Goal: Task Accomplishment & Management: Manage account settings

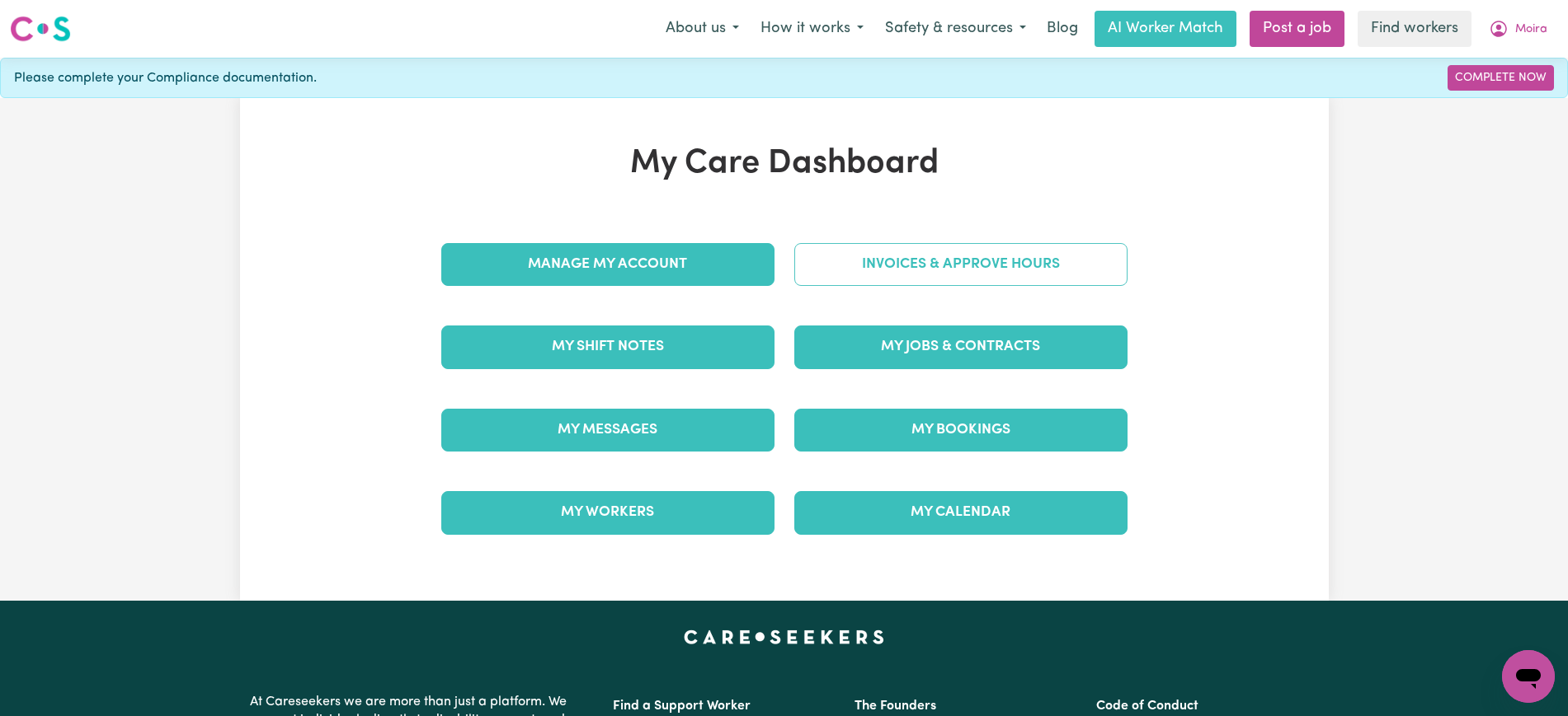
click at [929, 258] on link "Invoices & Approve Hours" at bounding box center [961, 264] width 333 height 43
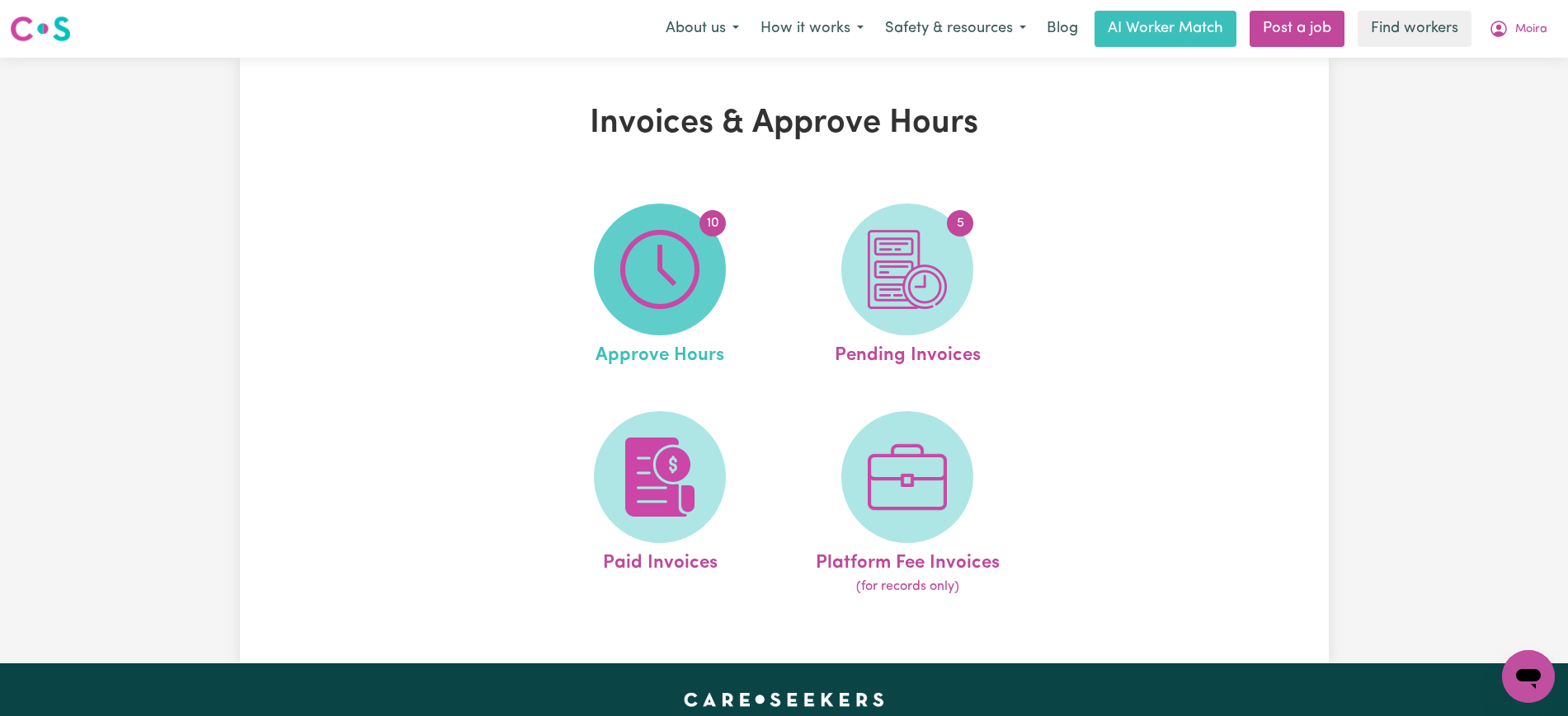
click at [665, 302] on img at bounding box center [660, 269] width 79 height 79
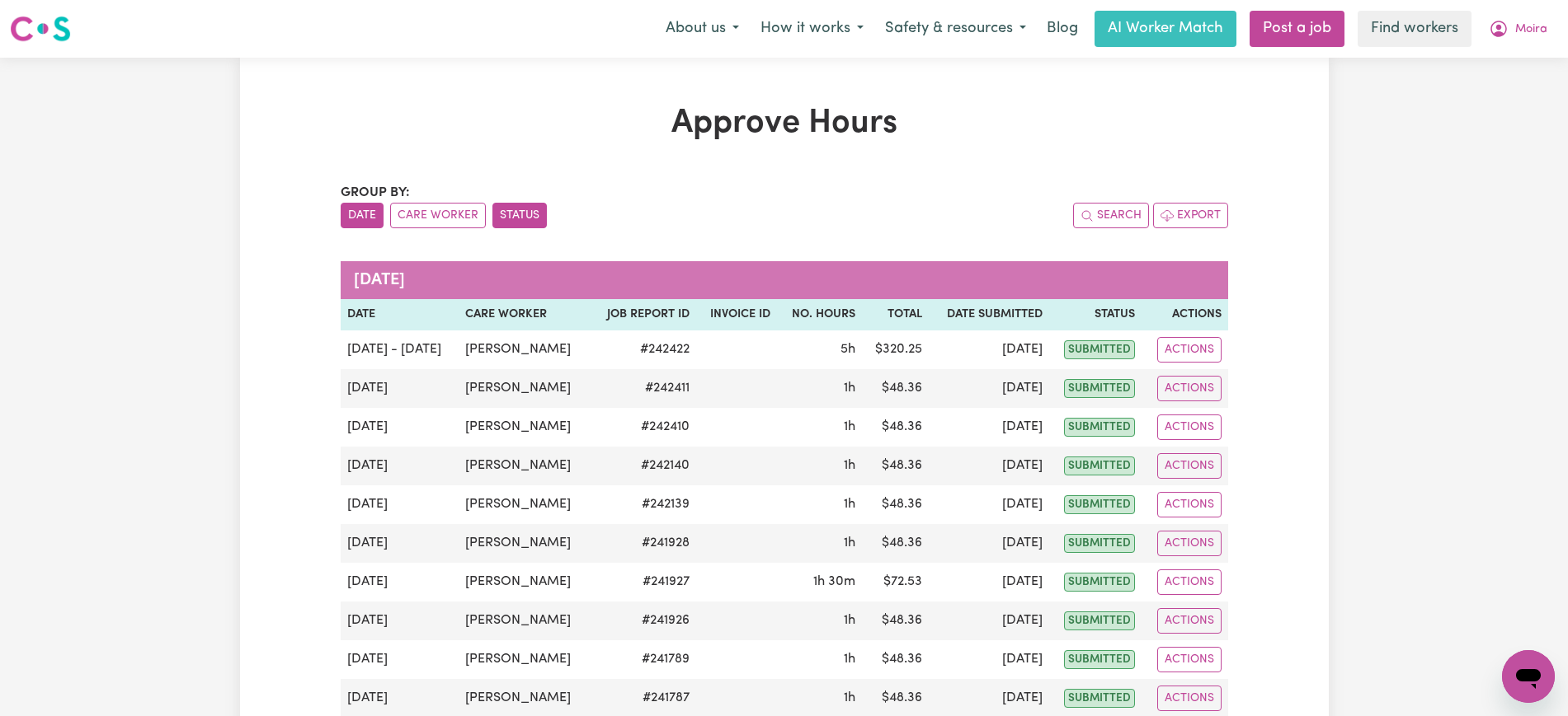
click at [492, 212] on button "Status" at bounding box center [519, 216] width 54 height 26
click at [534, 218] on button "Status" at bounding box center [519, 216] width 54 height 26
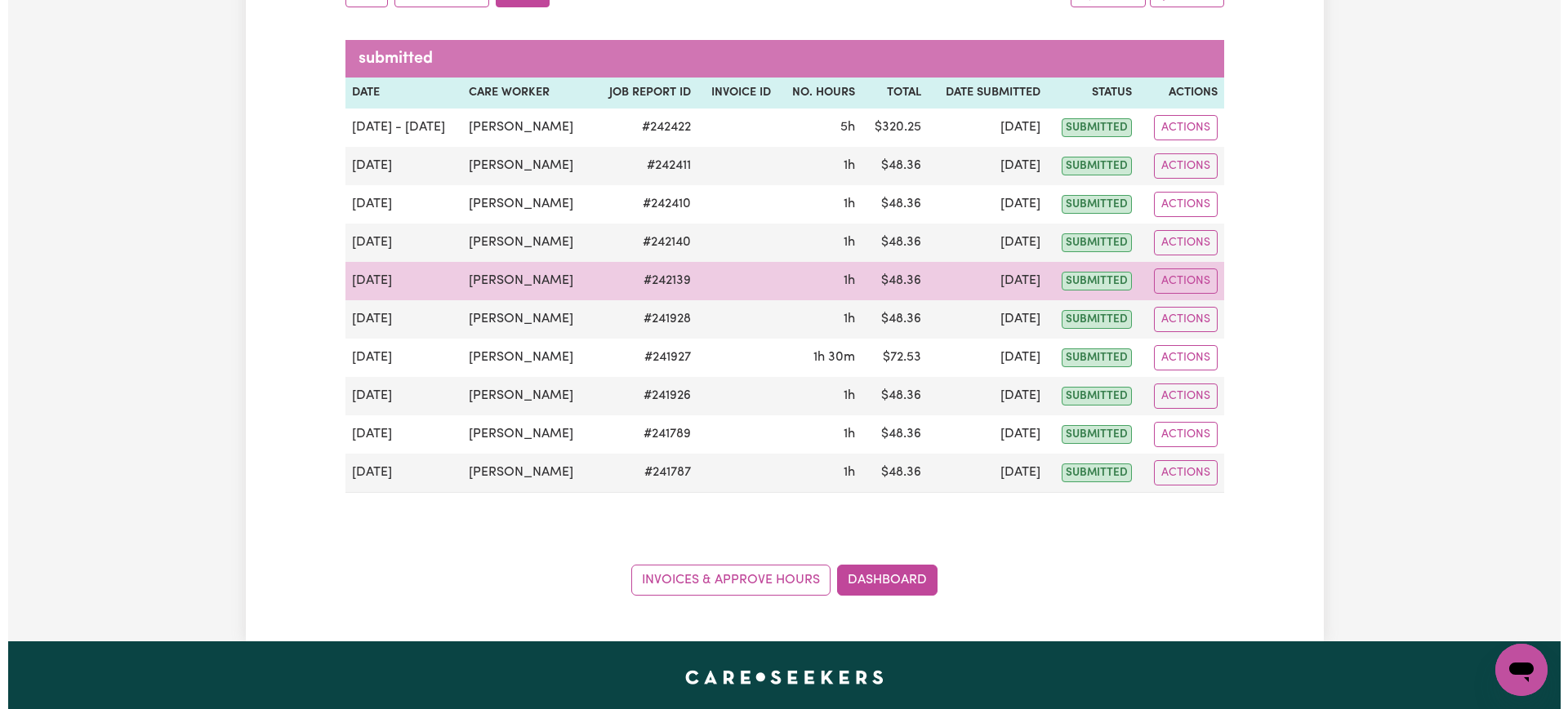
scroll to position [204, 0]
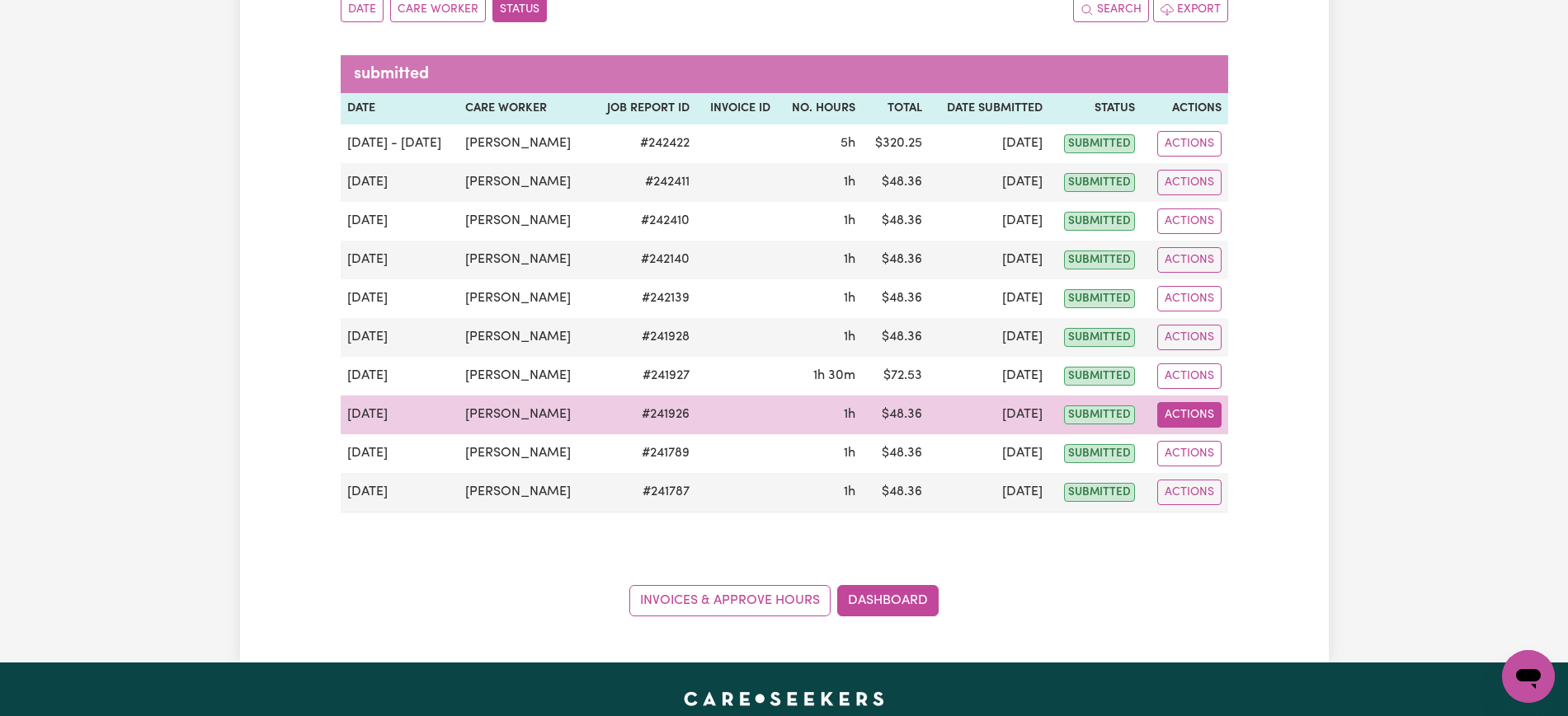
click at [1183, 422] on button "Actions" at bounding box center [1190, 415] width 64 height 26
click at [1199, 451] on link "View Job Report" at bounding box center [1229, 453] width 141 height 33
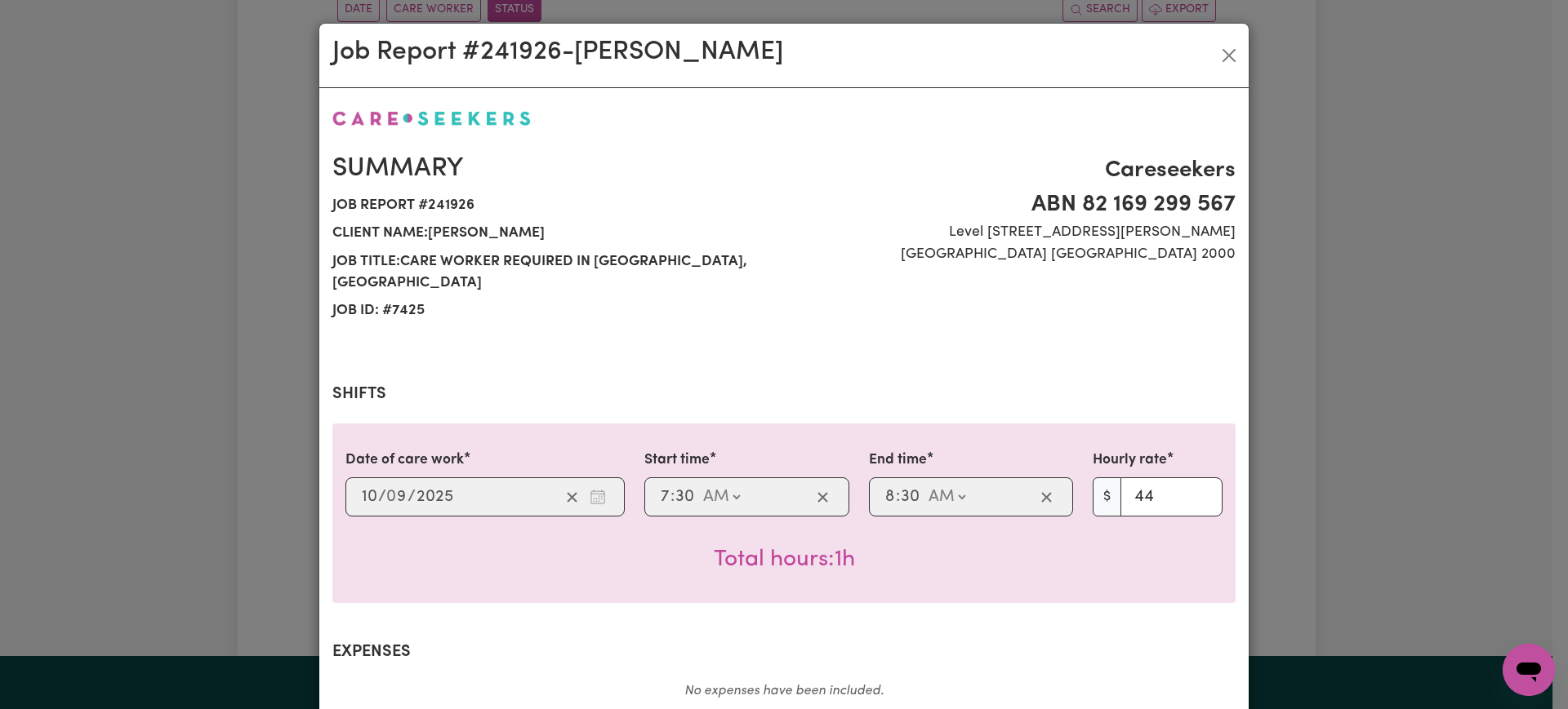
click at [1356, 380] on div "Job Report # 241926 - [PERSON_NAME] Summary Job report # 241926 Client name: [P…" at bounding box center [784, 354] width 1568 height 709
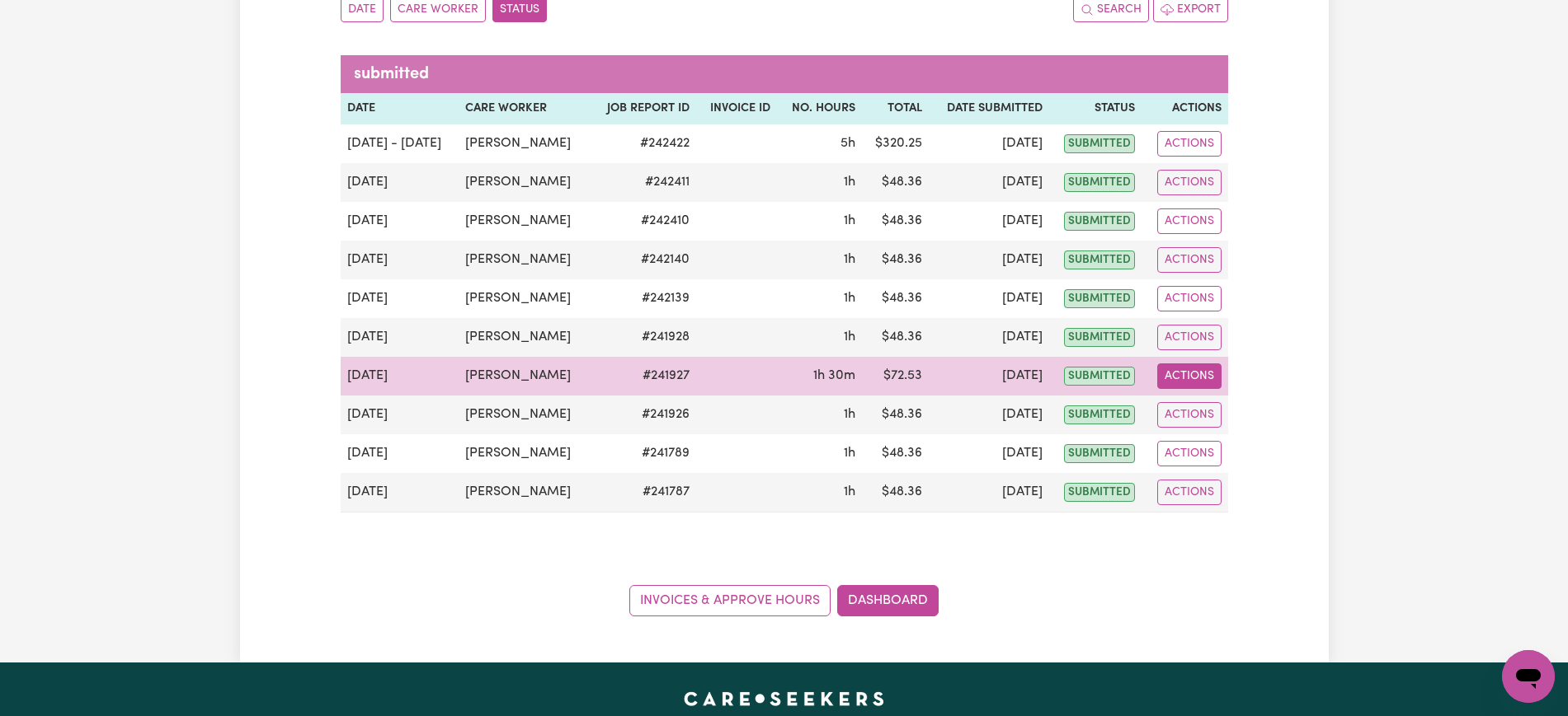
click at [1198, 376] on button "Actions" at bounding box center [1190, 376] width 64 height 26
click at [1199, 409] on link "View Job Report" at bounding box center [1229, 415] width 141 height 33
select select "pm"
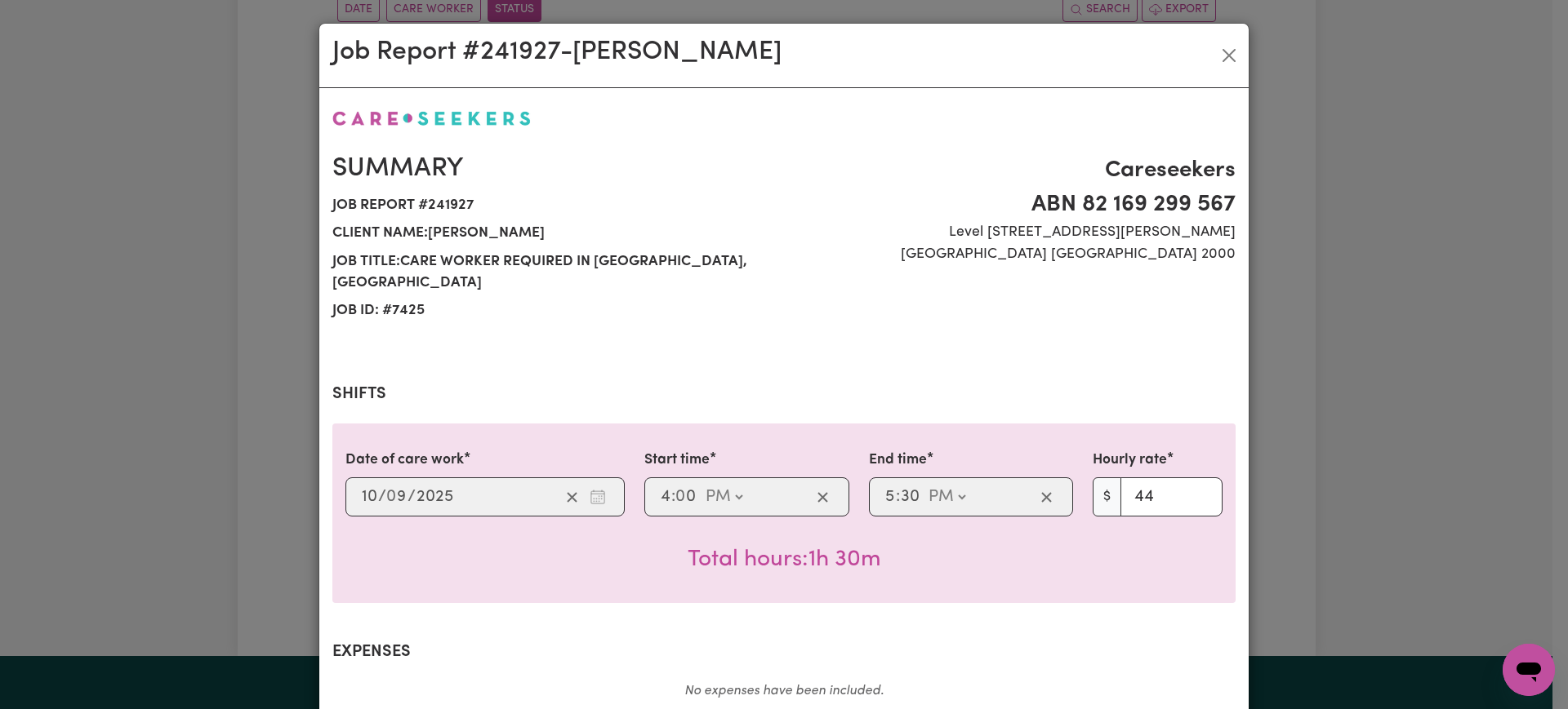
click at [1279, 373] on div "Job Report # 241927 - [PERSON_NAME] Summary Job report # 241927 Client name: [P…" at bounding box center [784, 354] width 1568 height 709
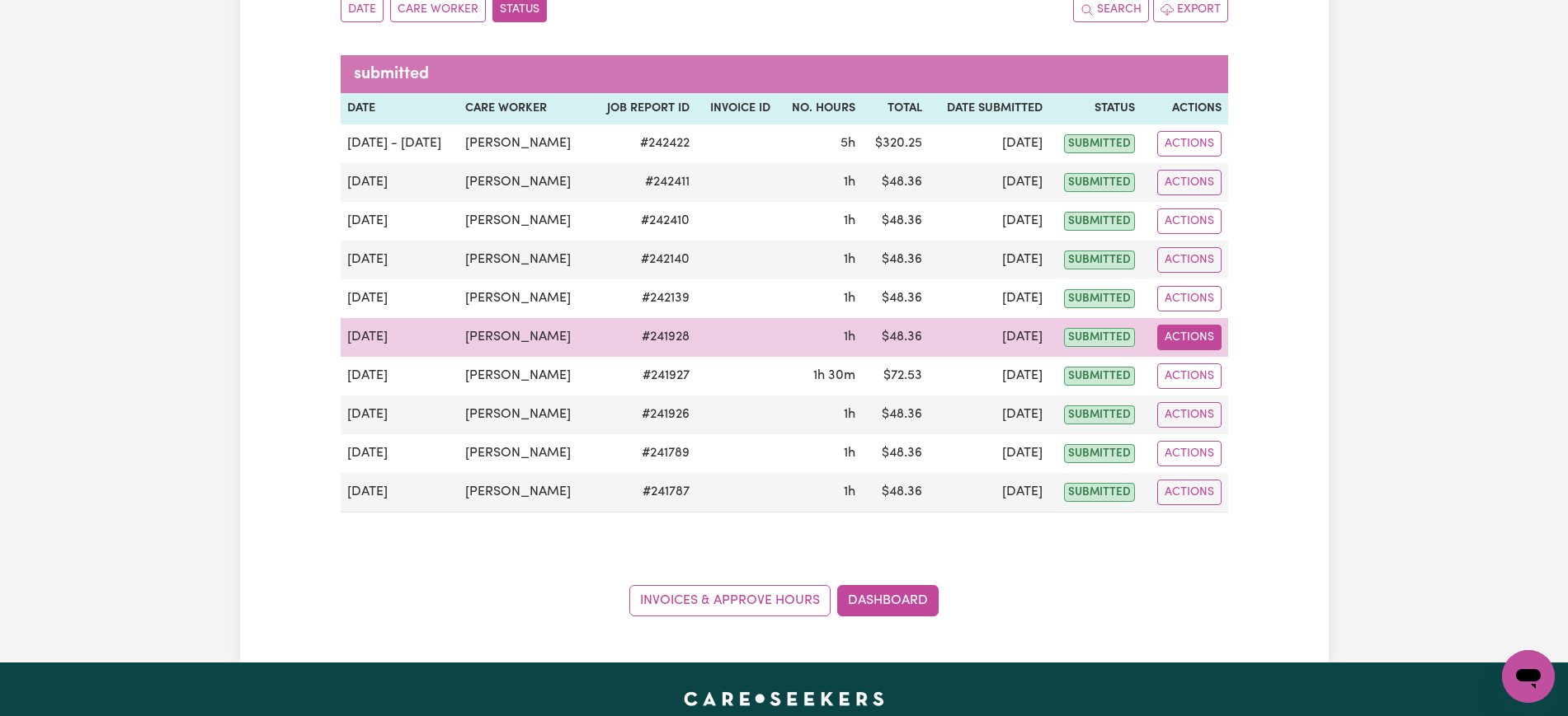
click at [1181, 342] on button "Actions" at bounding box center [1190, 338] width 64 height 26
click at [1193, 384] on link "View Job Report" at bounding box center [1229, 375] width 141 height 33
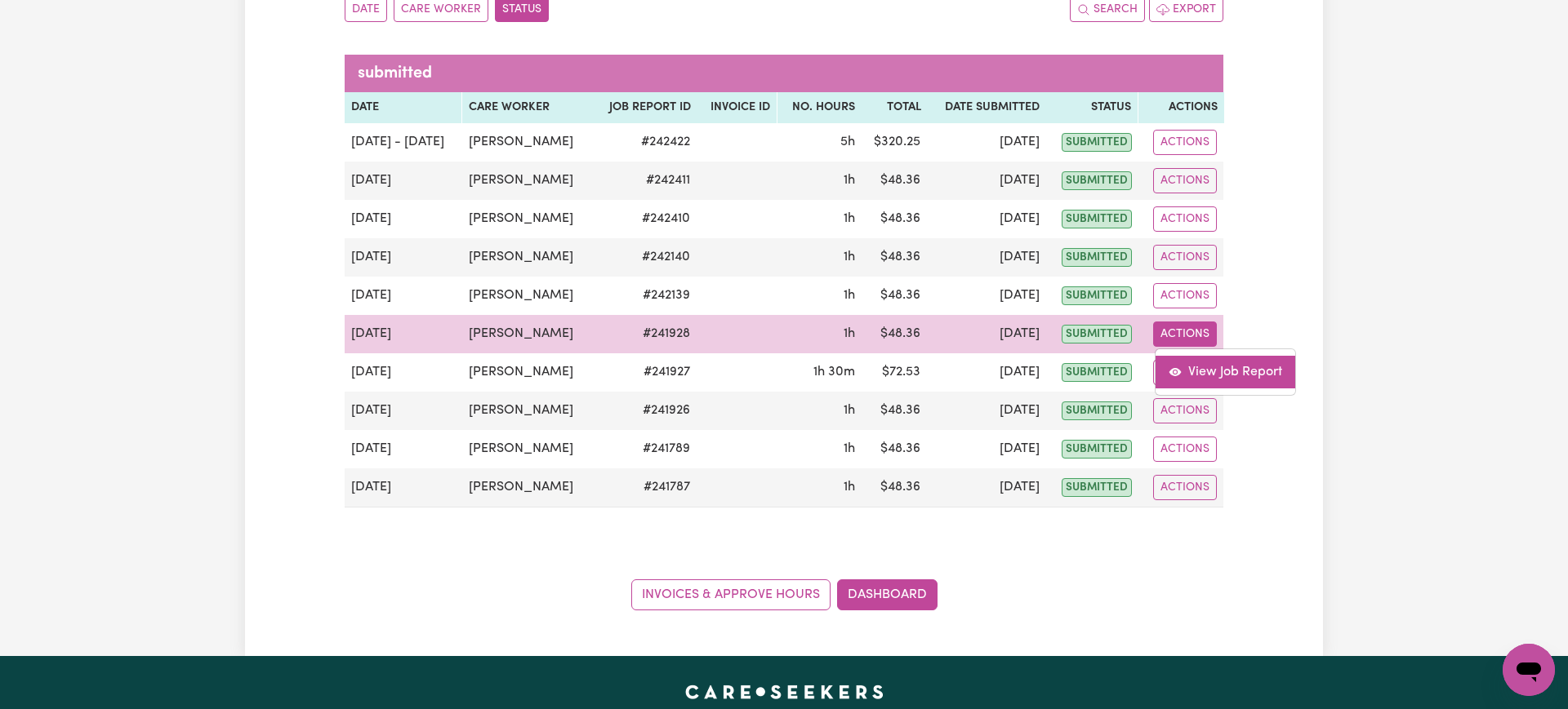
select select "pm"
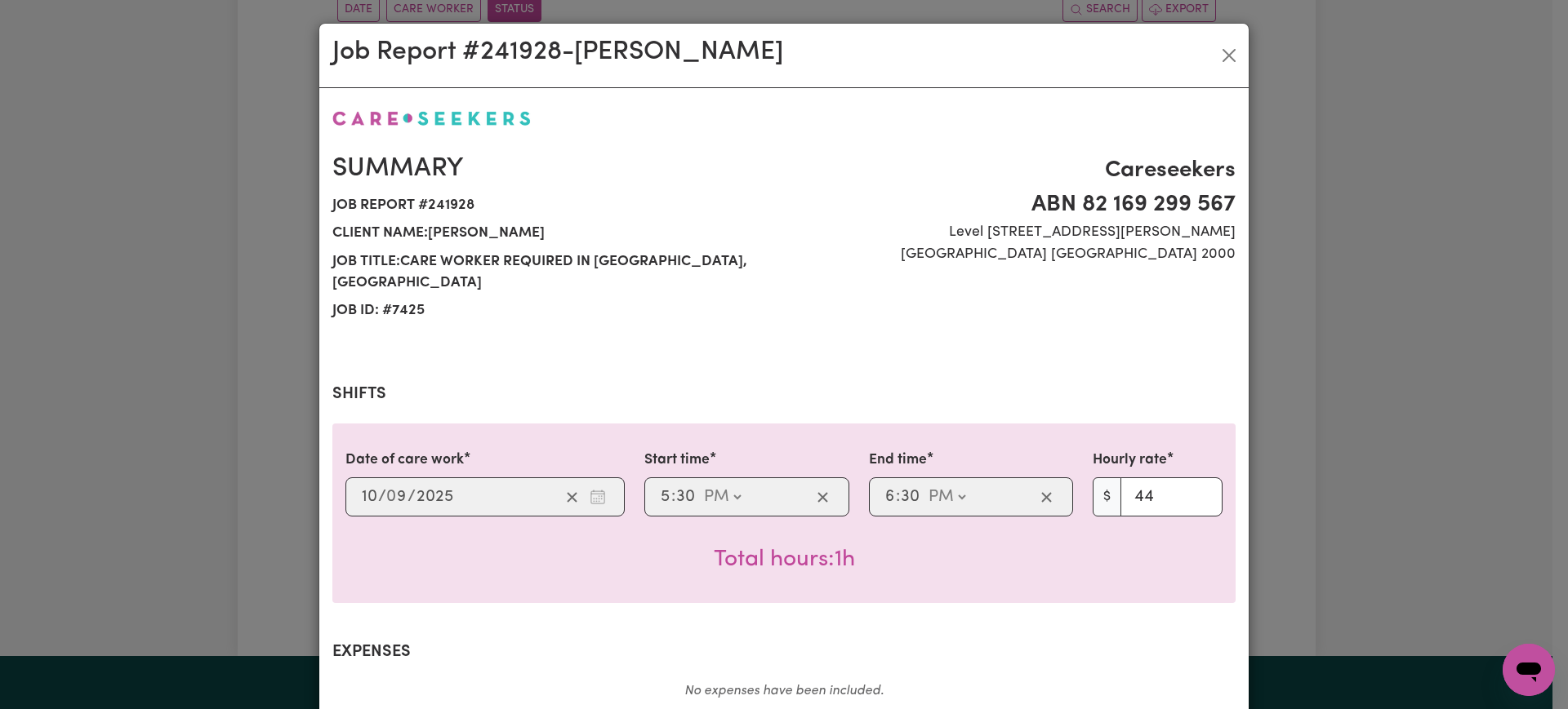
click at [1313, 339] on div "Job Report # 241928 - [PERSON_NAME] Summary Job report # 241928 Client name: [P…" at bounding box center [784, 354] width 1568 height 709
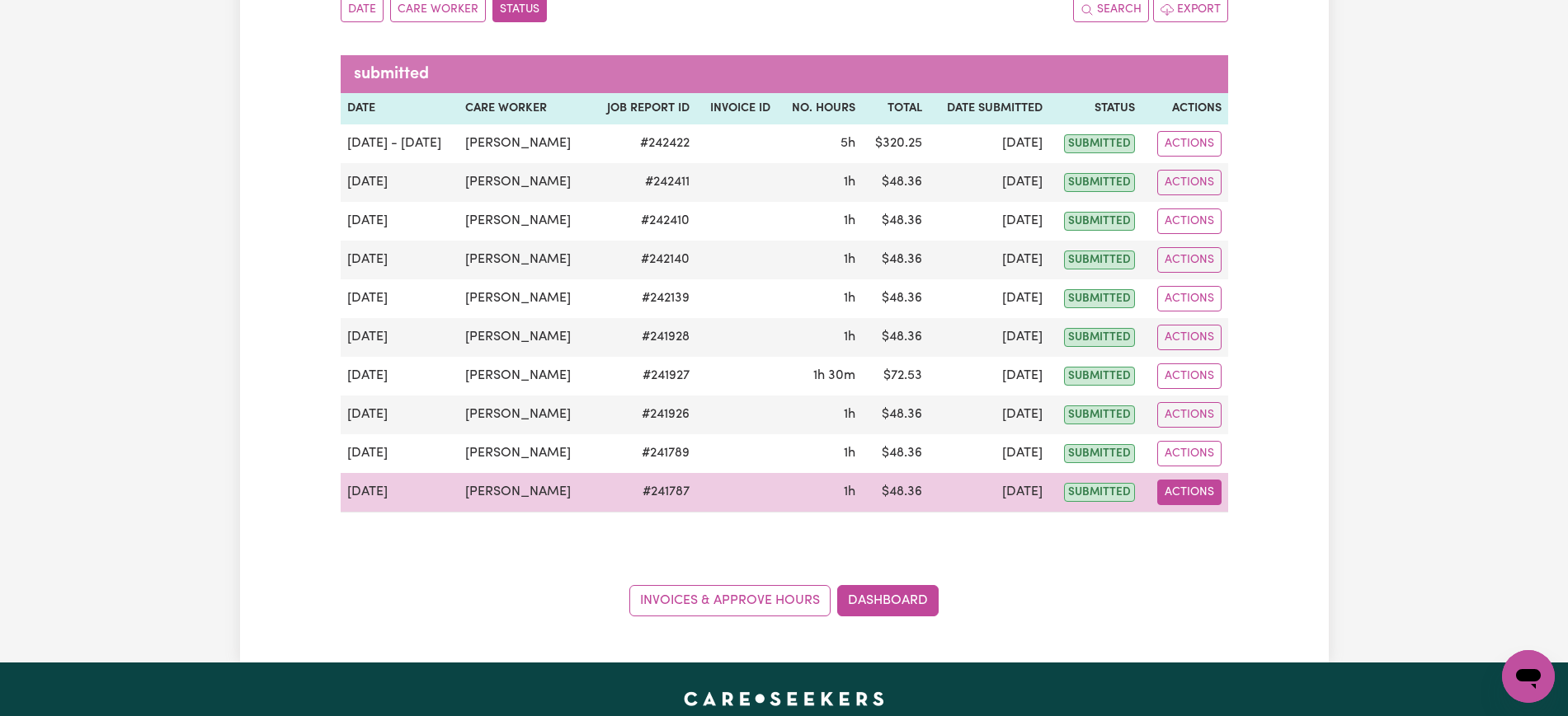
click at [1181, 493] on button "Actions" at bounding box center [1190, 492] width 64 height 26
click at [1198, 525] on link "View Job Report" at bounding box center [1229, 531] width 141 height 33
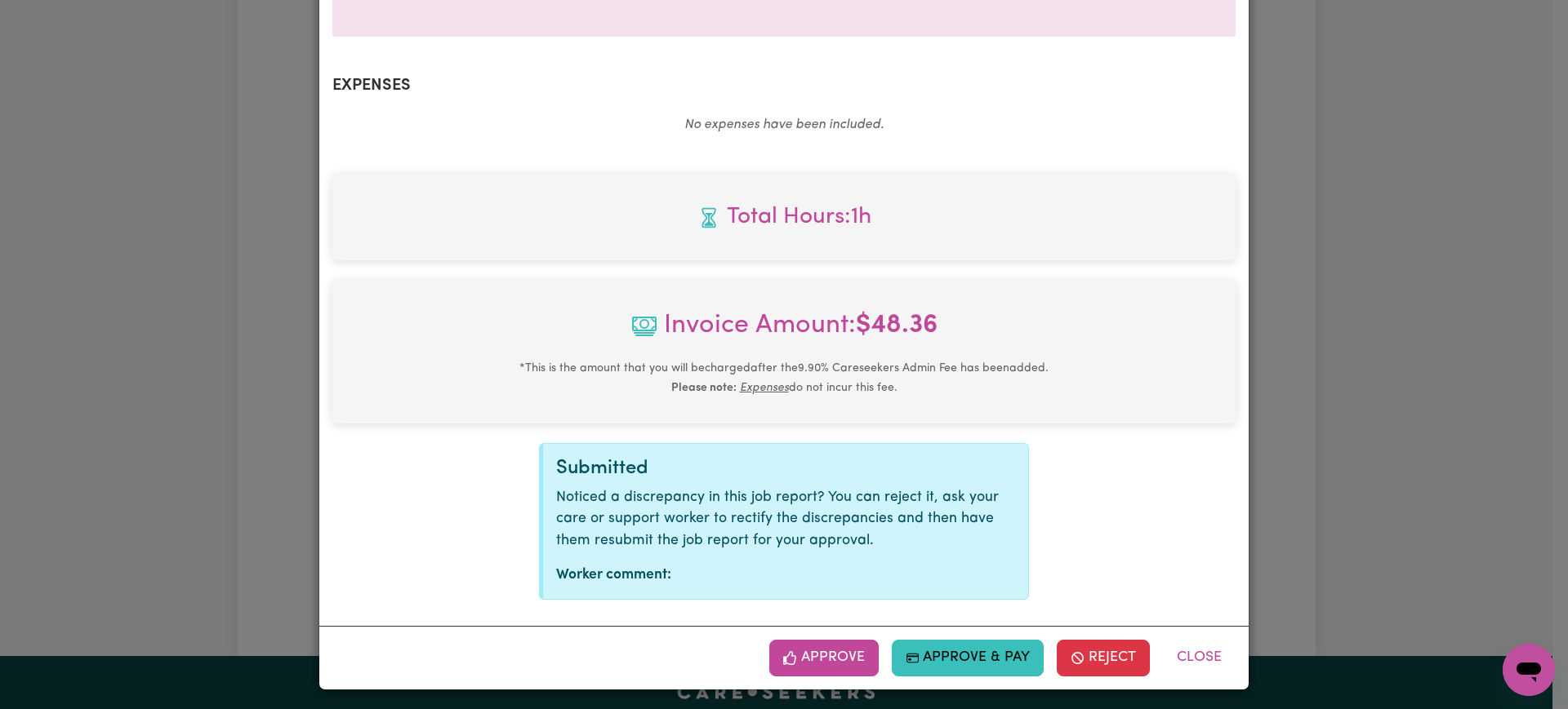
scroll to position [571, 0]
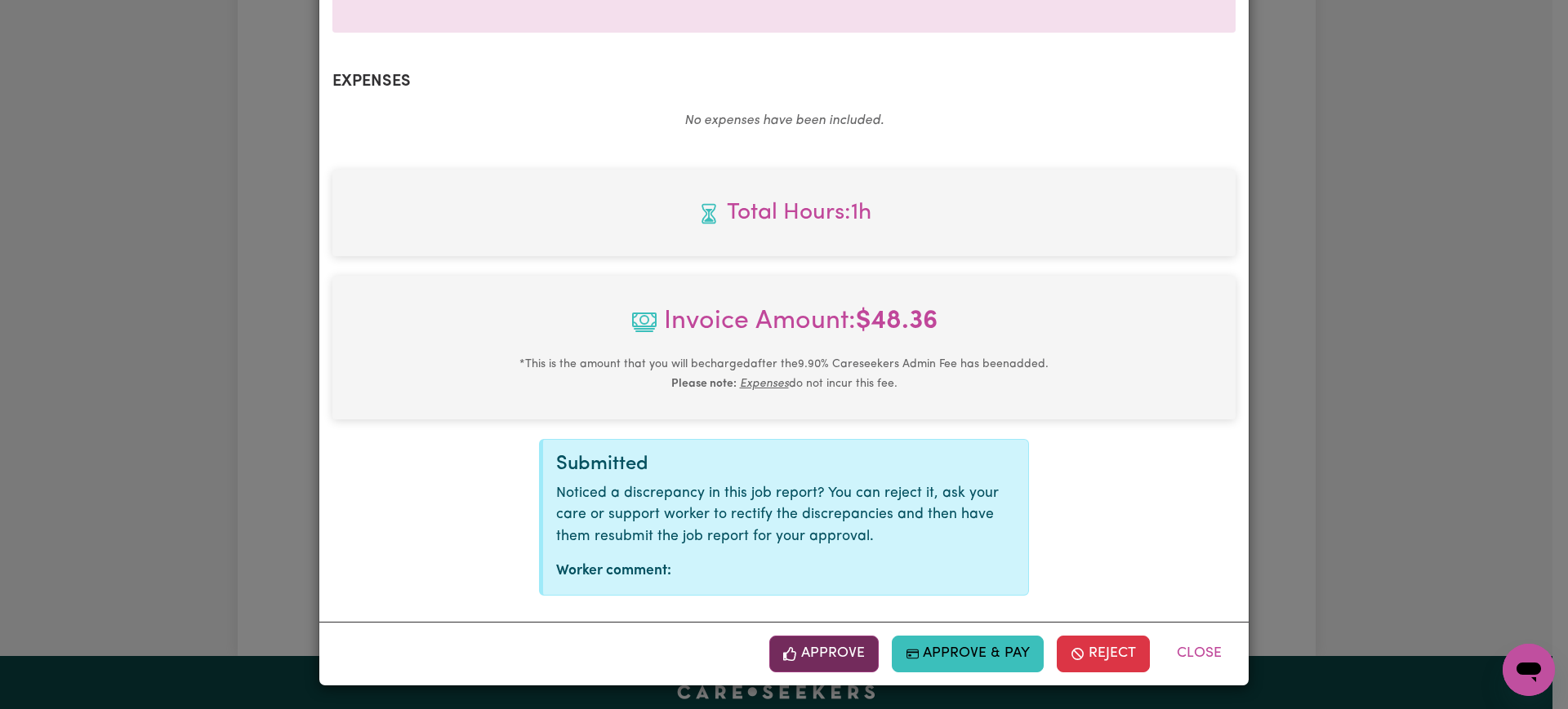
click at [838, 652] on button "Approve" at bounding box center [824, 654] width 109 height 36
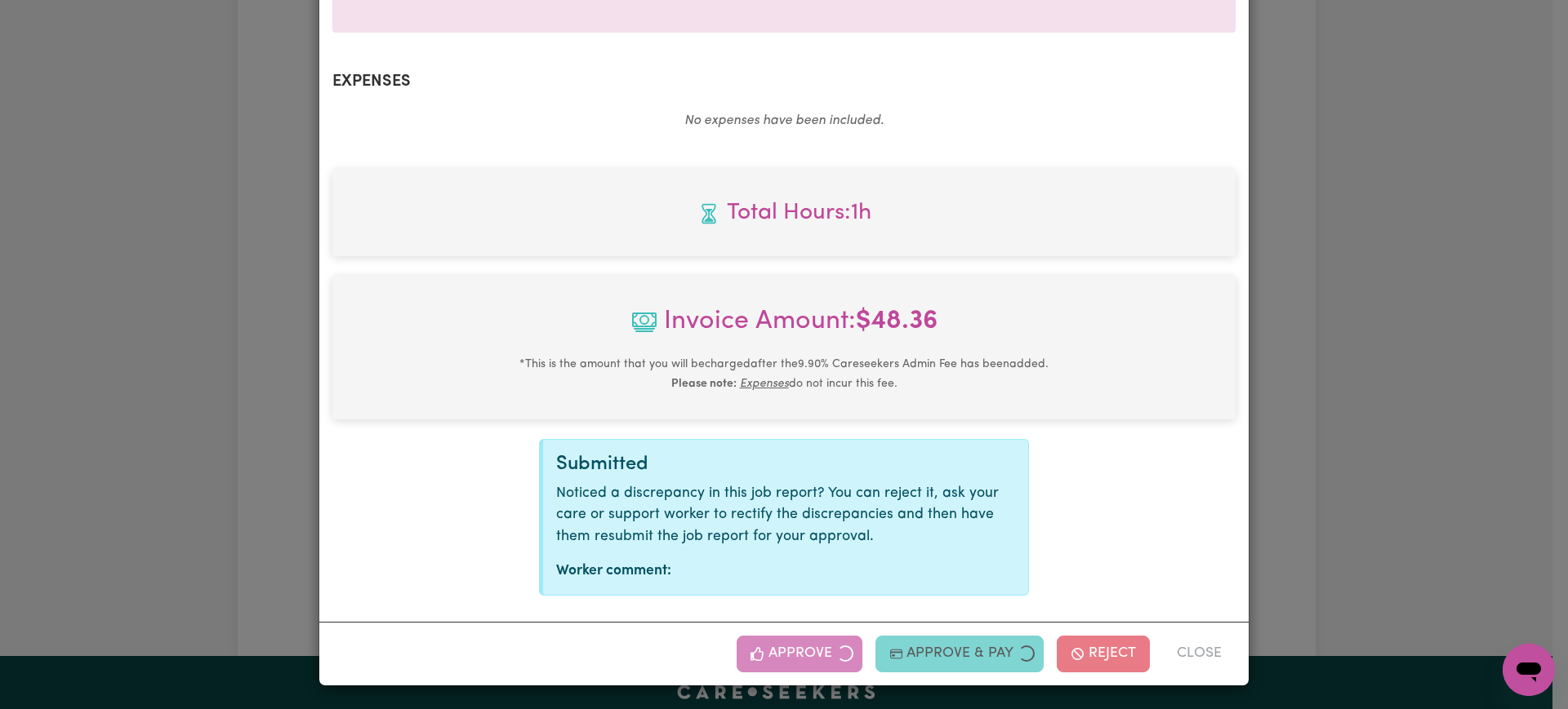
click at [1499, 443] on div "Job Report # 241787 - [PERSON_NAME] Summary Job report # 241787 Client name: [P…" at bounding box center [784, 354] width 1568 height 709
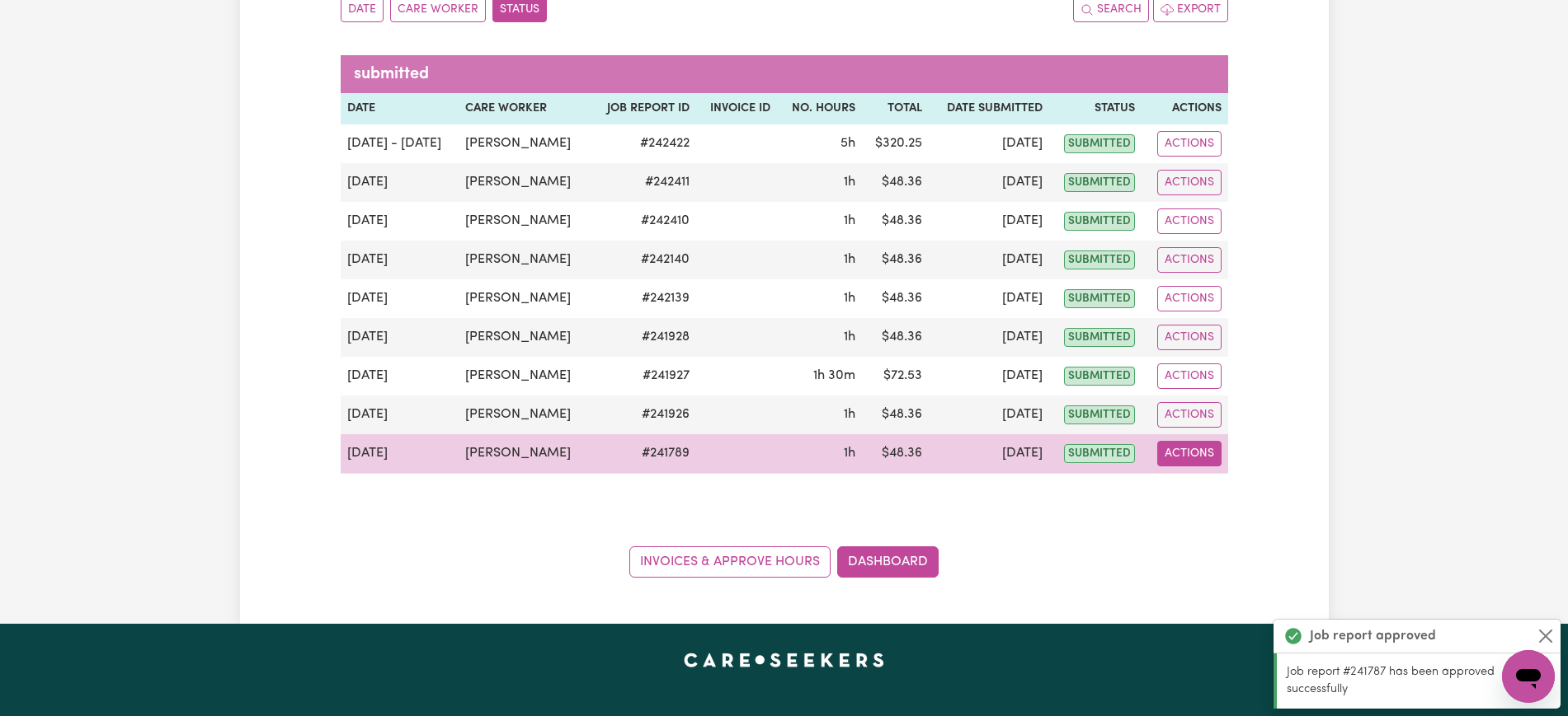
click at [1194, 455] on button "Actions" at bounding box center [1190, 453] width 64 height 26
click at [1215, 504] on link "View Job Report" at bounding box center [1229, 492] width 141 height 33
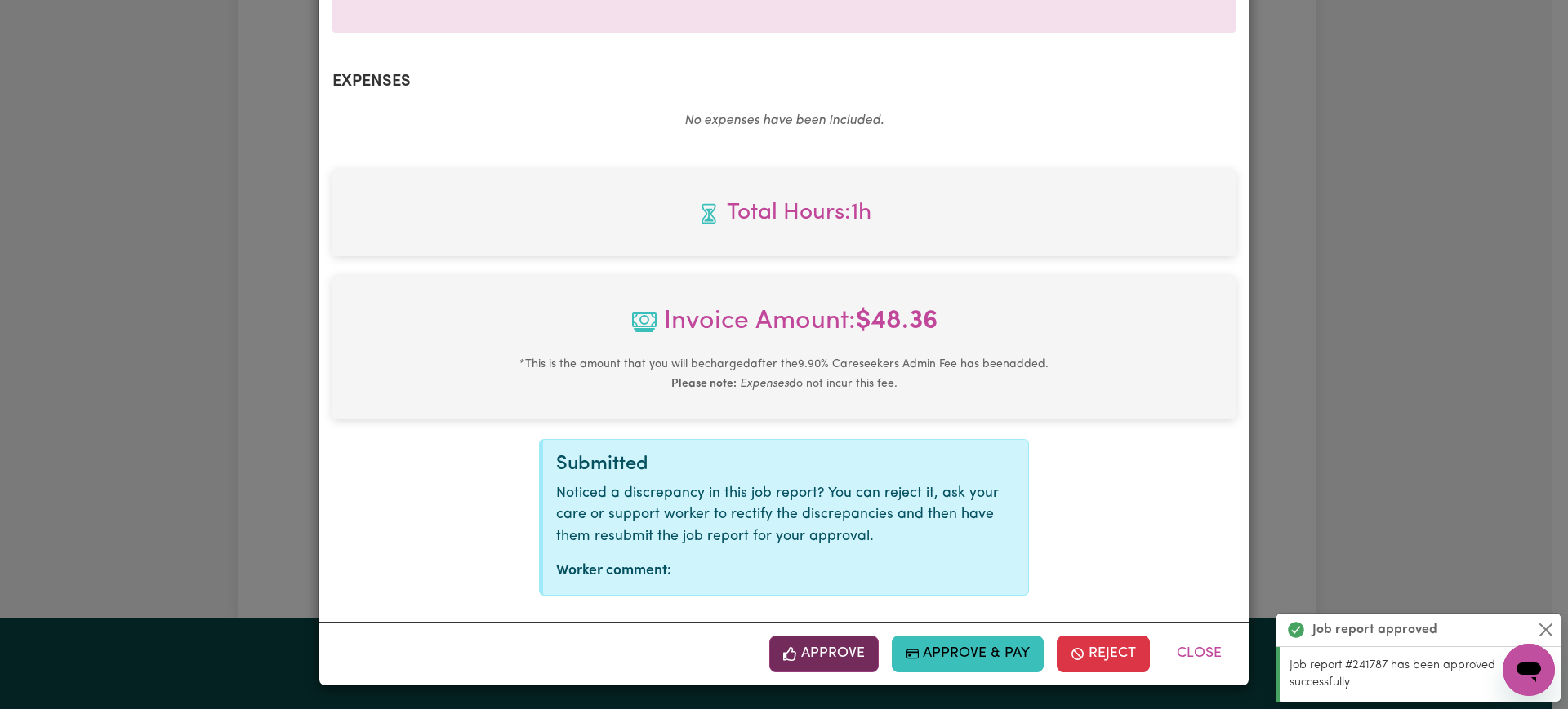
click at [838, 654] on button "Approve" at bounding box center [824, 654] width 109 height 36
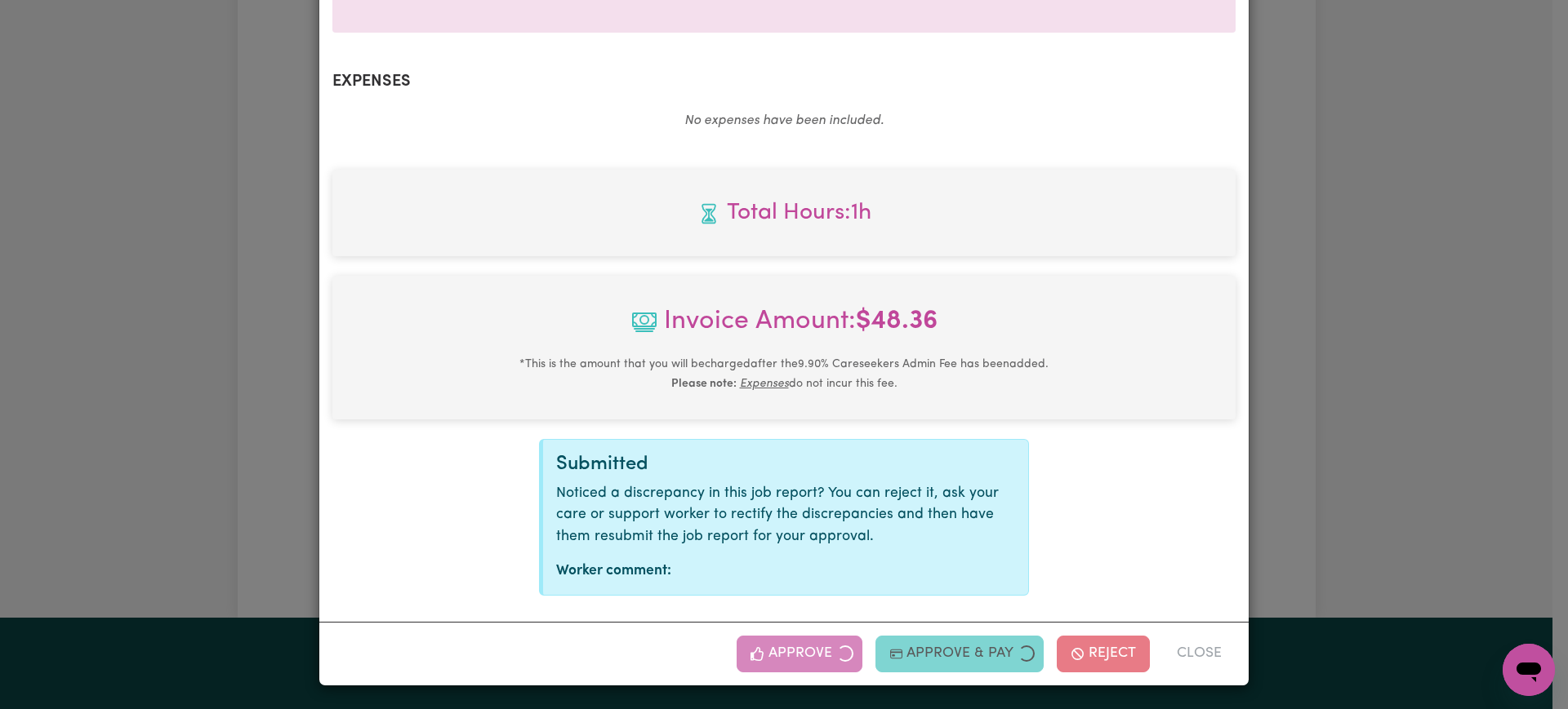
click at [1387, 387] on div "Job Report # 241789 - [PERSON_NAME] Summary Job report # 241789 Client name: [P…" at bounding box center [784, 354] width 1568 height 709
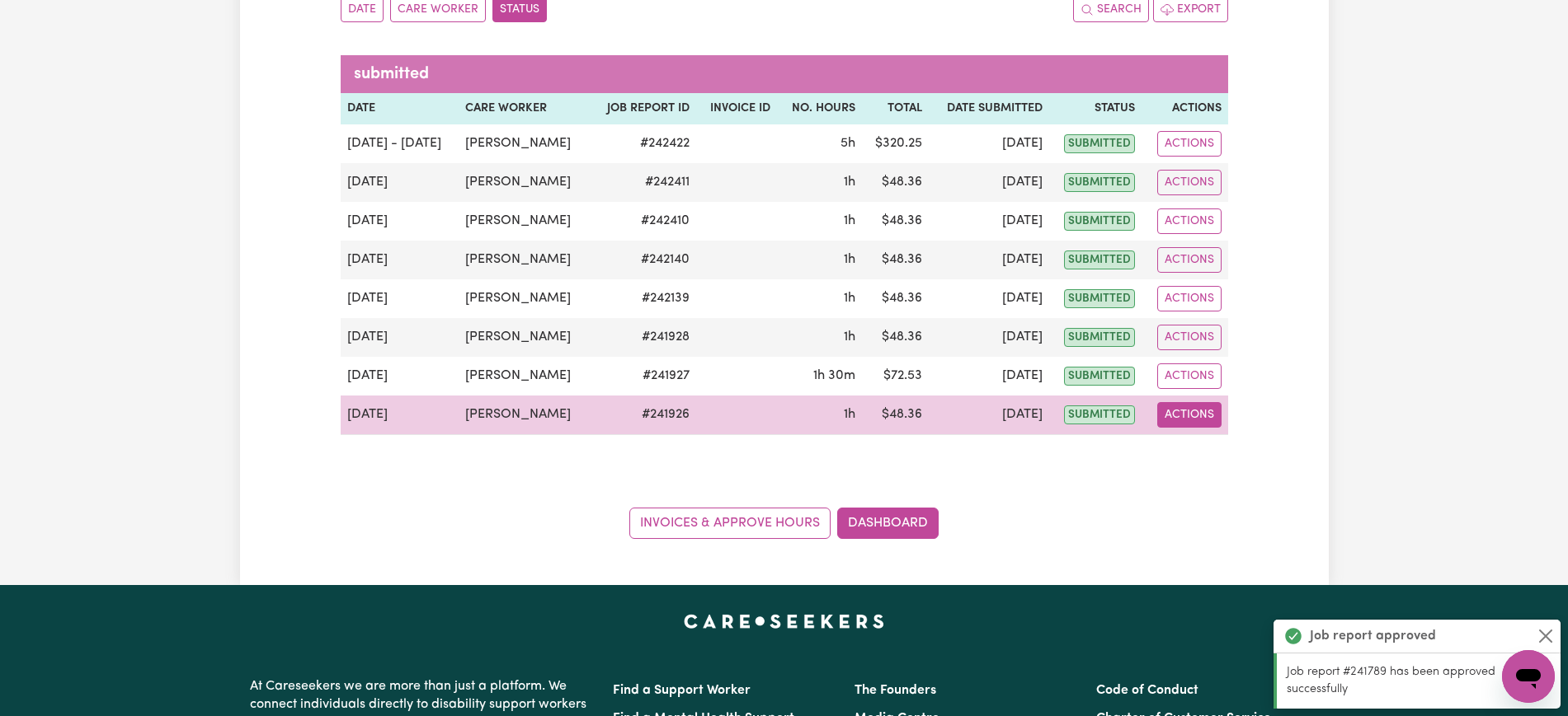
click at [1213, 423] on button "Actions" at bounding box center [1190, 415] width 64 height 26
click at [1213, 454] on link "View Job Report" at bounding box center [1229, 453] width 141 height 33
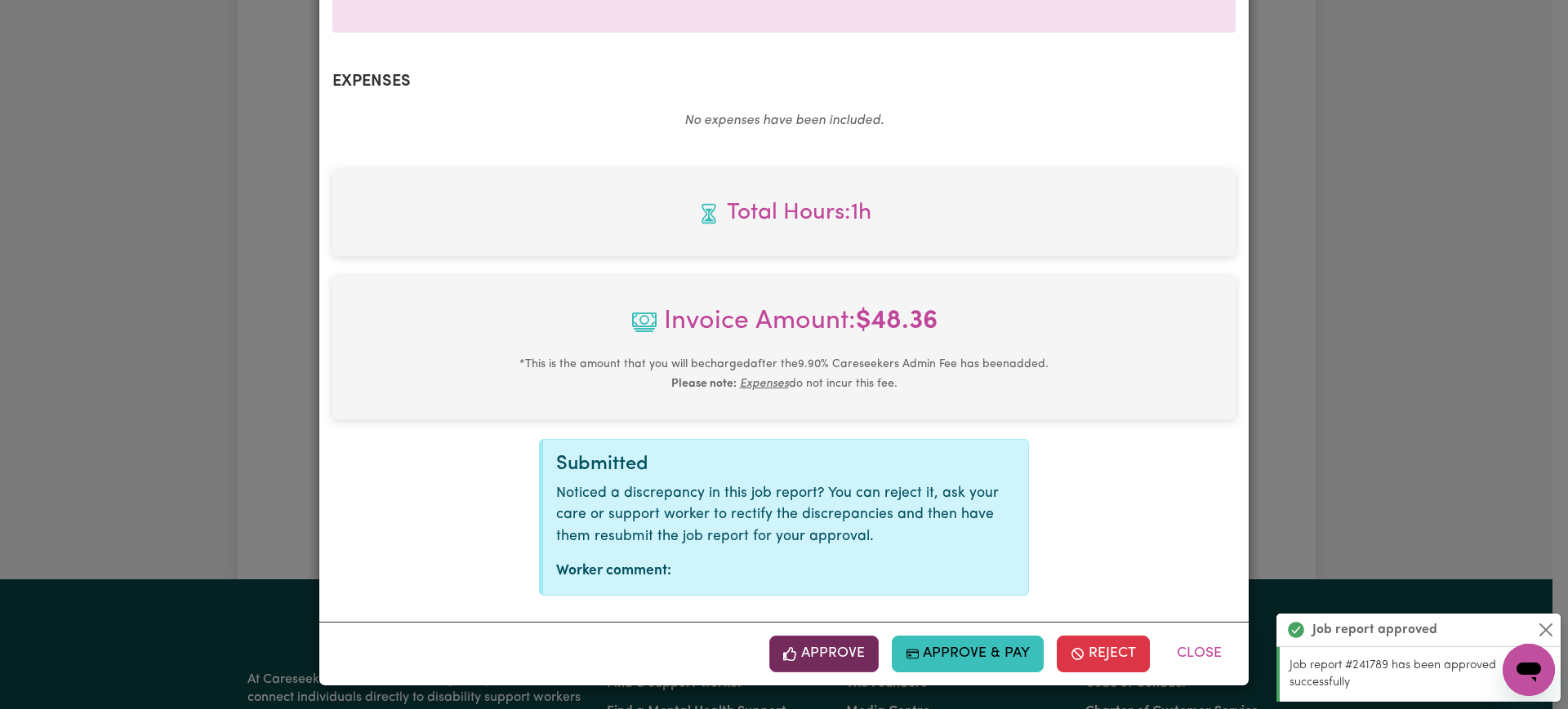
click at [838, 657] on button "Approve" at bounding box center [824, 654] width 109 height 36
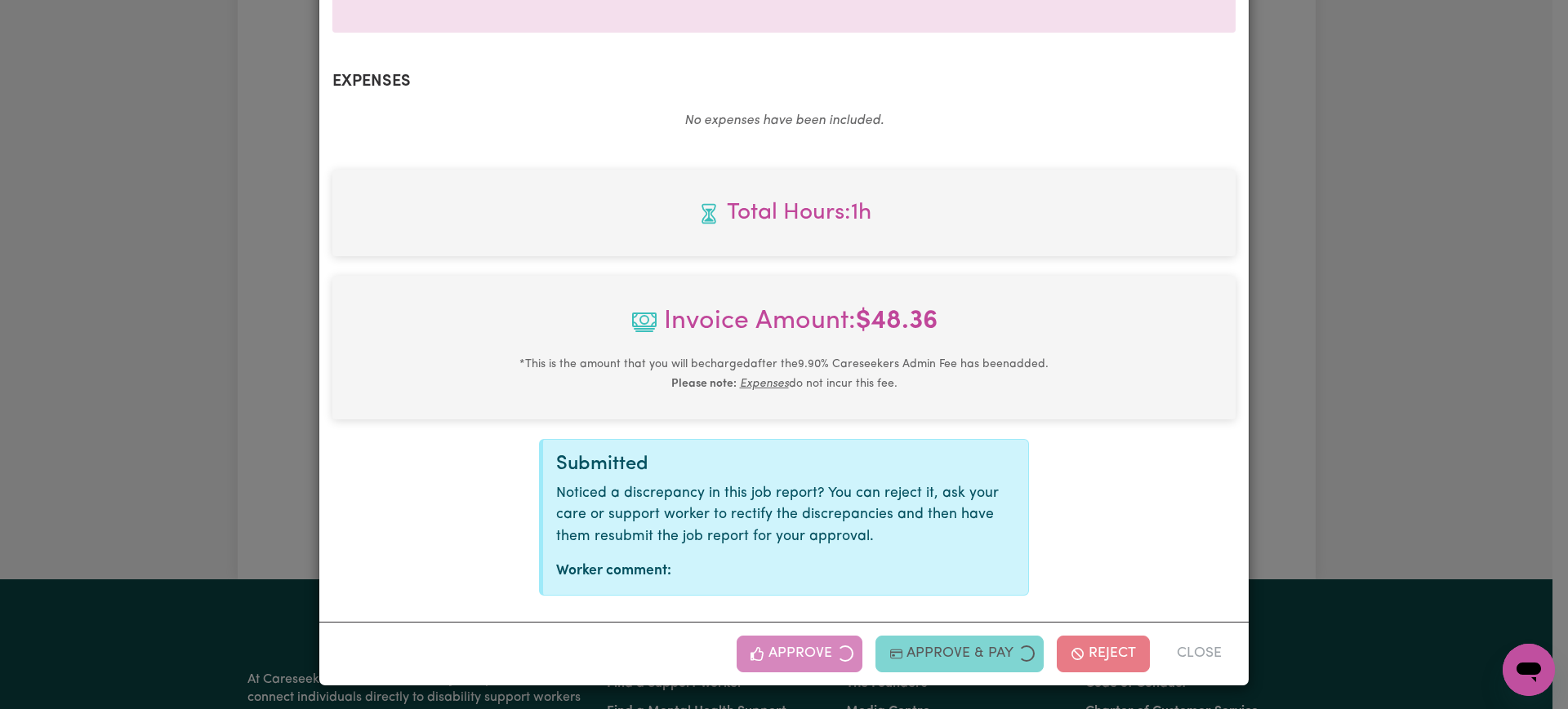
click at [1365, 332] on div "Job Report # 241926 - [PERSON_NAME] Summary Job report # 241926 Client name: [P…" at bounding box center [784, 354] width 1568 height 709
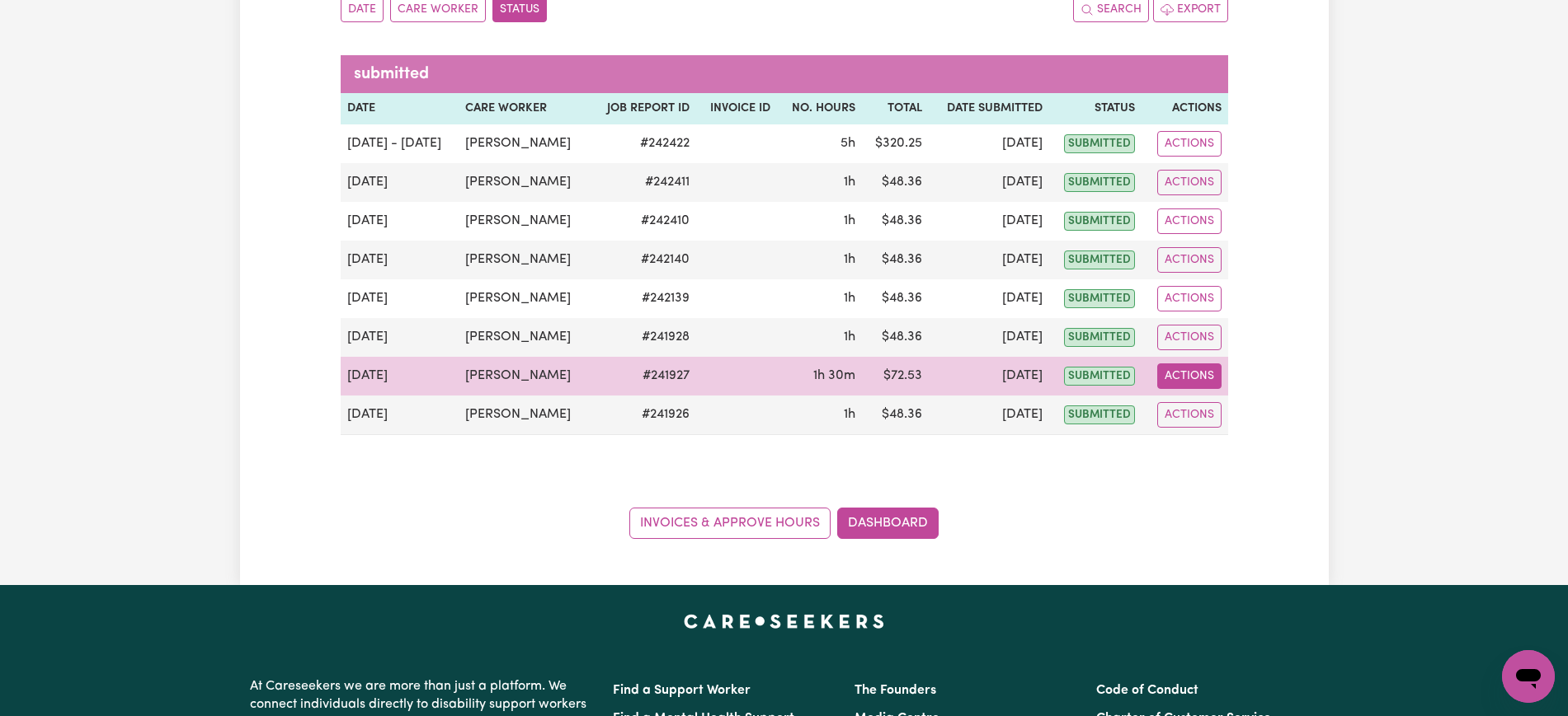
click at [1190, 380] on button "Actions" at bounding box center [1190, 376] width 64 height 26
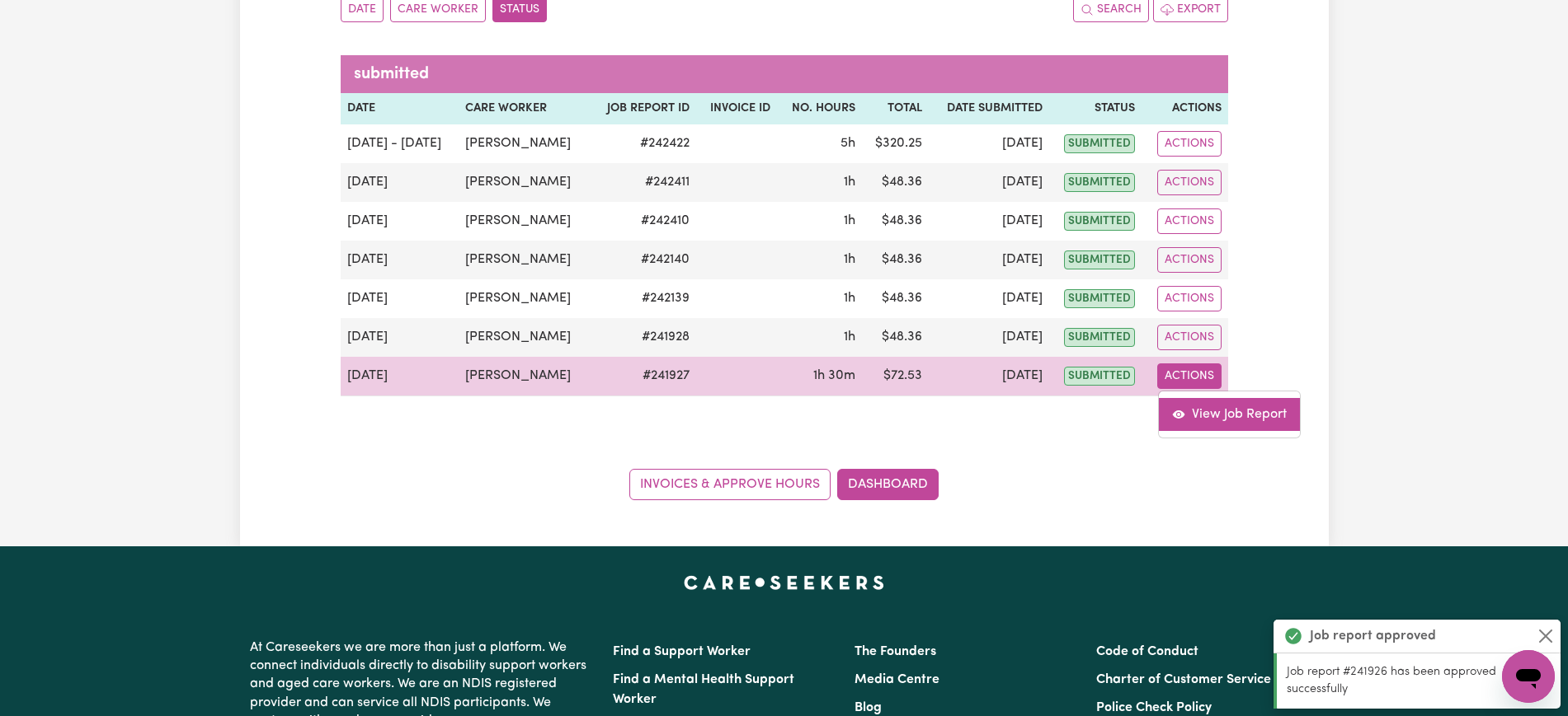
click at [1204, 415] on link "View Job Report" at bounding box center [1229, 415] width 141 height 33
select select "pm"
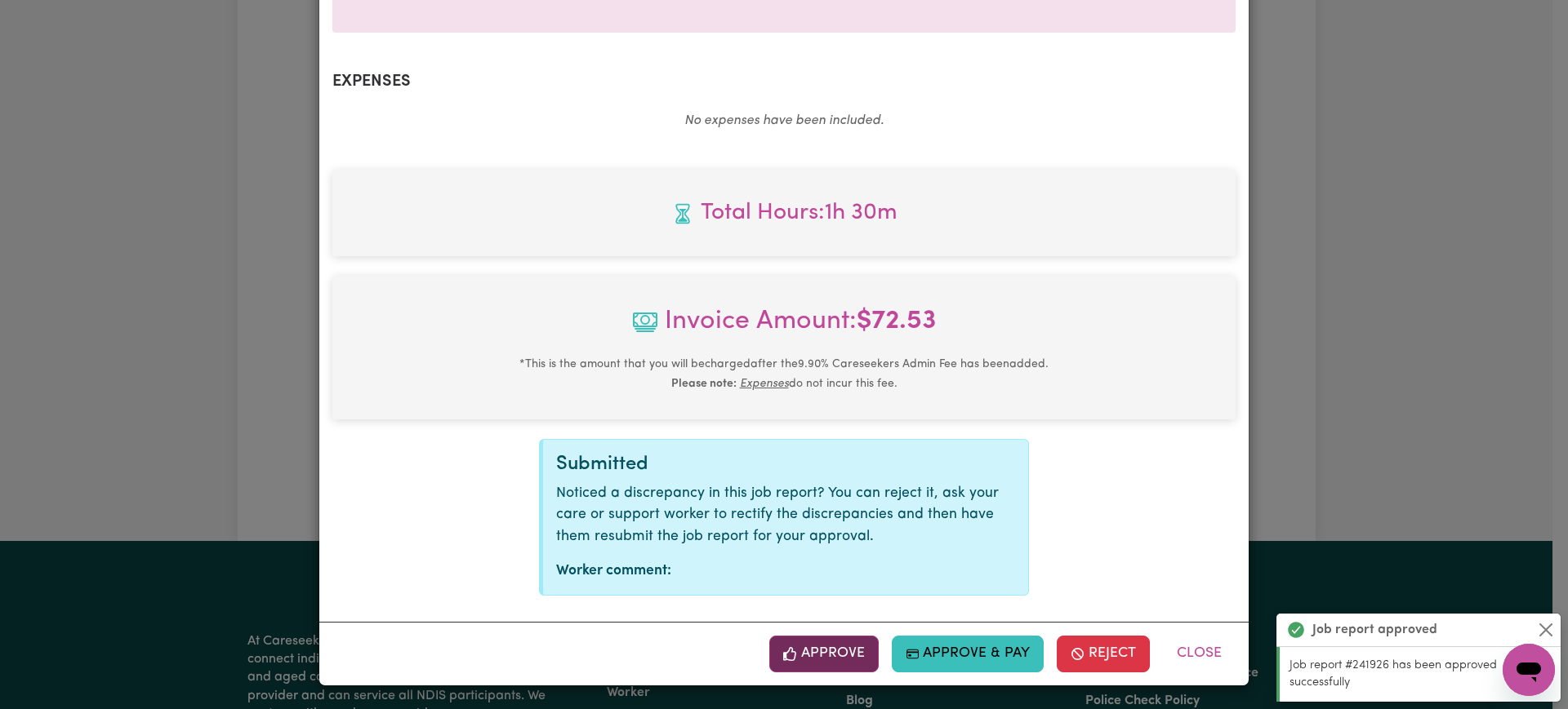
click at [845, 655] on button "Approve" at bounding box center [824, 654] width 109 height 36
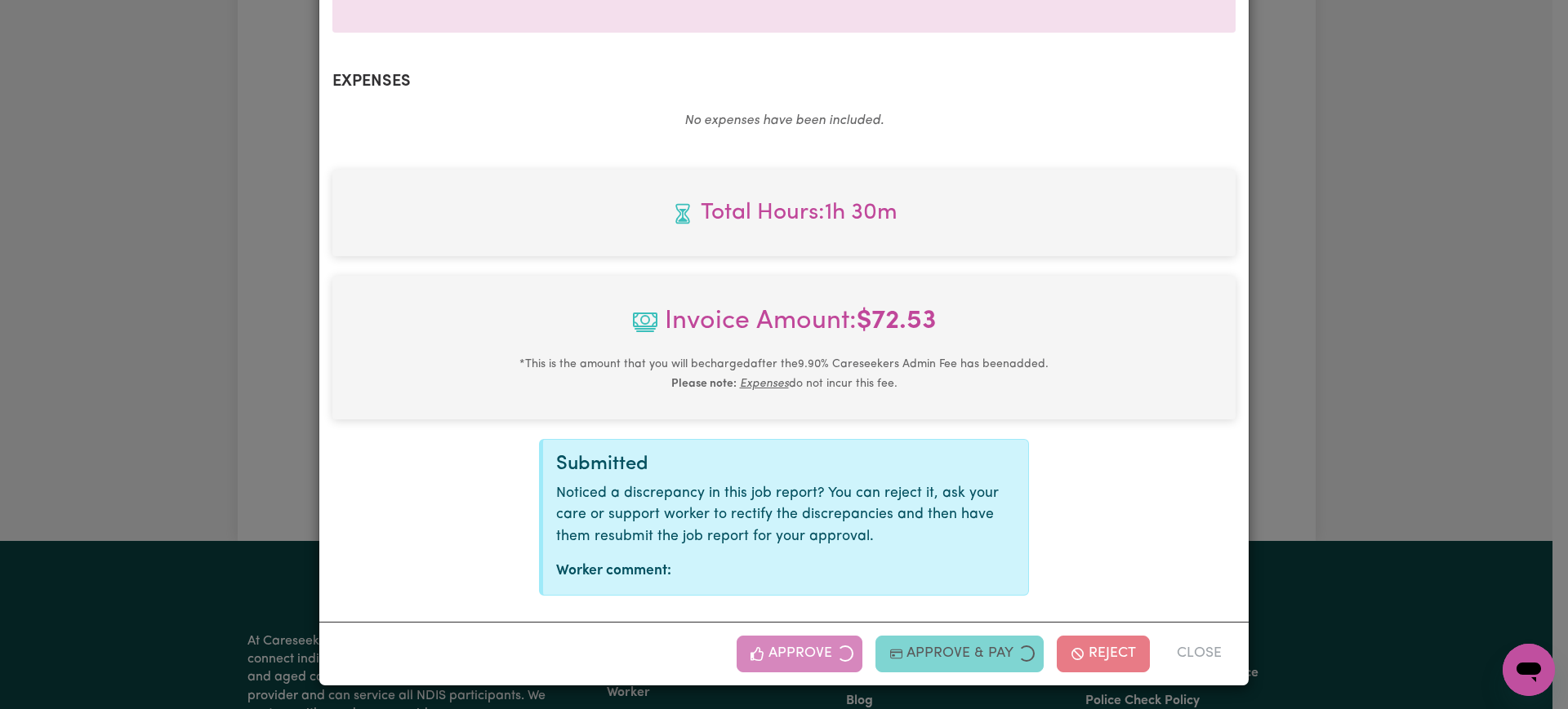
click at [1392, 306] on div "Job Report # 241927 - [PERSON_NAME] Summary Job report # 241927 Client name: [P…" at bounding box center [784, 354] width 1568 height 709
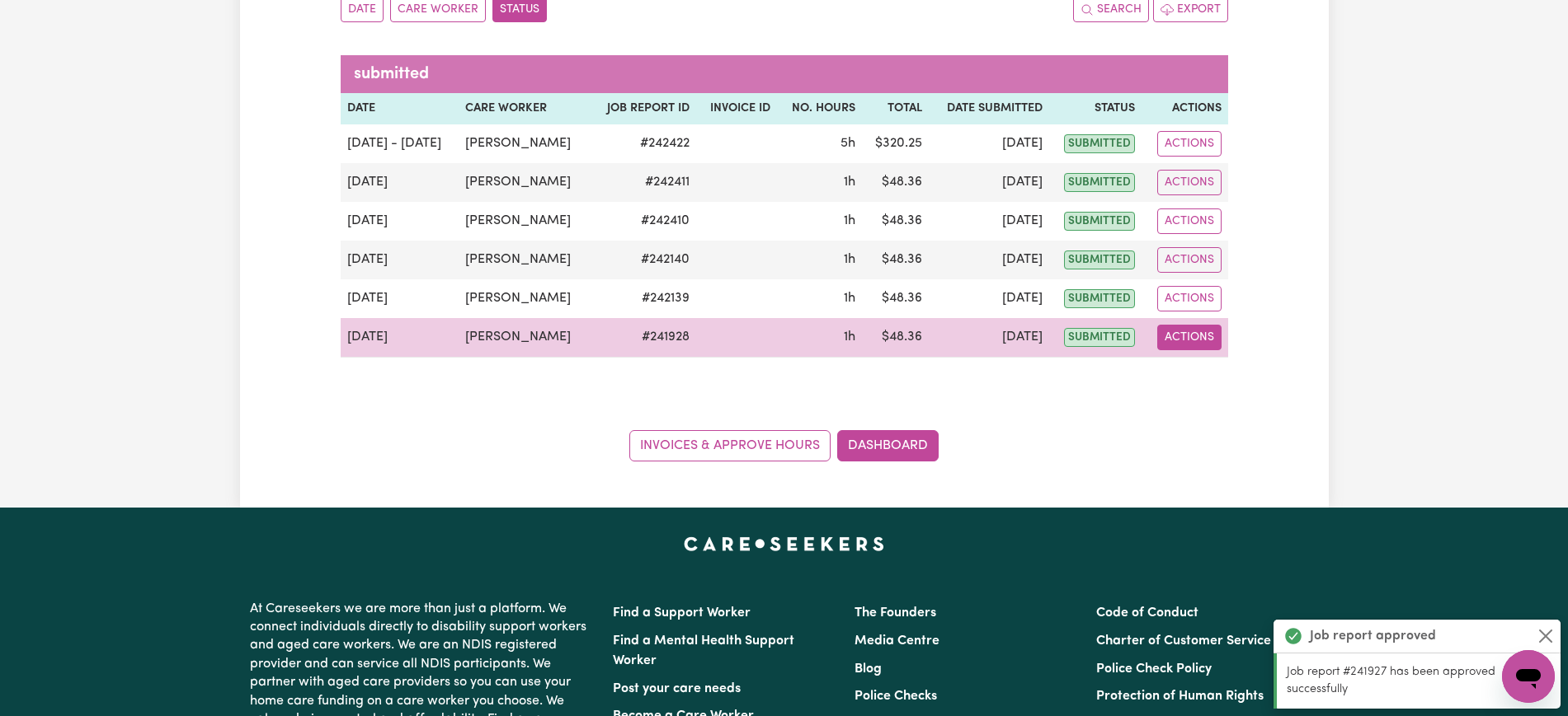
click at [1210, 334] on button "Actions" at bounding box center [1190, 338] width 64 height 26
click at [1232, 382] on link "View Job Report" at bounding box center [1229, 375] width 141 height 33
select select "pm"
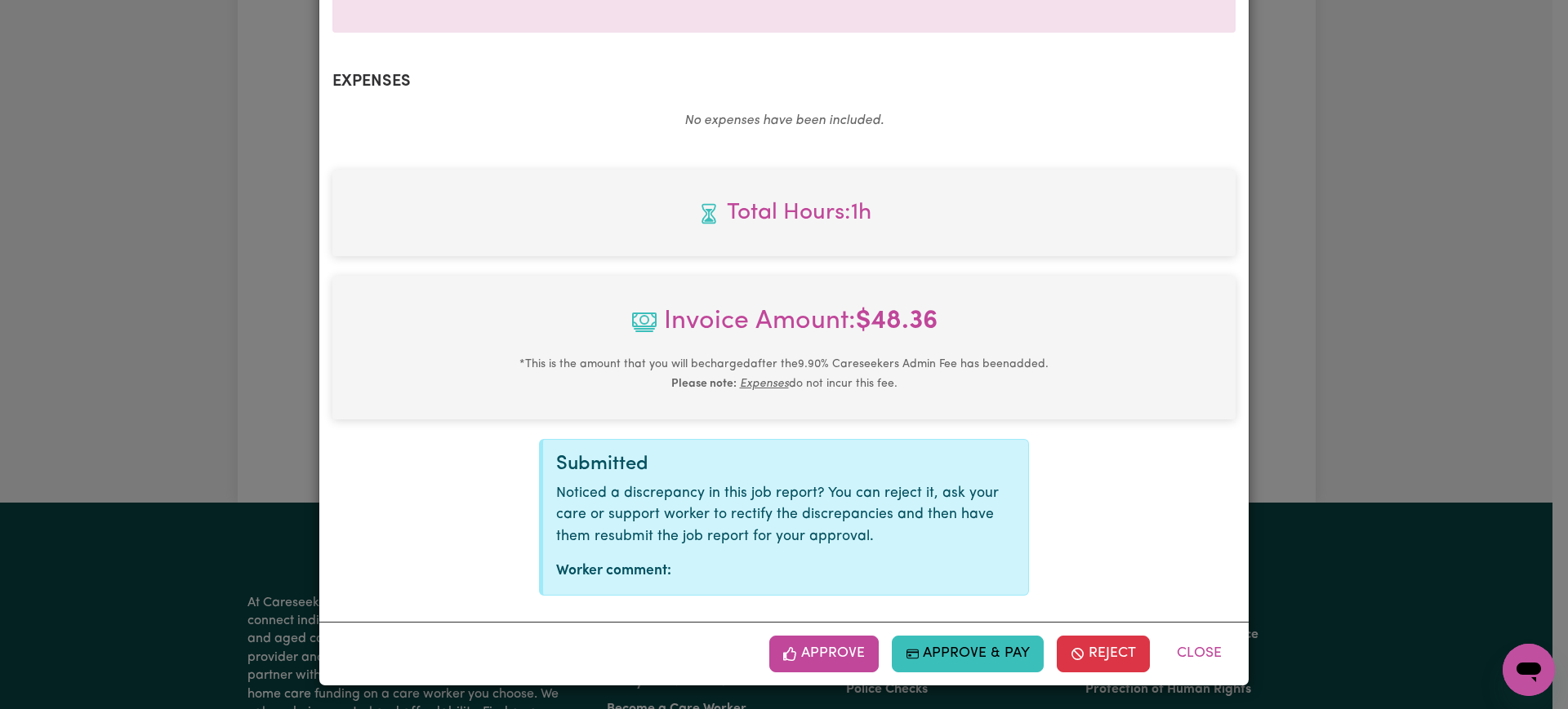
drag, startPoint x: 820, startPoint y: 652, endPoint x: 843, endPoint y: 639, distance: 26.4
click at [821, 651] on button "Approve" at bounding box center [824, 654] width 109 height 36
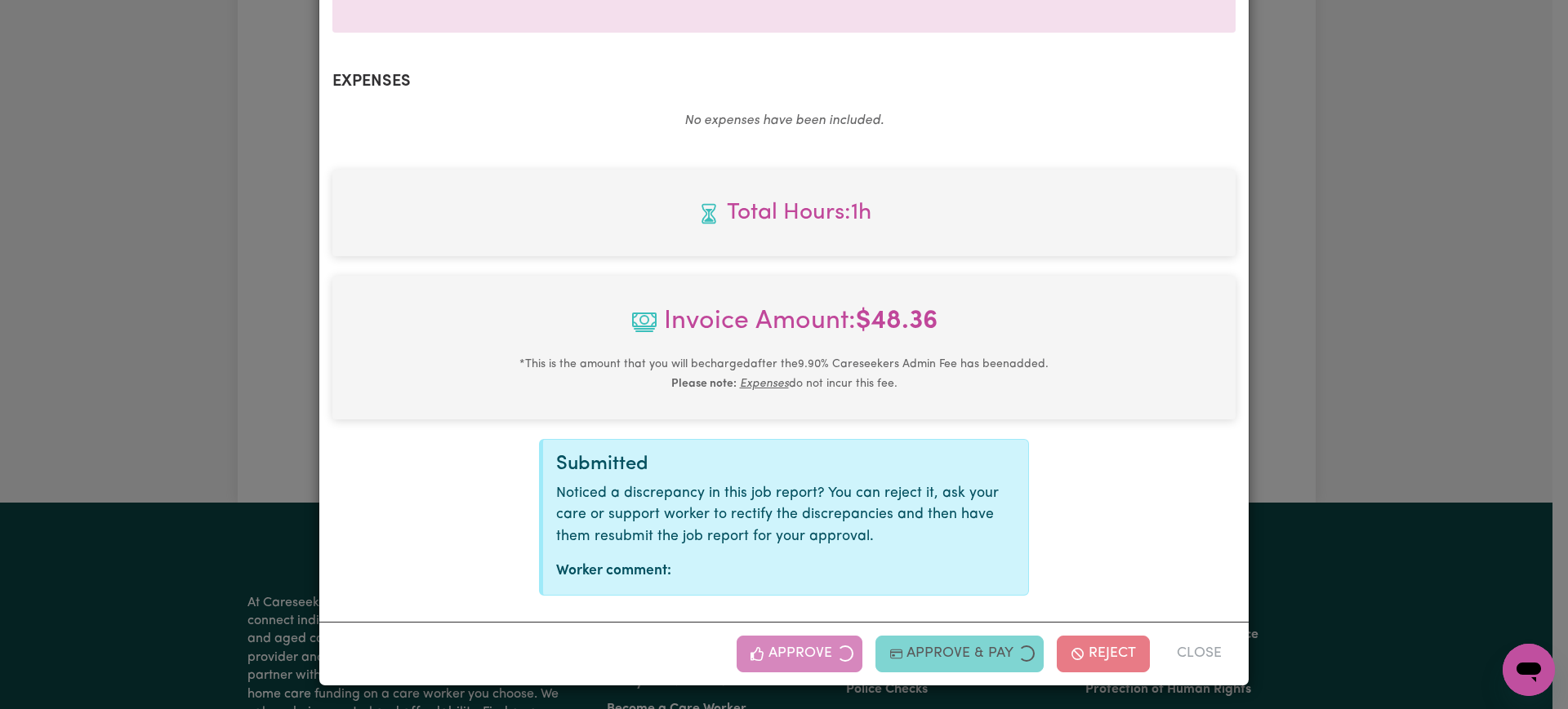
drag, startPoint x: 1445, startPoint y: 317, endPoint x: 1438, endPoint y: 322, distance: 8.6
click at [1445, 317] on div "Job Report # 241928 - [PERSON_NAME] Summary Job report # 241928 Client name: [P…" at bounding box center [784, 354] width 1568 height 709
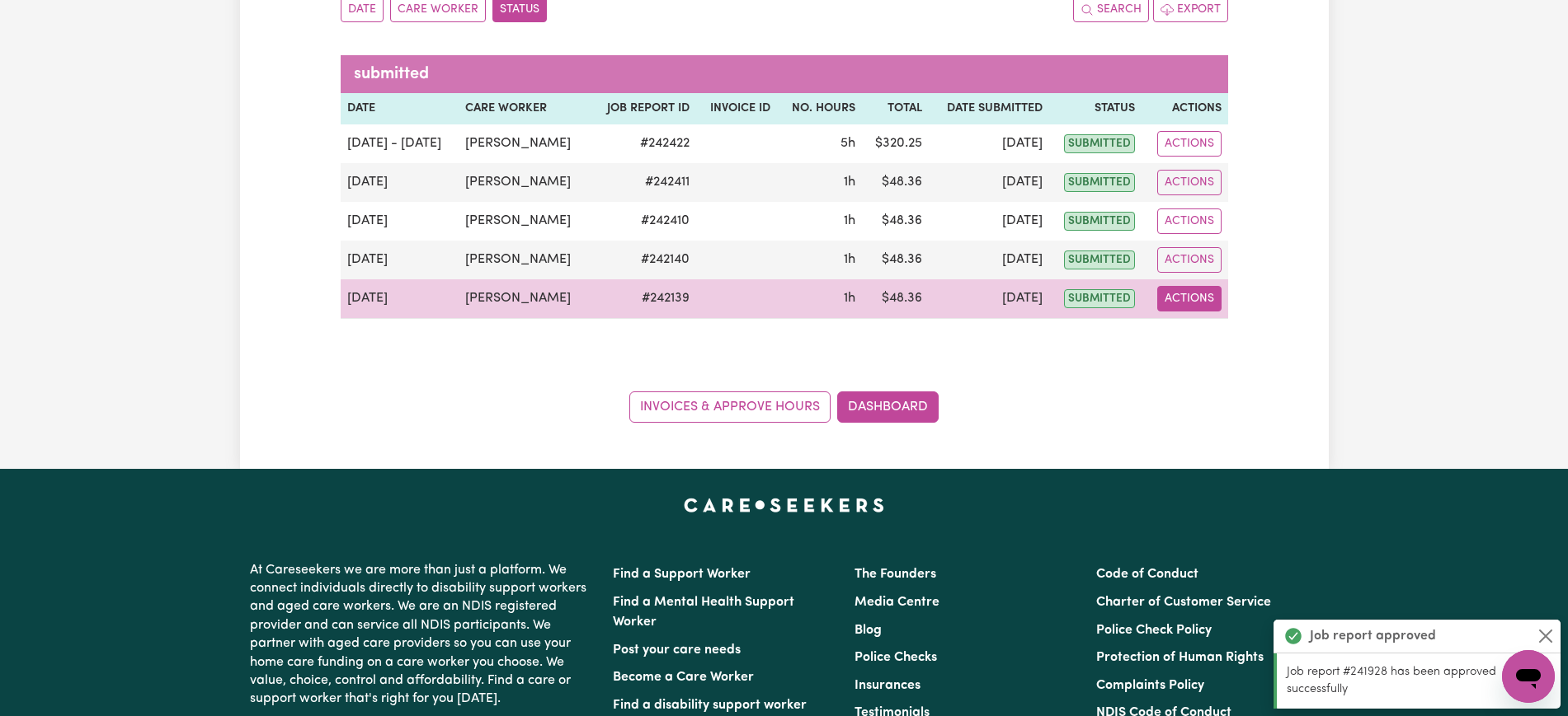
click at [1206, 299] on button "Actions" at bounding box center [1190, 299] width 64 height 26
click at [1222, 347] on link "View Job Report" at bounding box center [1229, 337] width 141 height 33
select select "pm"
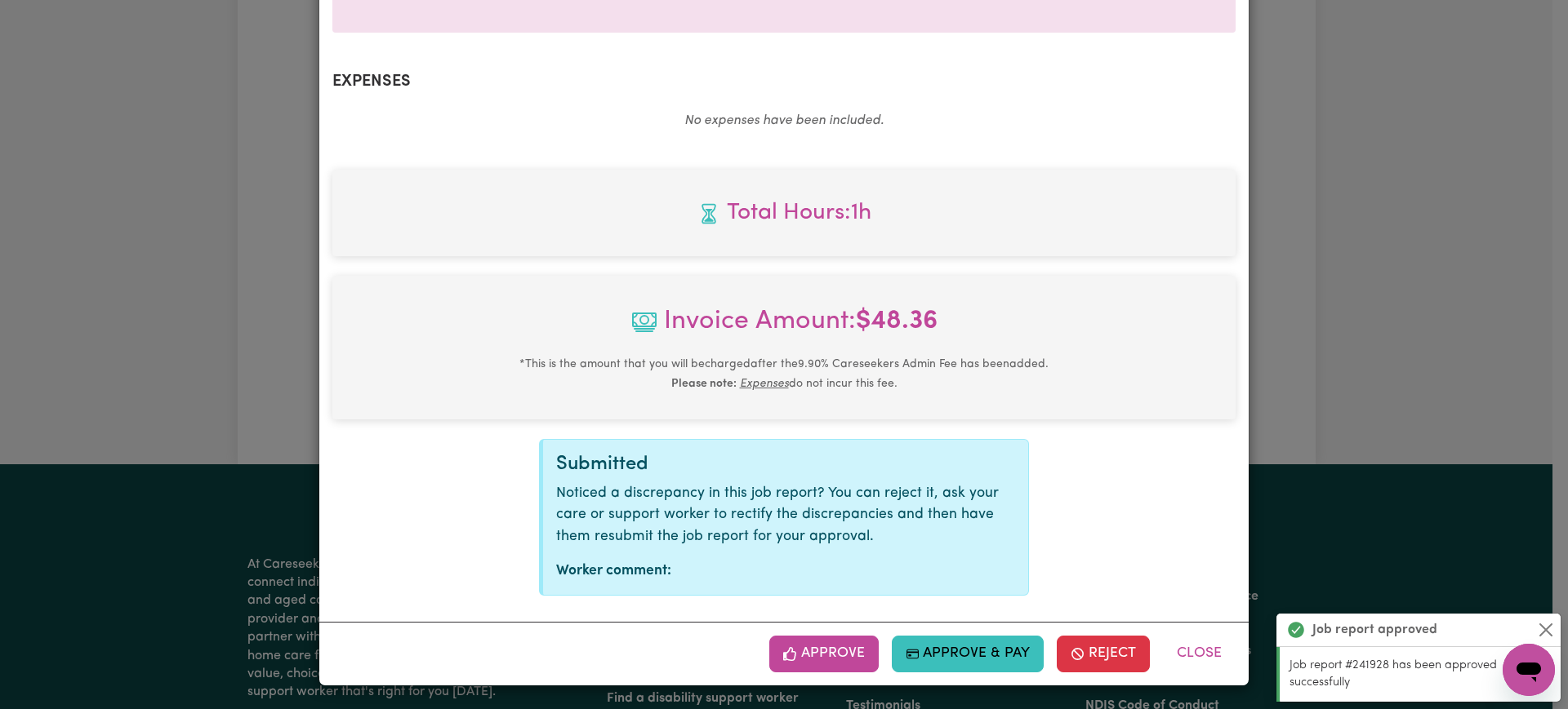
click at [847, 653] on button "Approve" at bounding box center [824, 654] width 109 height 36
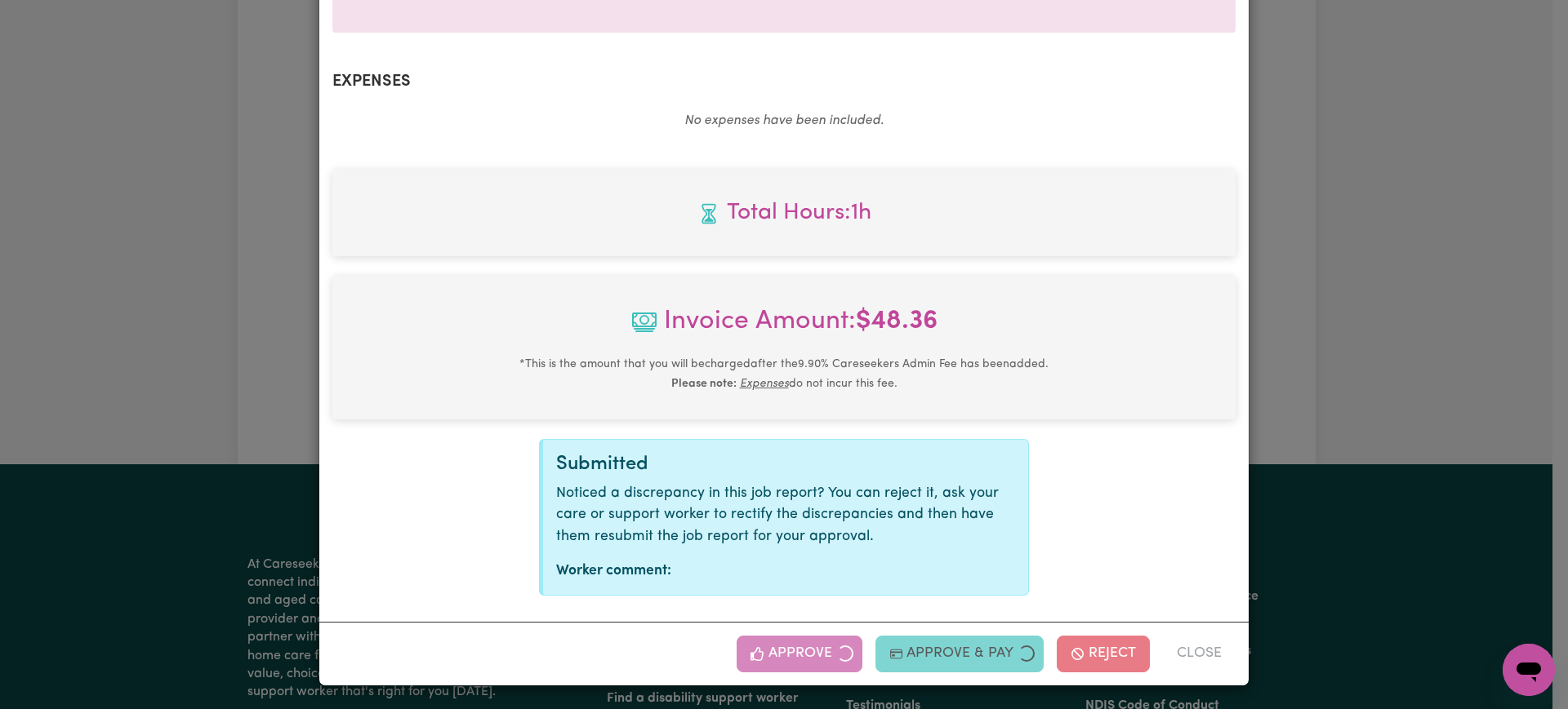
click at [1480, 345] on div "Job Report # 242139 - [PERSON_NAME] Summary Job report # 242139 Client name: [P…" at bounding box center [784, 354] width 1568 height 709
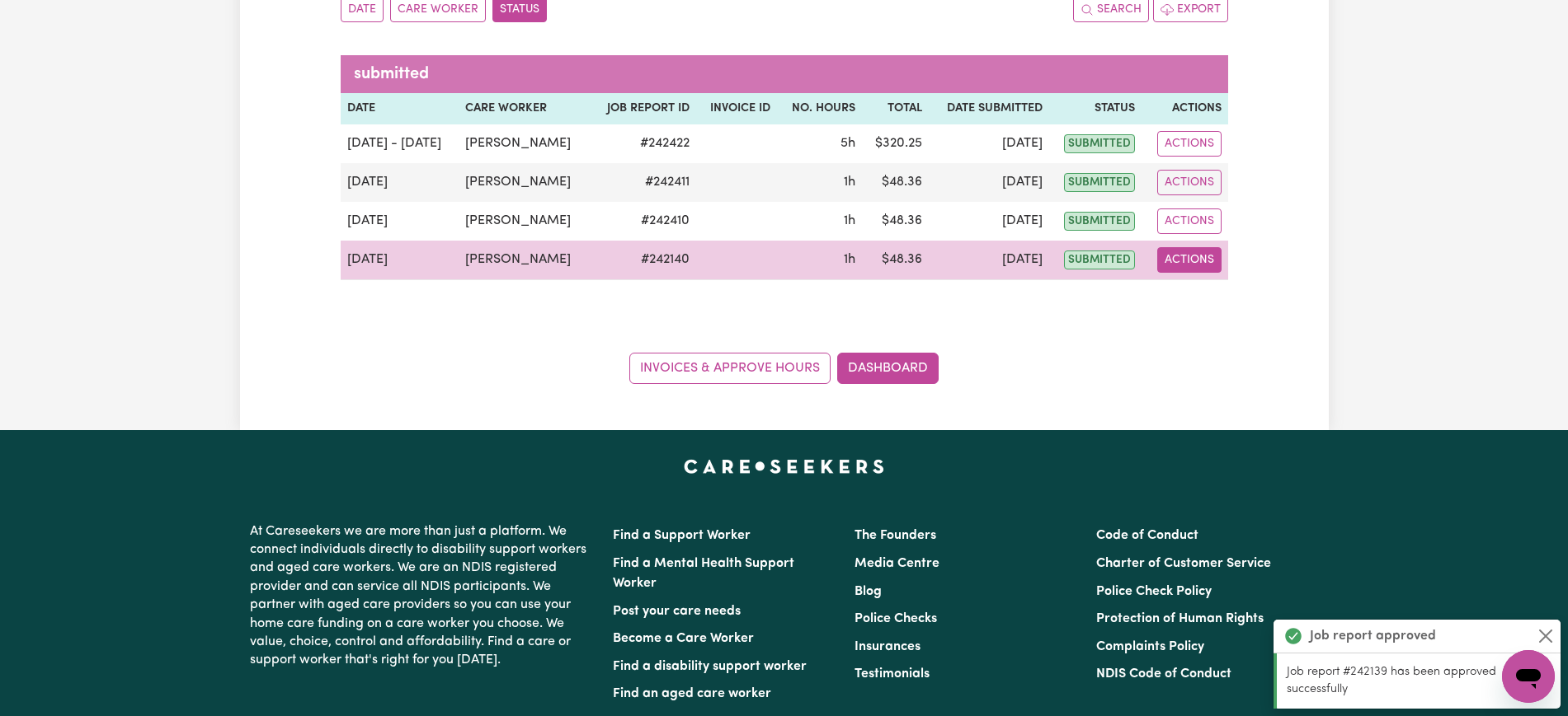
click at [1199, 271] on button "Actions" at bounding box center [1190, 260] width 64 height 26
click at [1211, 298] on link "View Job Report" at bounding box center [1229, 298] width 141 height 33
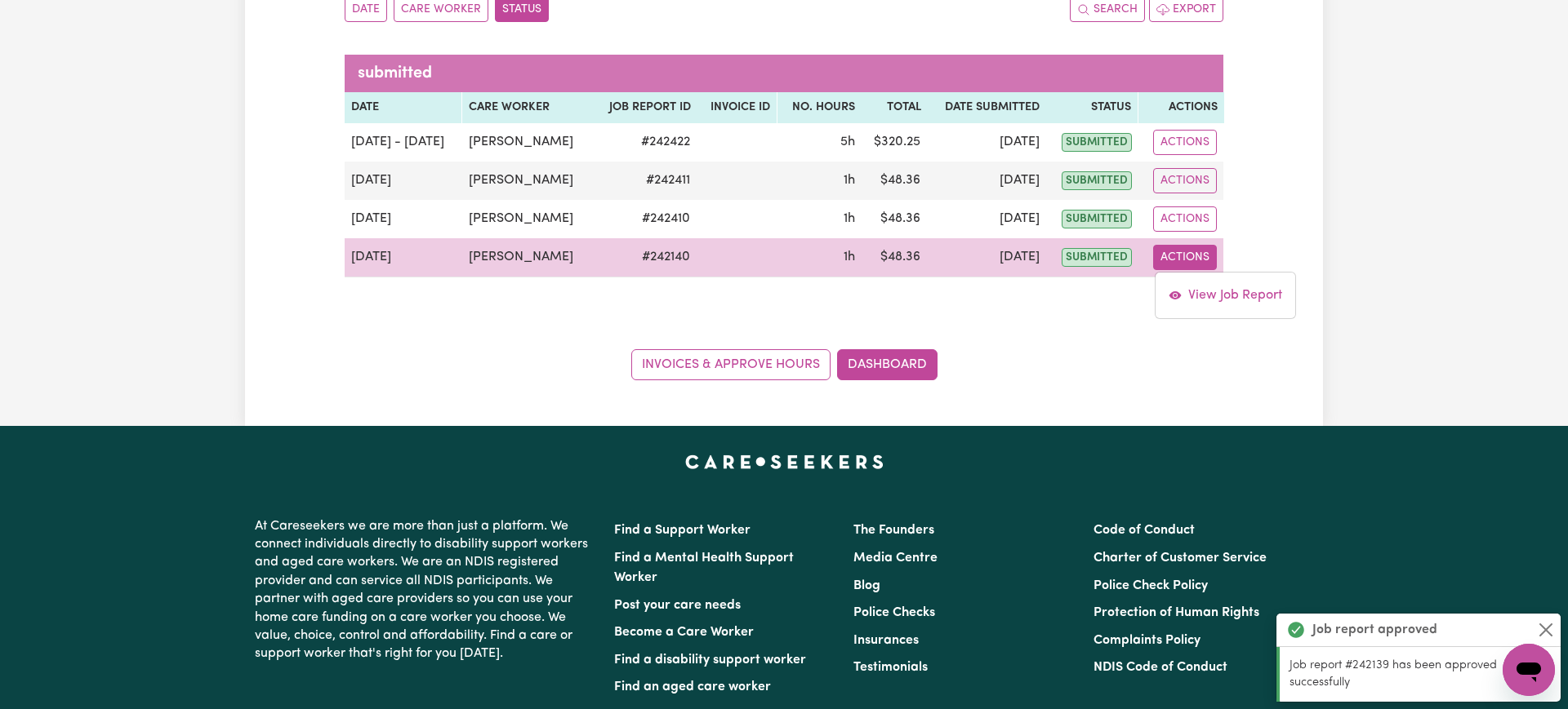
select select "pm"
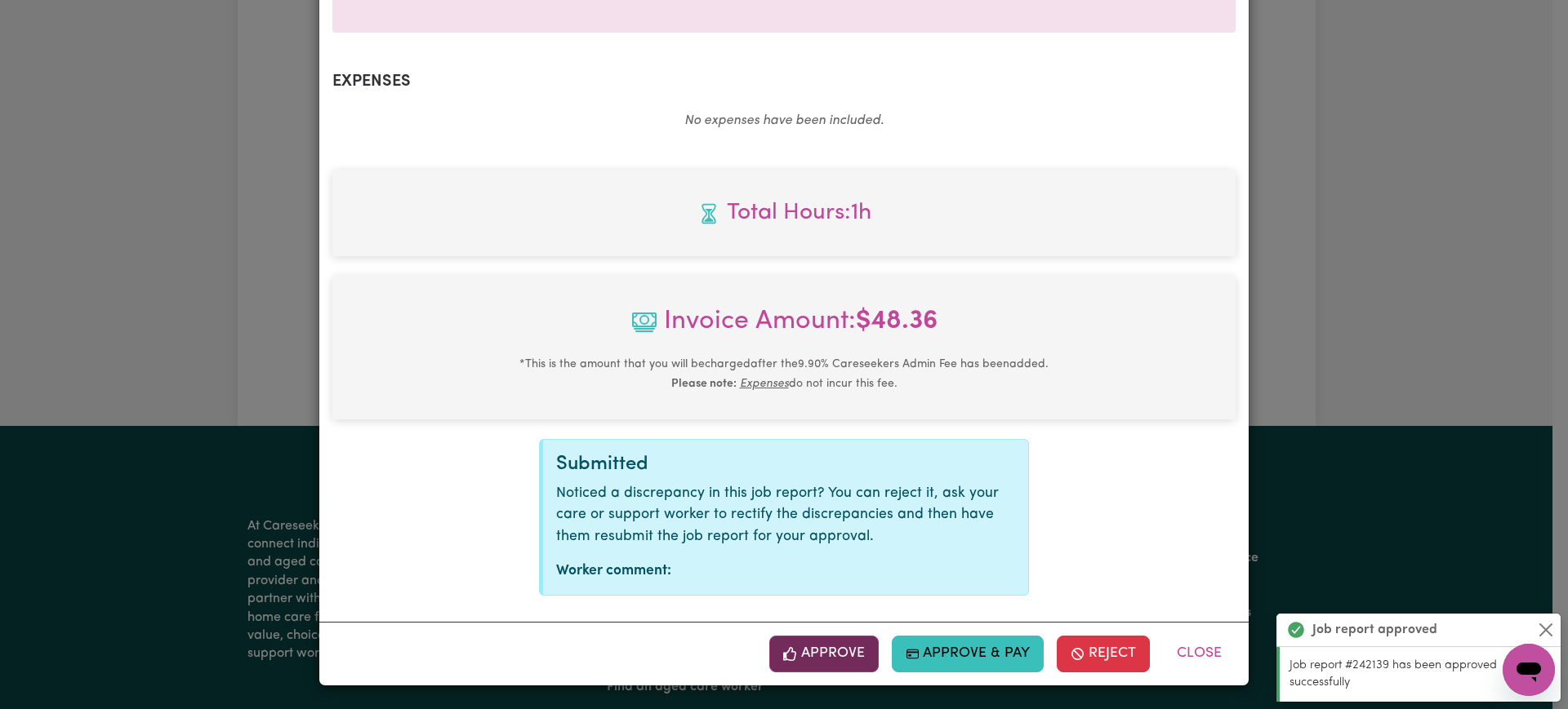
click at [850, 657] on button "Approve" at bounding box center [824, 654] width 109 height 36
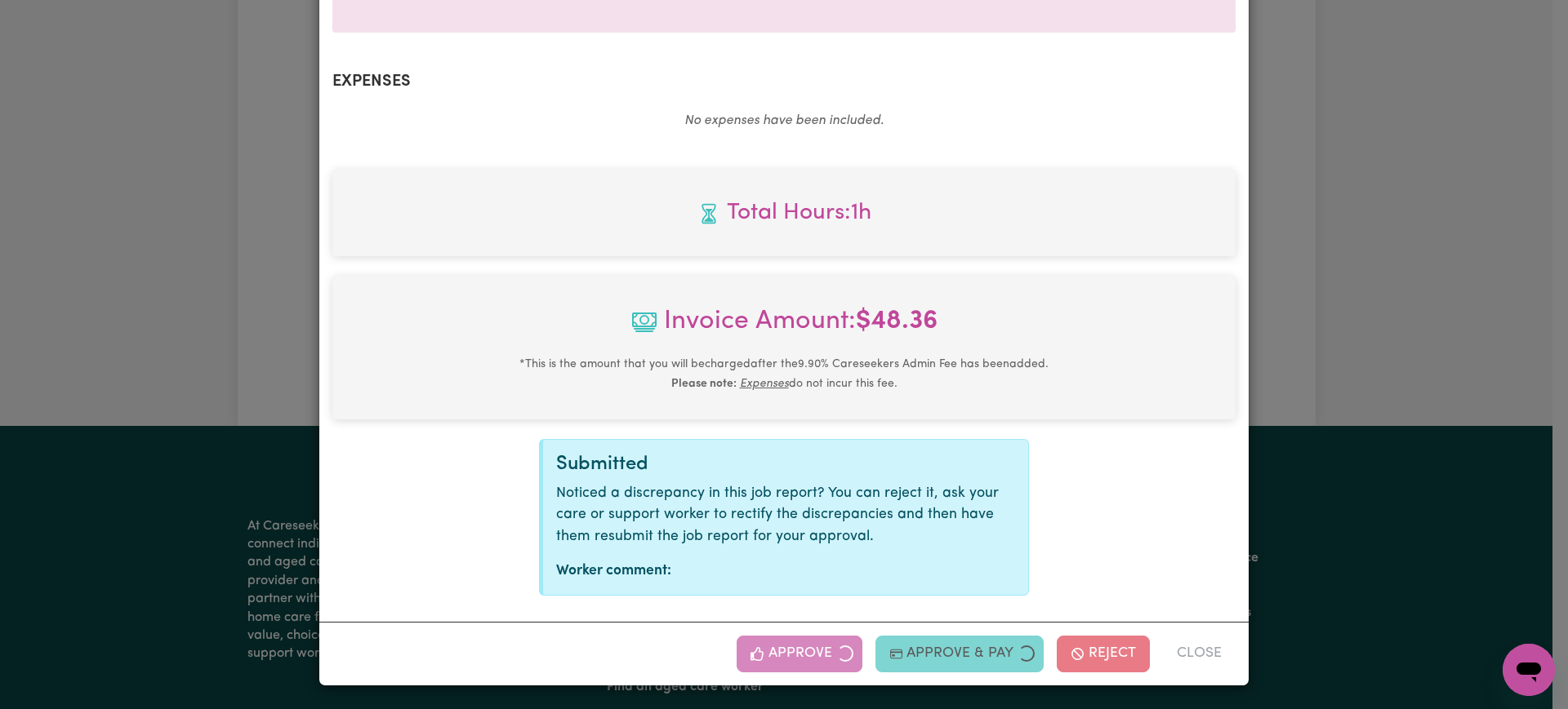
click at [1332, 403] on div "Job Report # 242140 - [PERSON_NAME] Summary Job report # 242140 Client name: [P…" at bounding box center [784, 354] width 1568 height 709
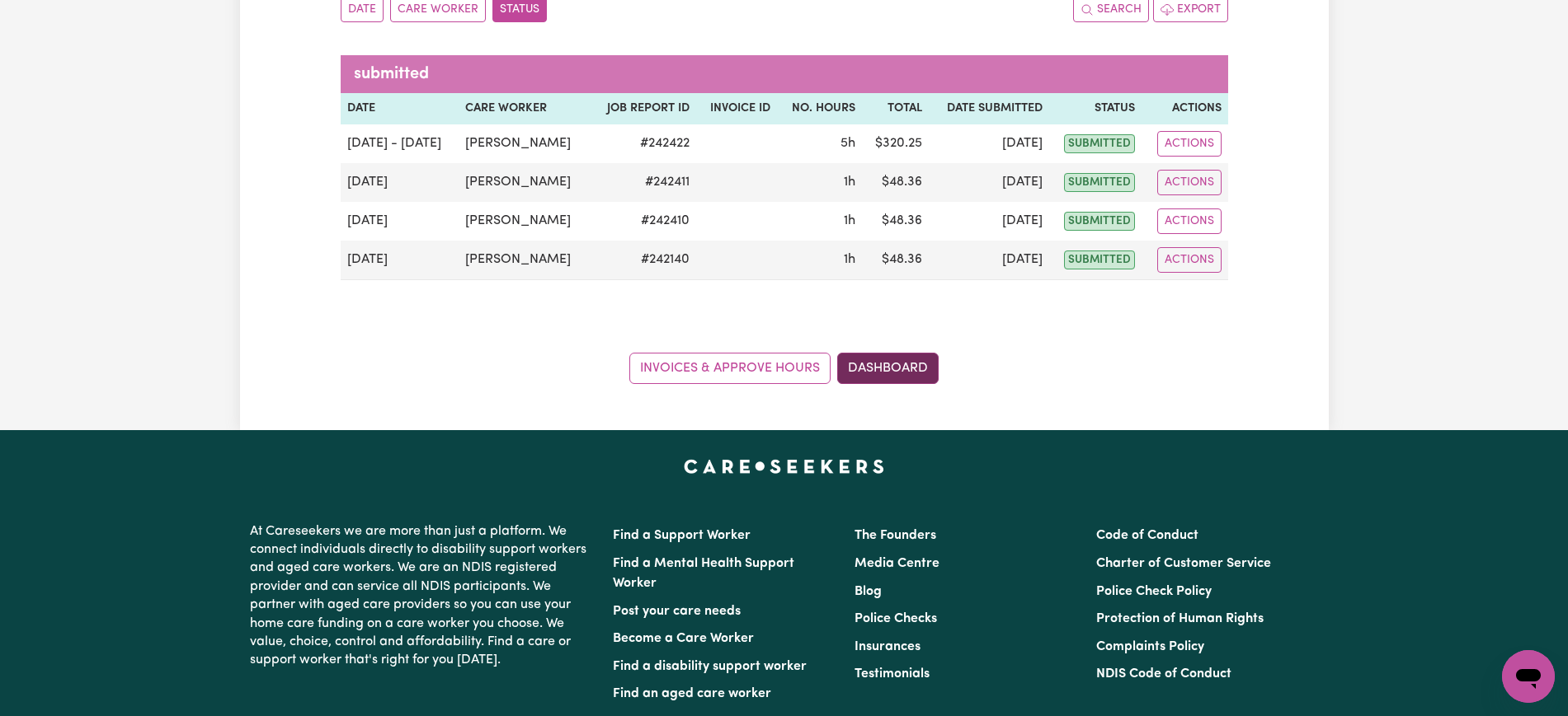
click at [924, 371] on link "Dashboard" at bounding box center [887, 368] width 101 height 31
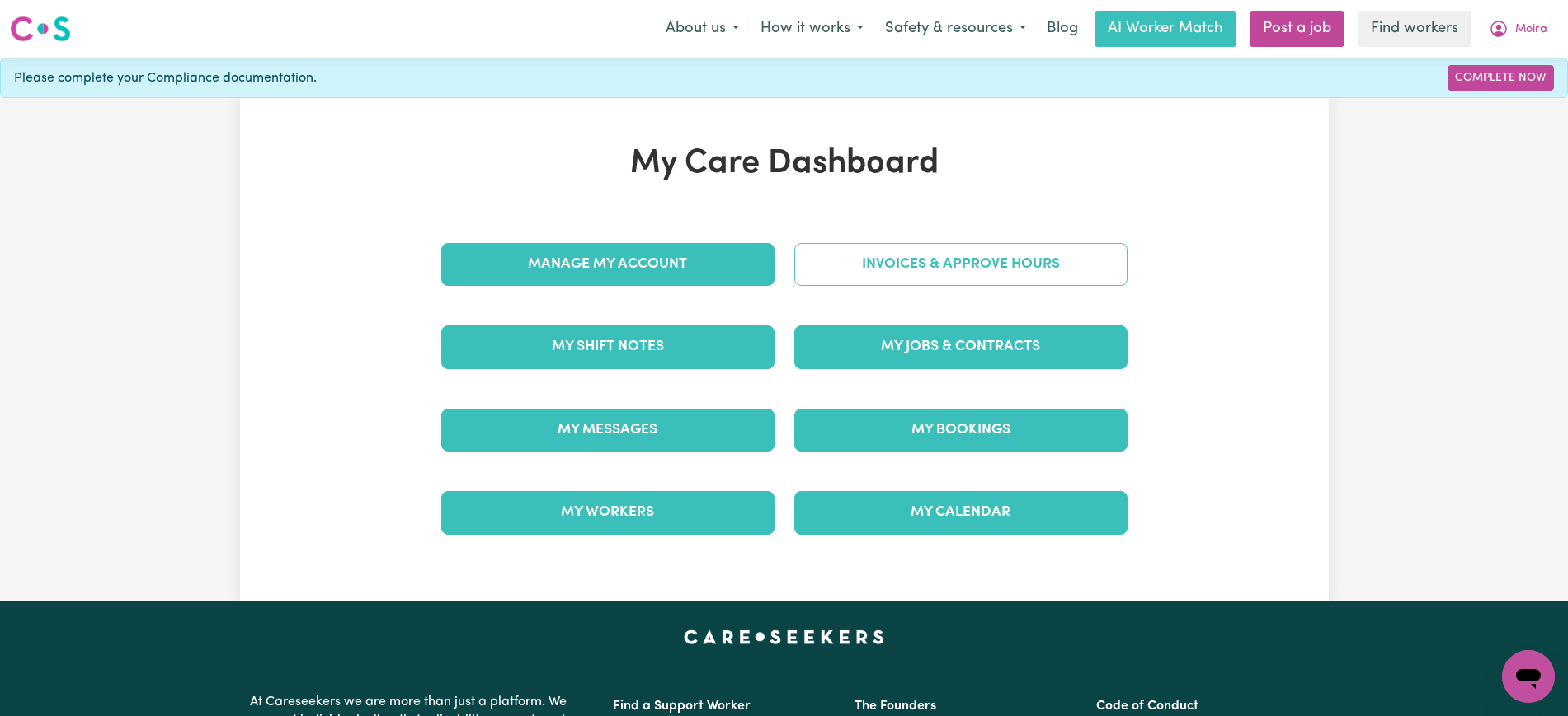
click at [924, 256] on link "Invoices & Approve Hours" at bounding box center [961, 264] width 333 height 43
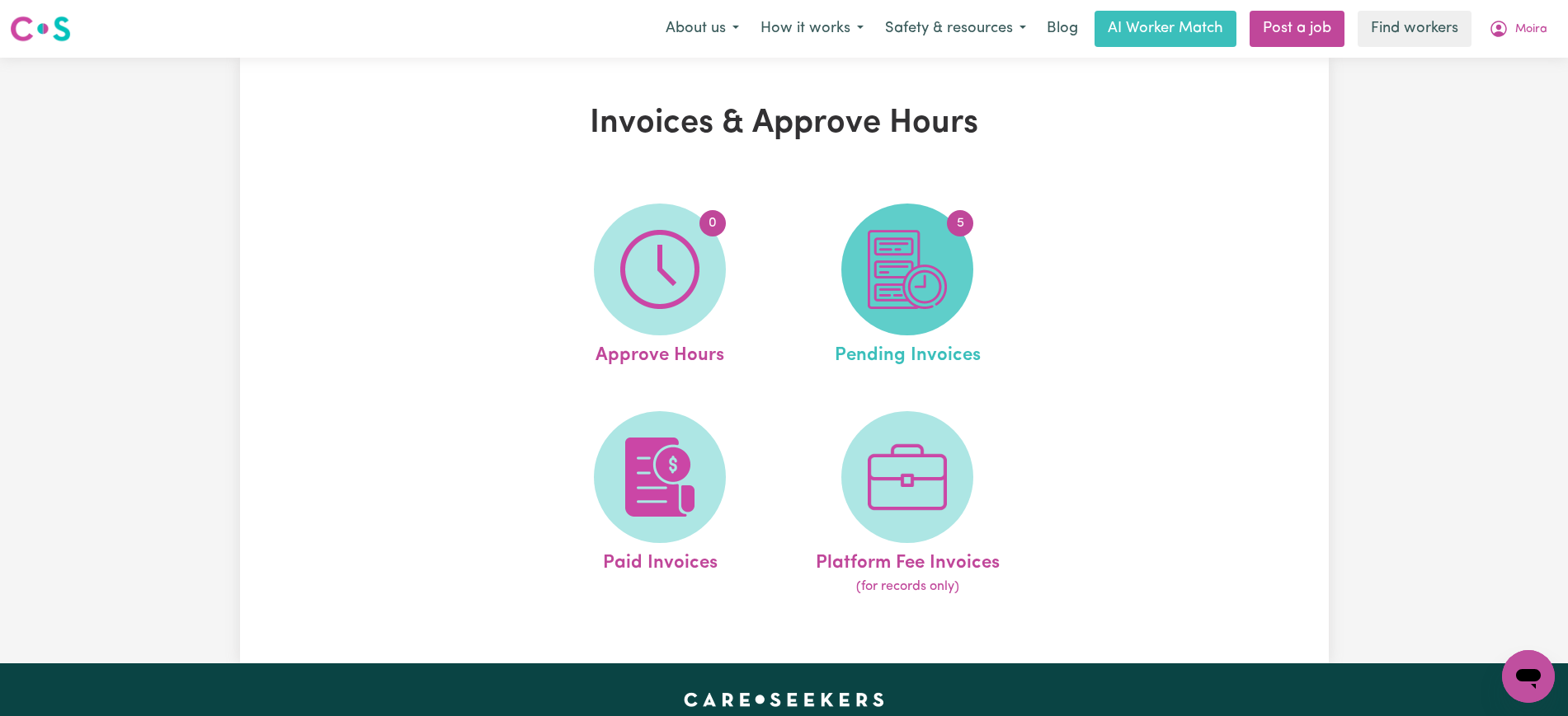
click at [900, 287] on img at bounding box center [907, 269] width 79 height 79
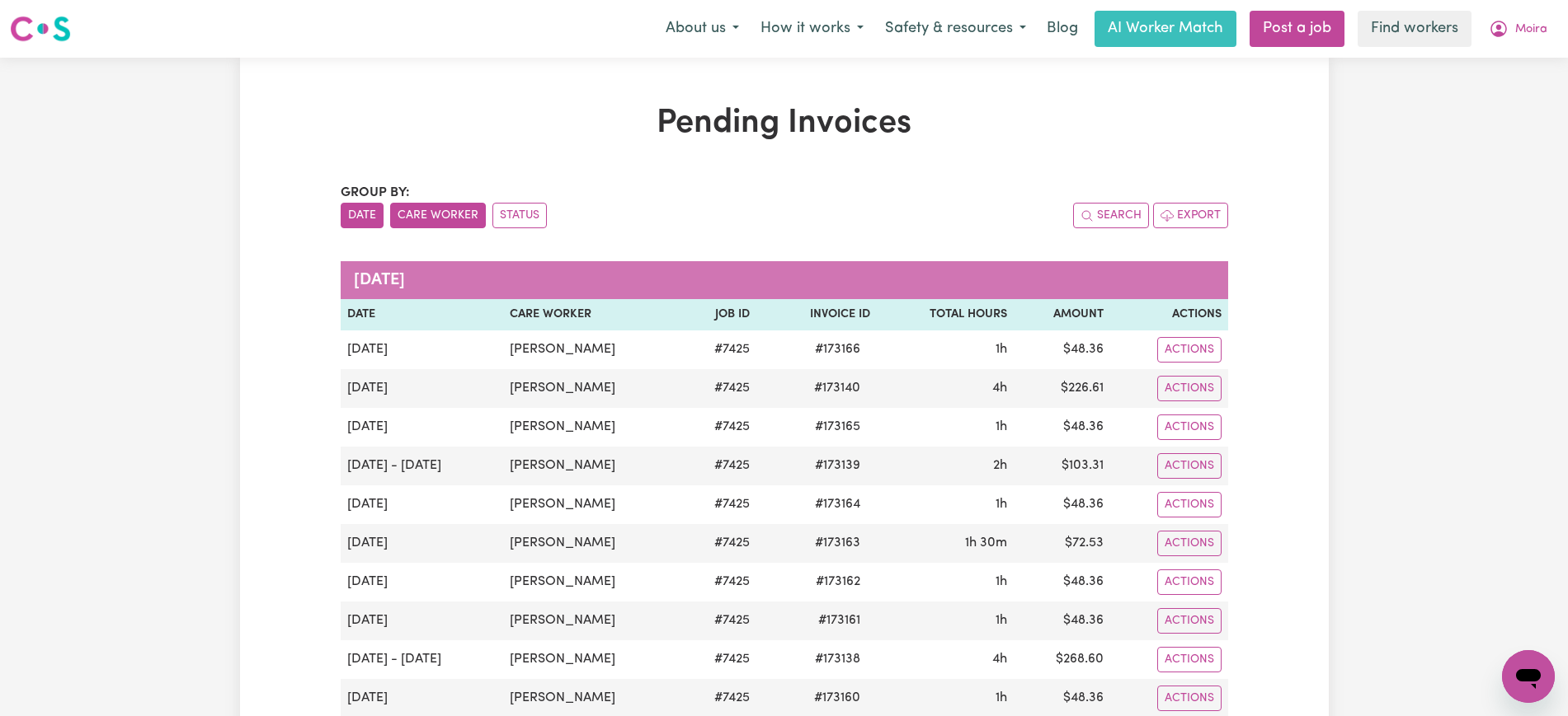
click at [472, 224] on button "Care Worker" at bounding box center [438, 216] width 96 height 26
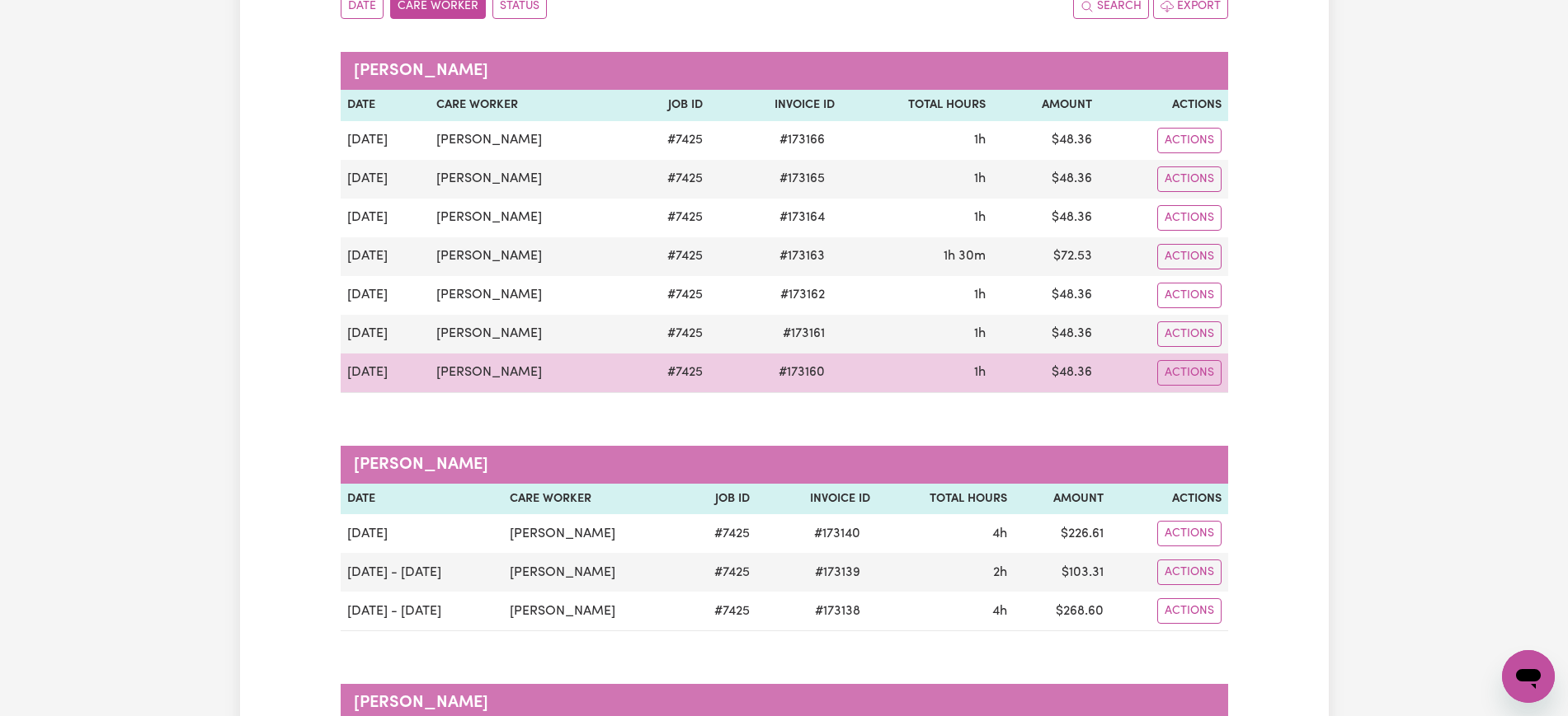
scroll to position [206, 0]
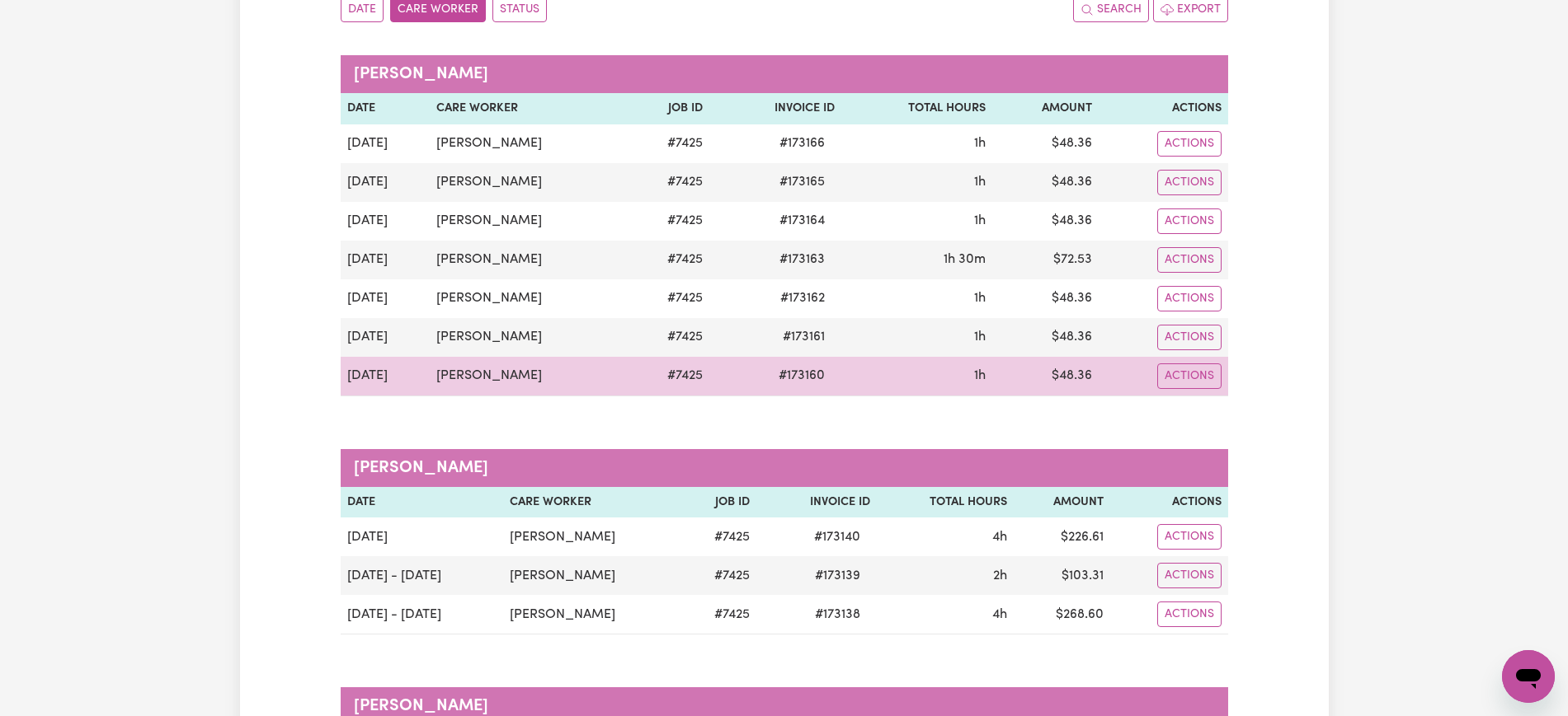
click at [791, 375] on span "# 173160" at bounding box center [802, 376] width 66 height 20
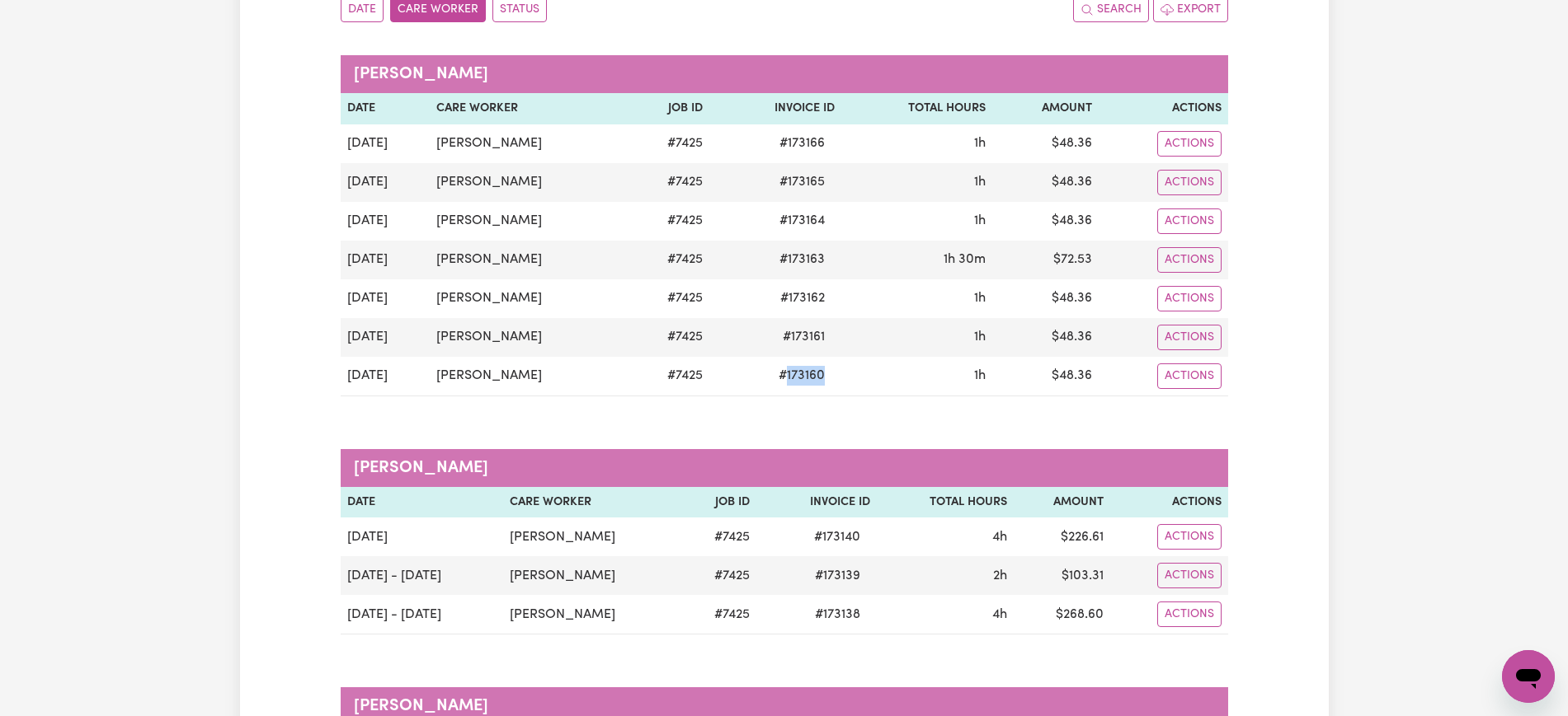
copy span "173160"
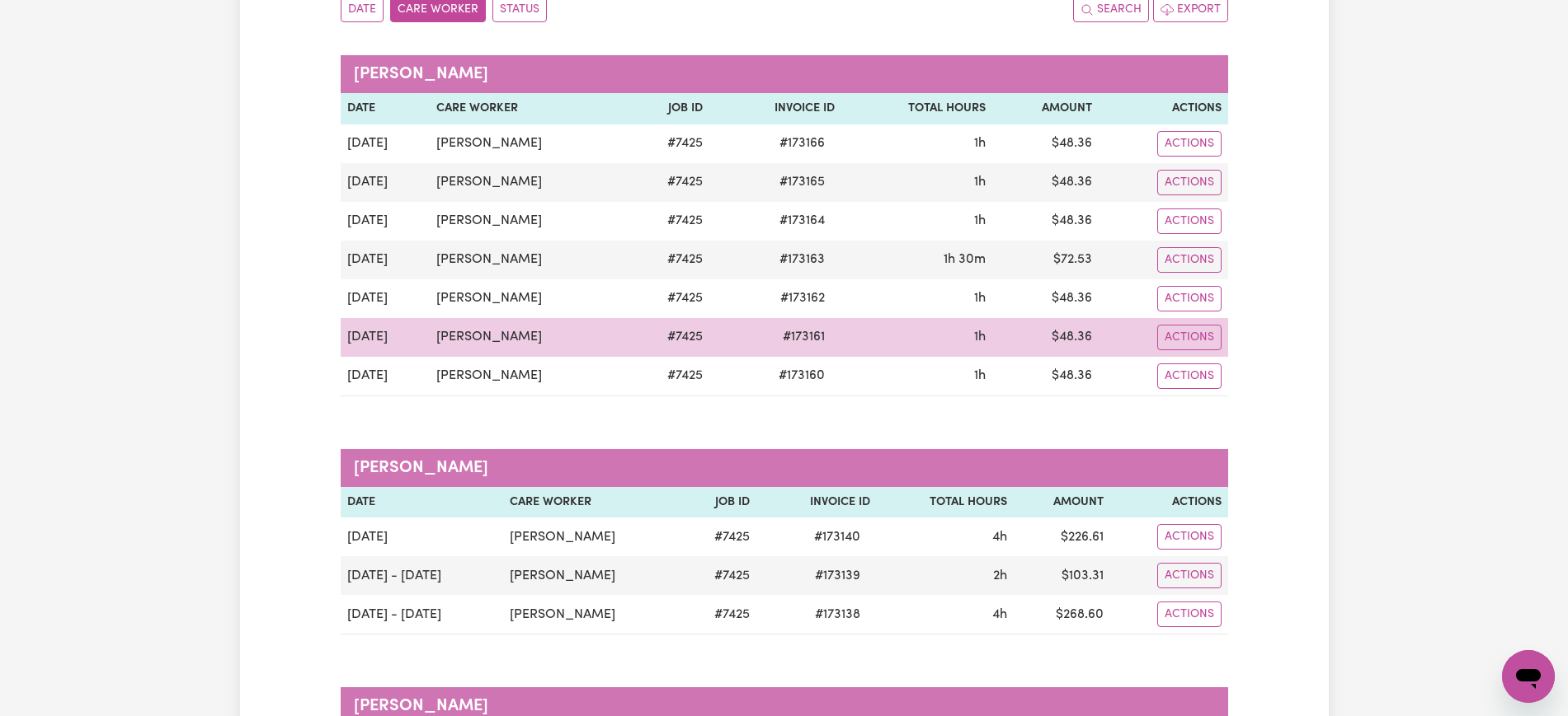
click at [803, 338] on span "# 173161" at bounding box center [803, 337] width 62 height 20
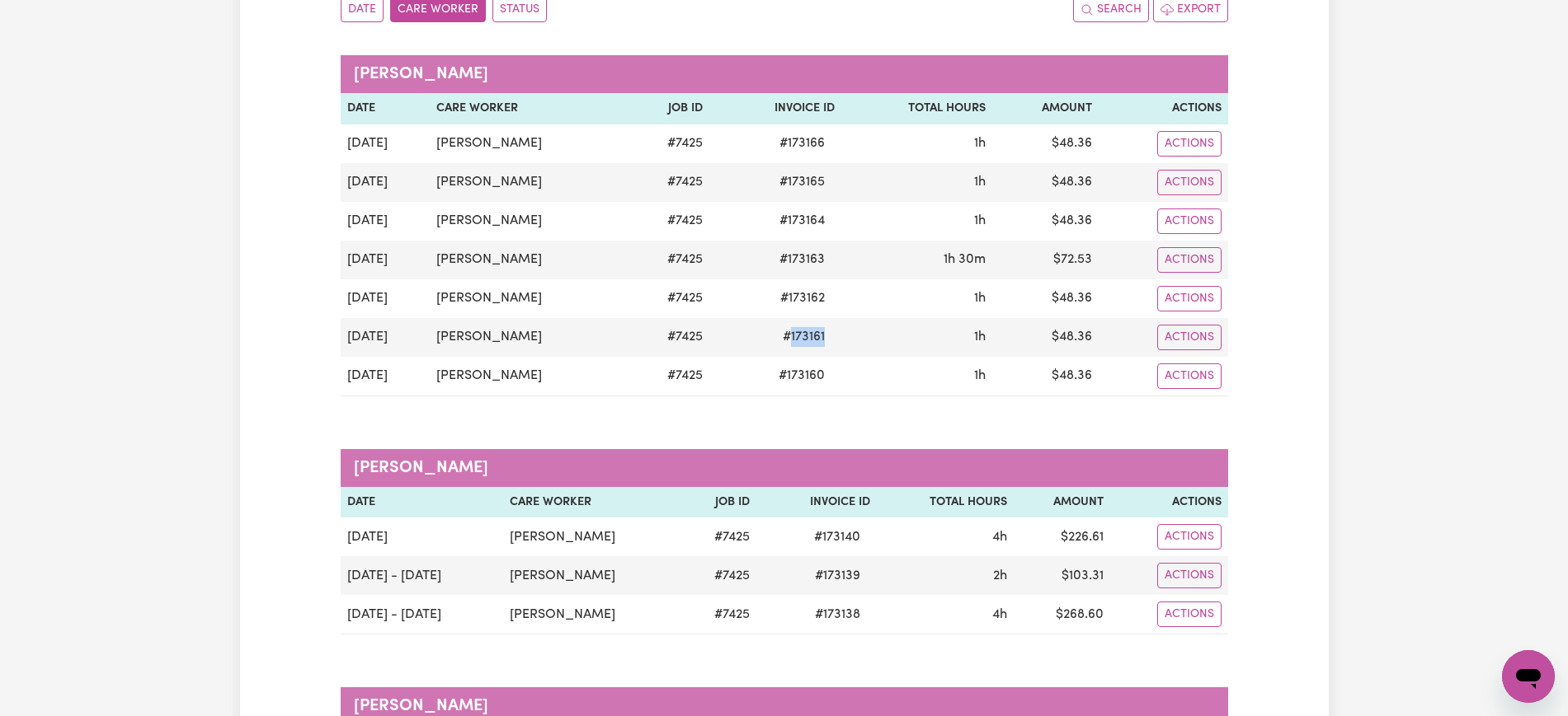
copy span "173161"
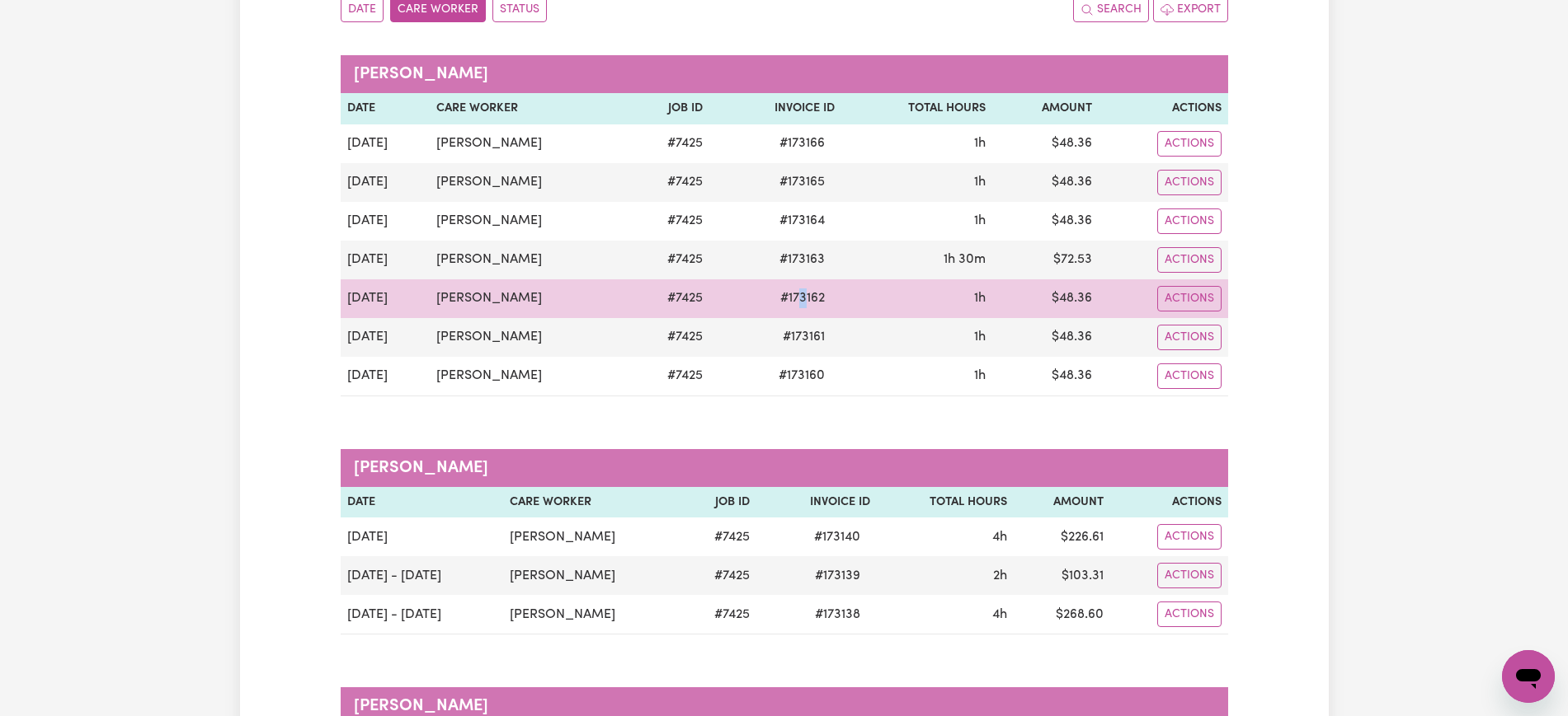
click at [794, 297] on span "# 173162" at bounding box center [802, 298] width 64 height 20
click at [796, 302] on span "# 173162" at bounding box center [802, 298] width 64 height 20
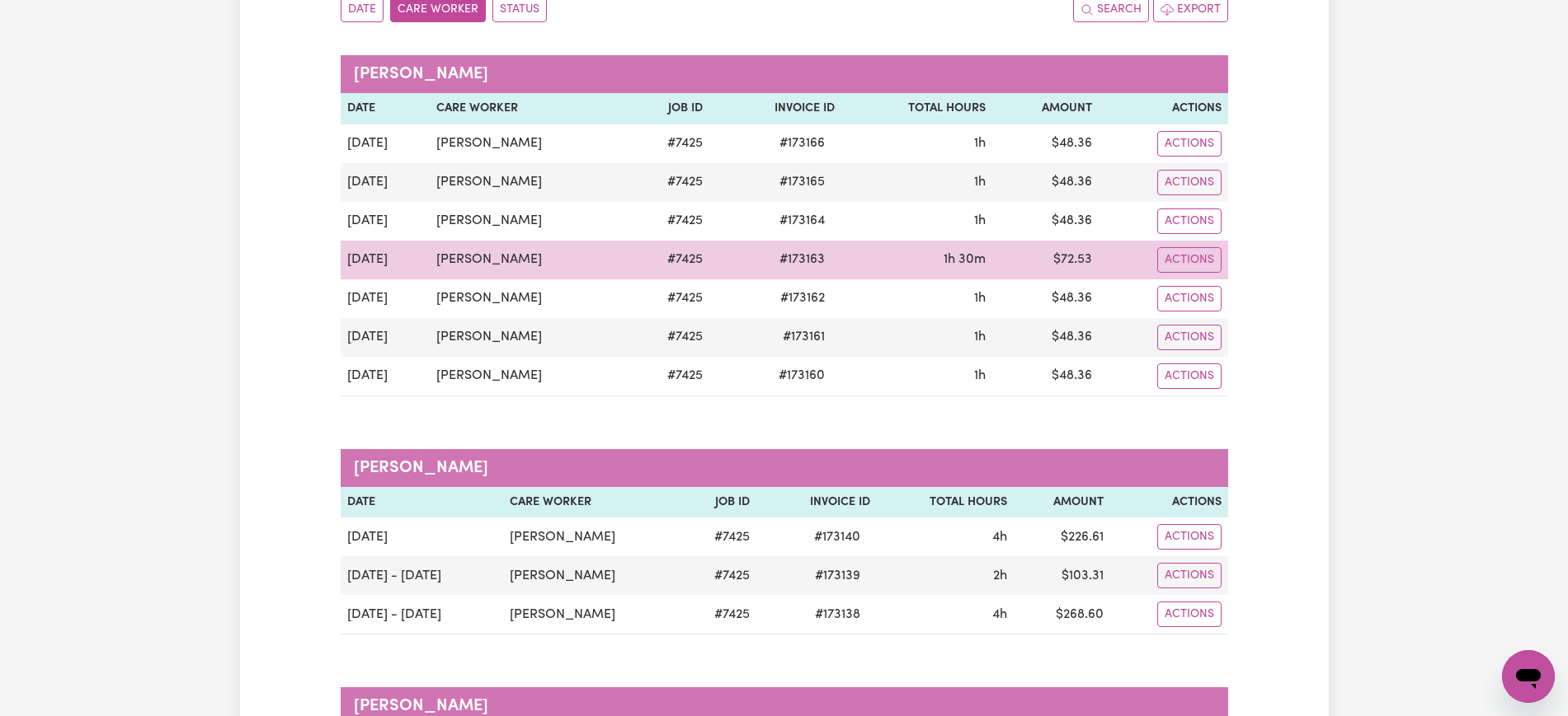
click at [797, 258] on span "# 173163" at bounding box center [802, 260] width 65 height 20
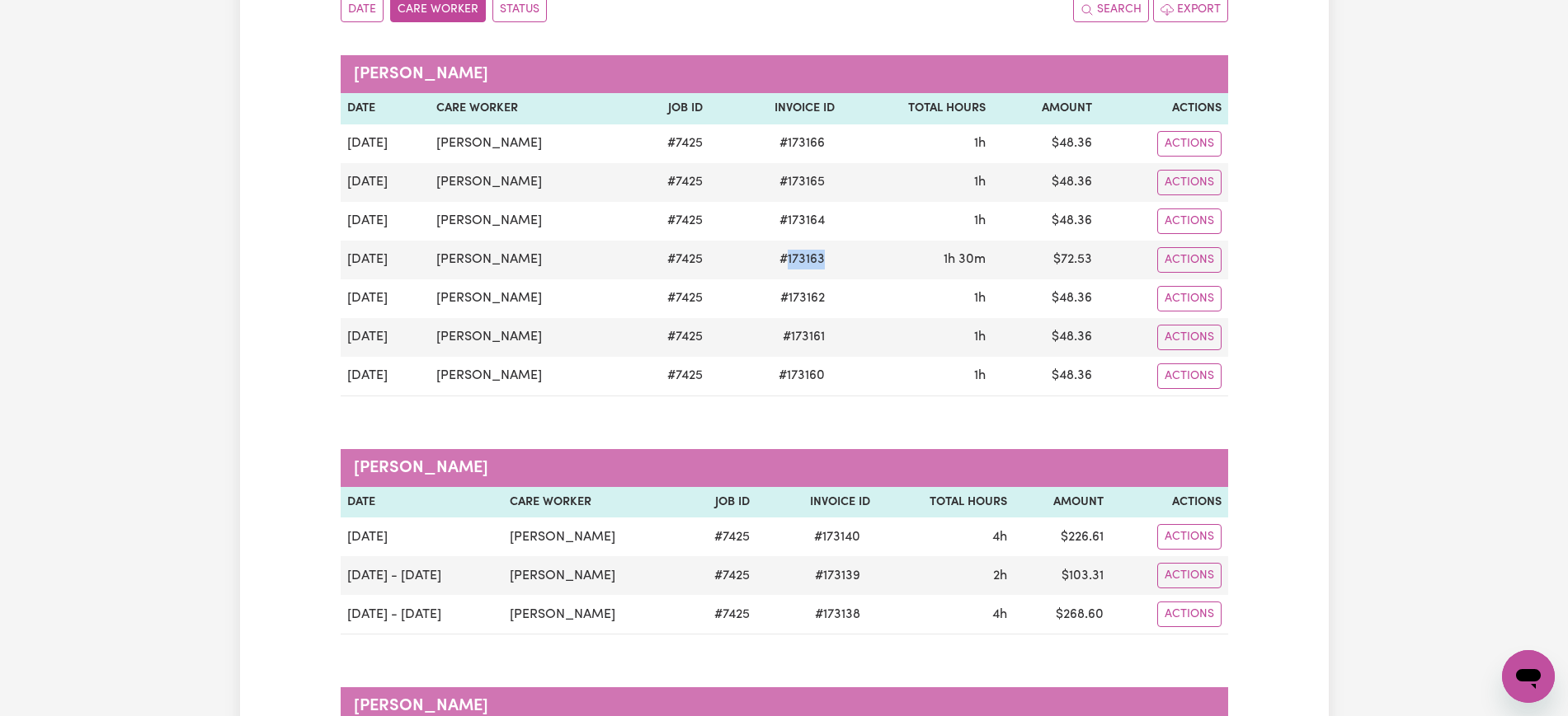
copy span "173163"
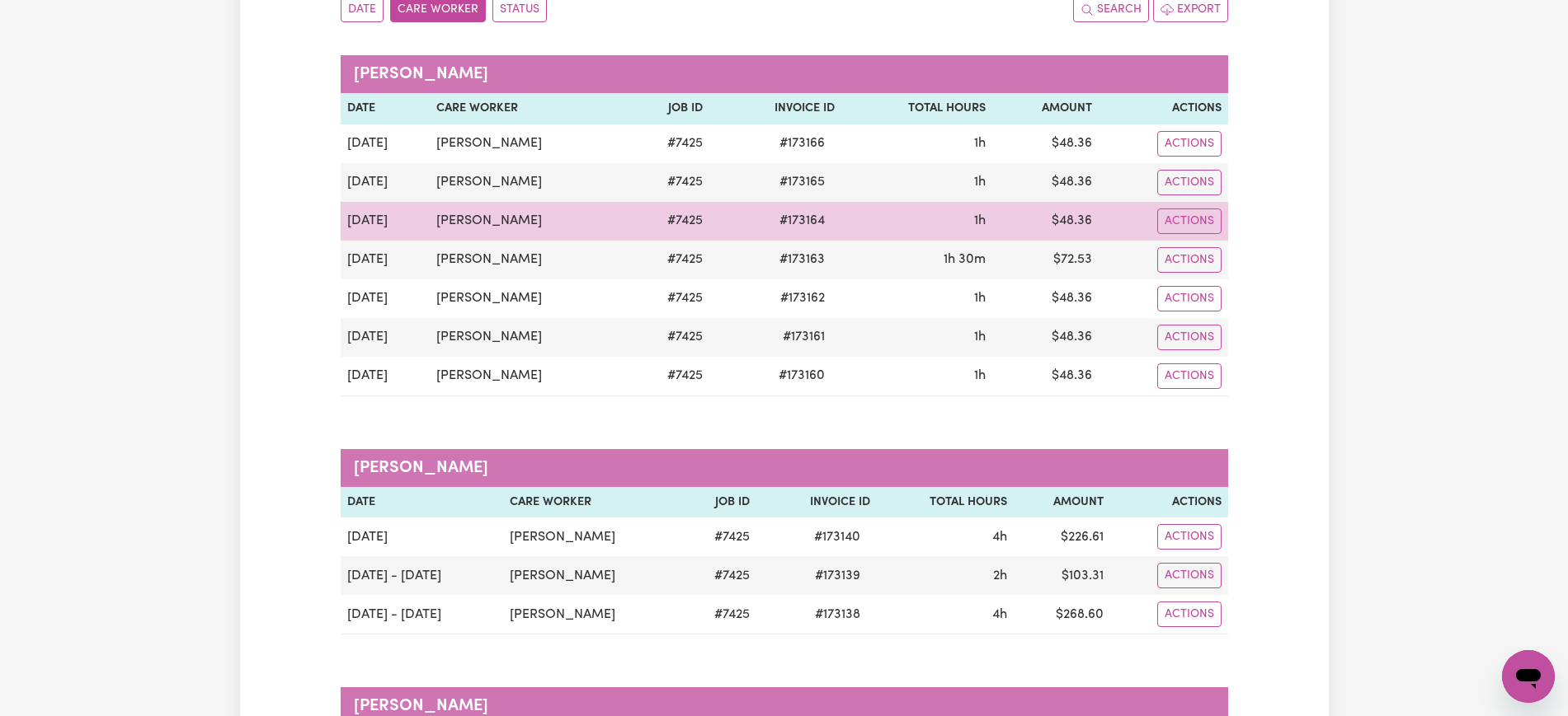
click at [802, 222] on span "# 173164" at bounding box center [802, 221] width 65 height 20
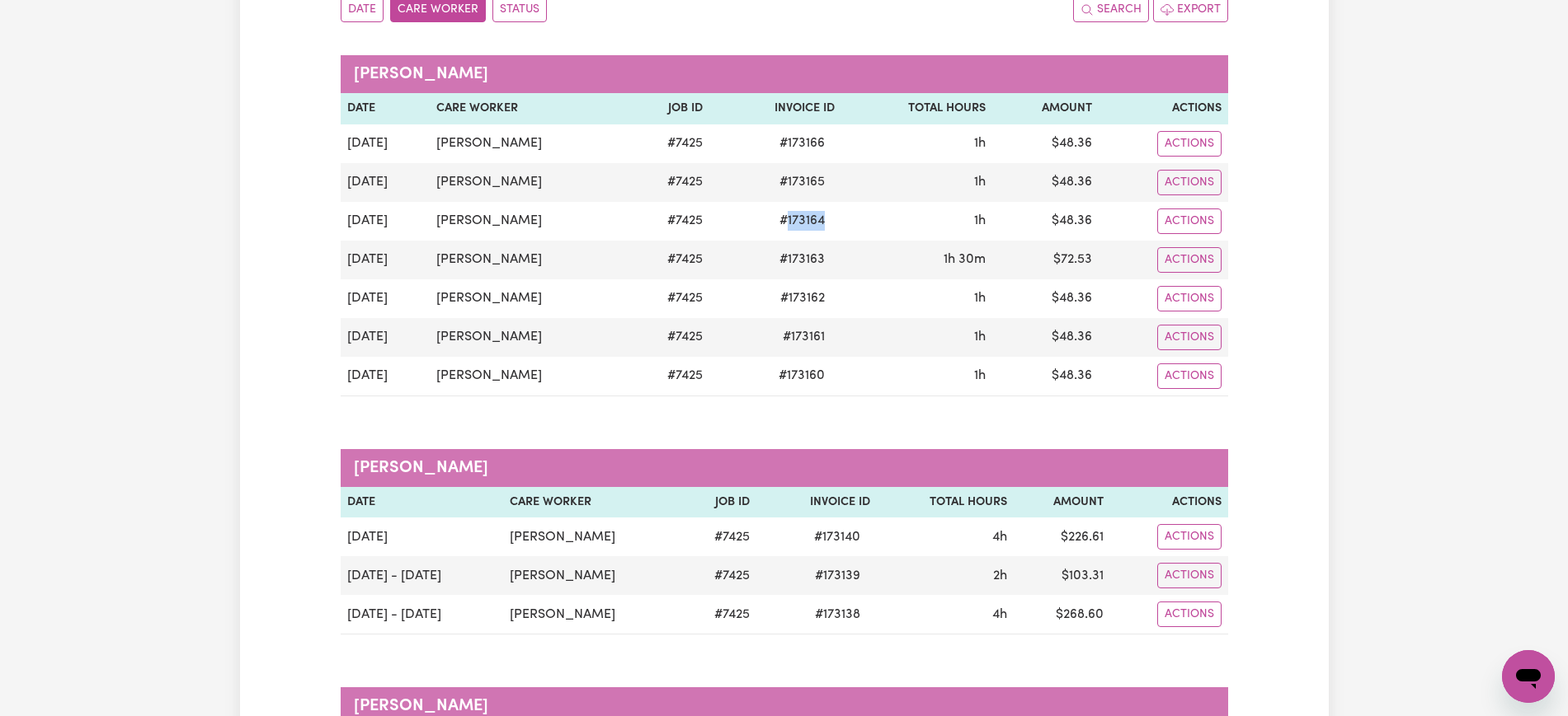
copy span "173164"
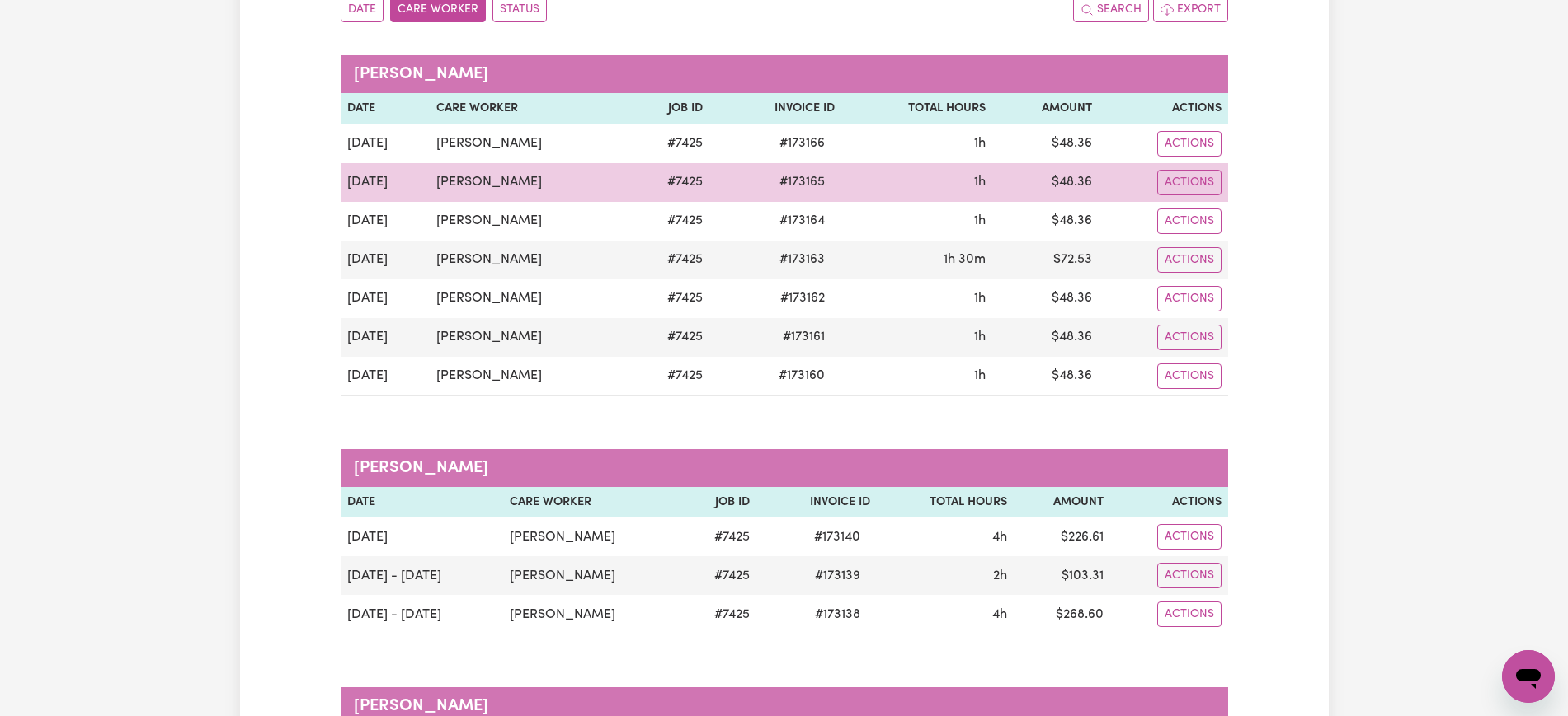
click at [795, 178] on span "# 173165" at bounding box center [802, 183] width 65 height 20
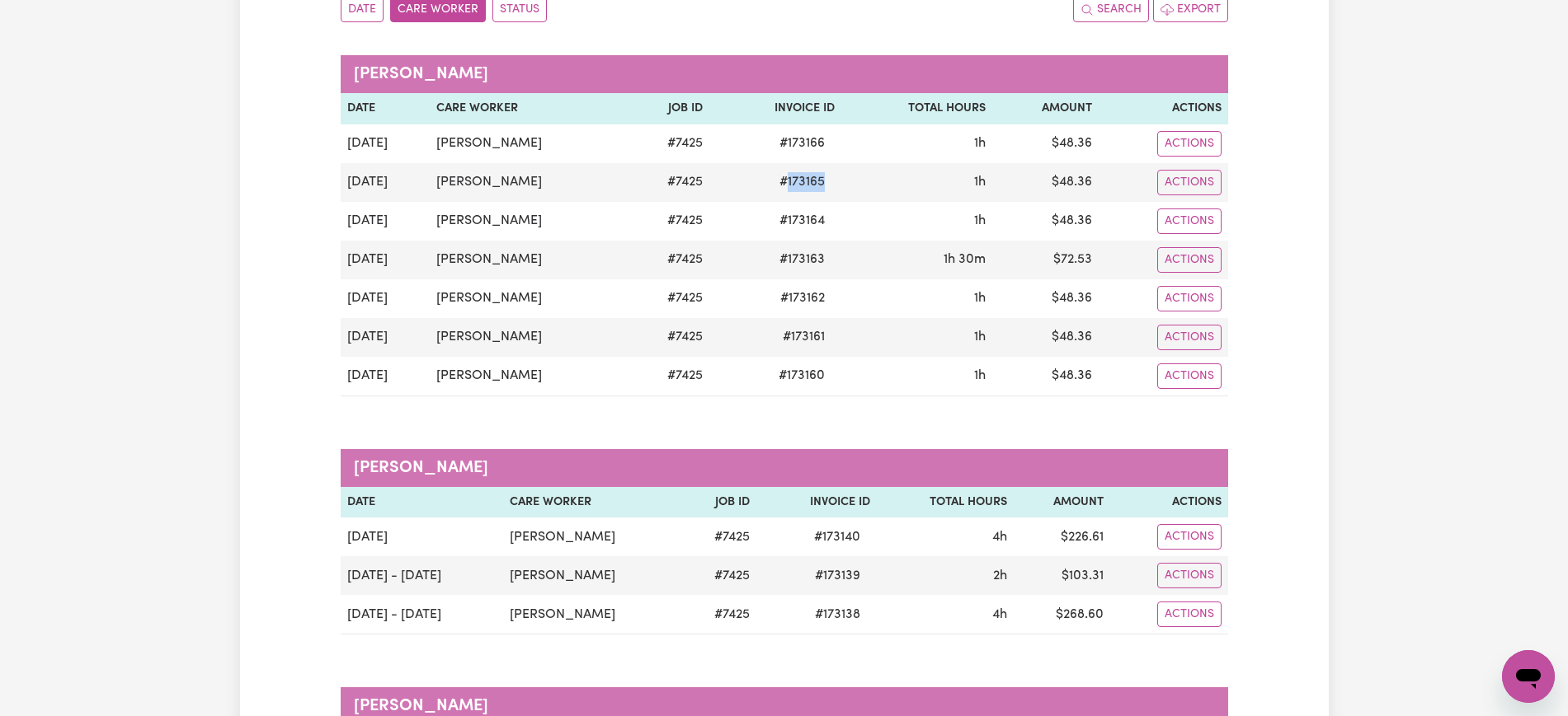
copy span "173165"
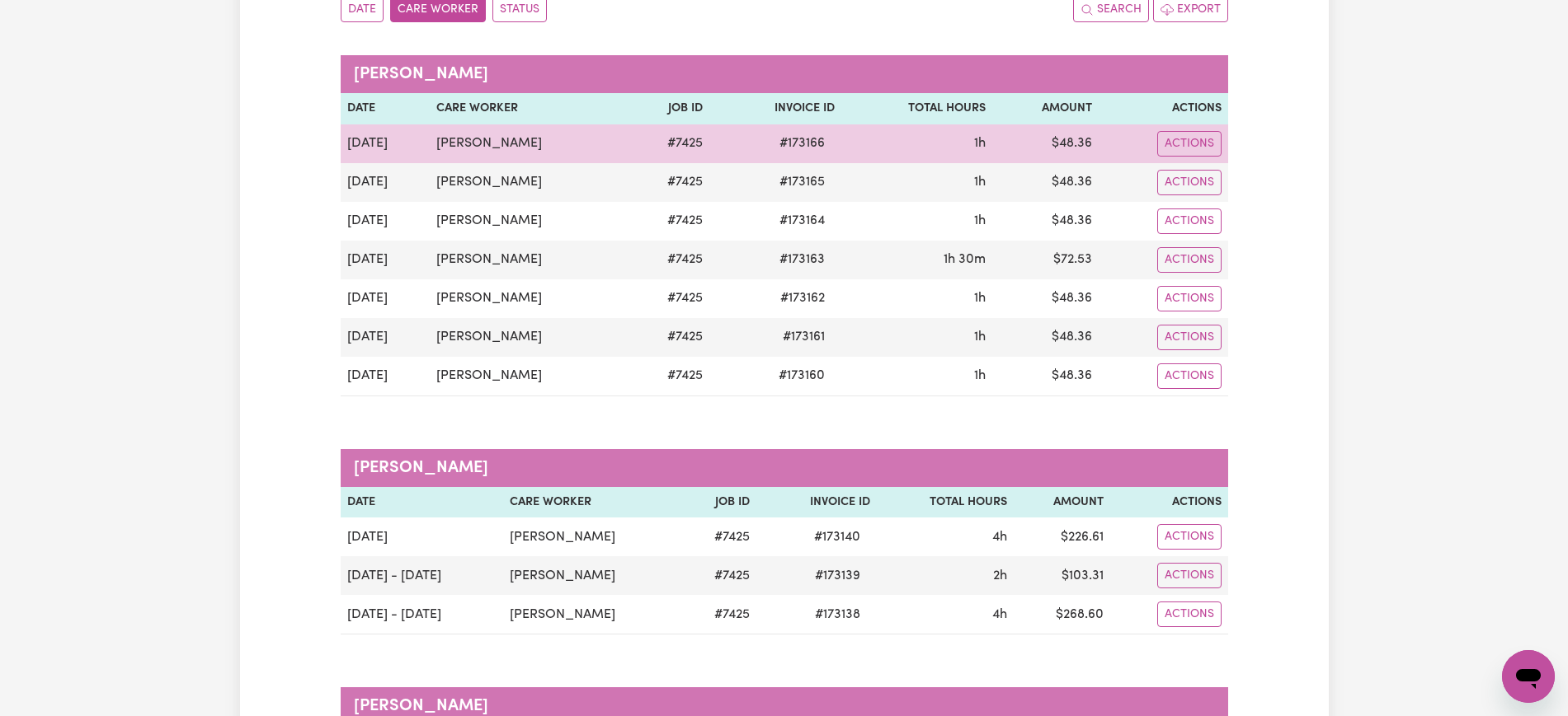
click at [808, 141] on span "# 173166" at bounding box center [802, 143] width 65 height 20
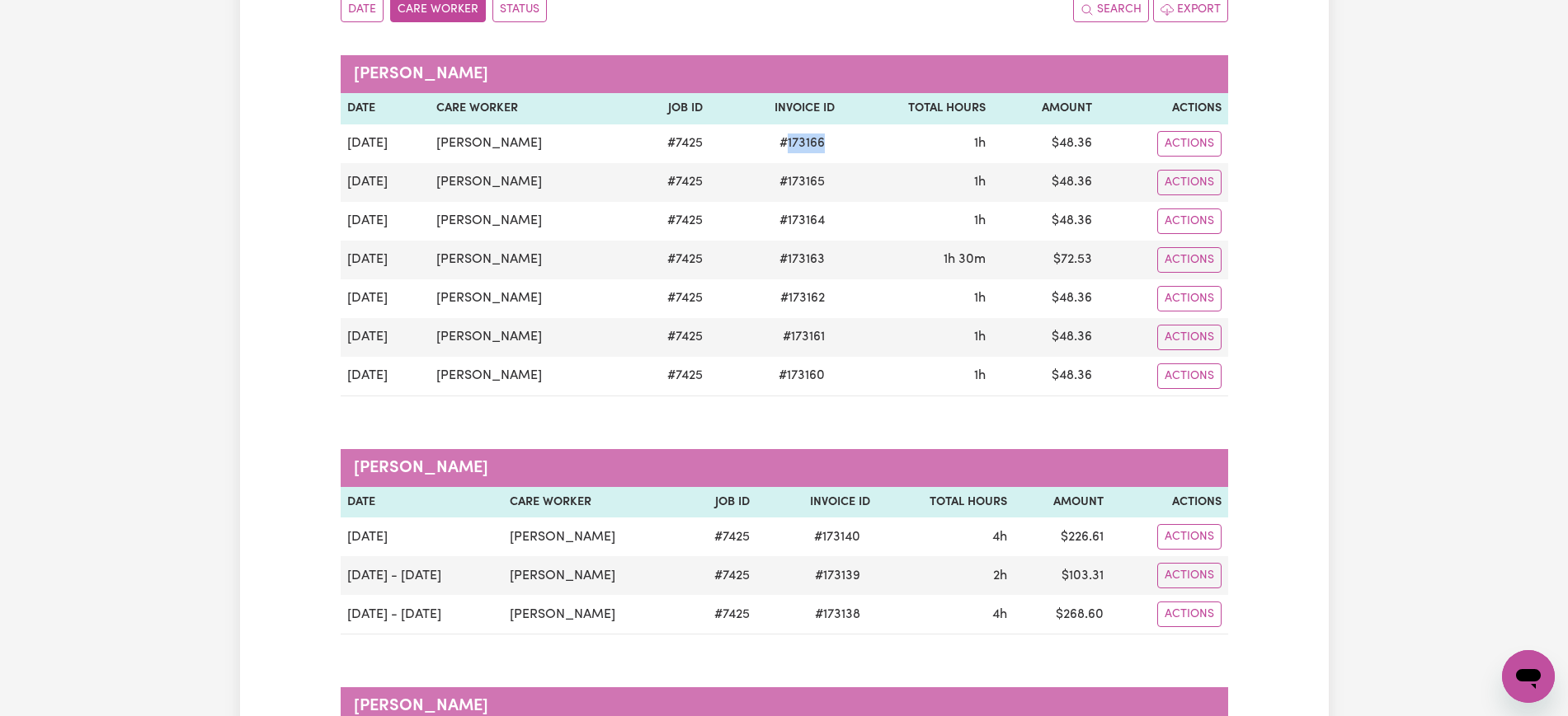
copy span "173166"
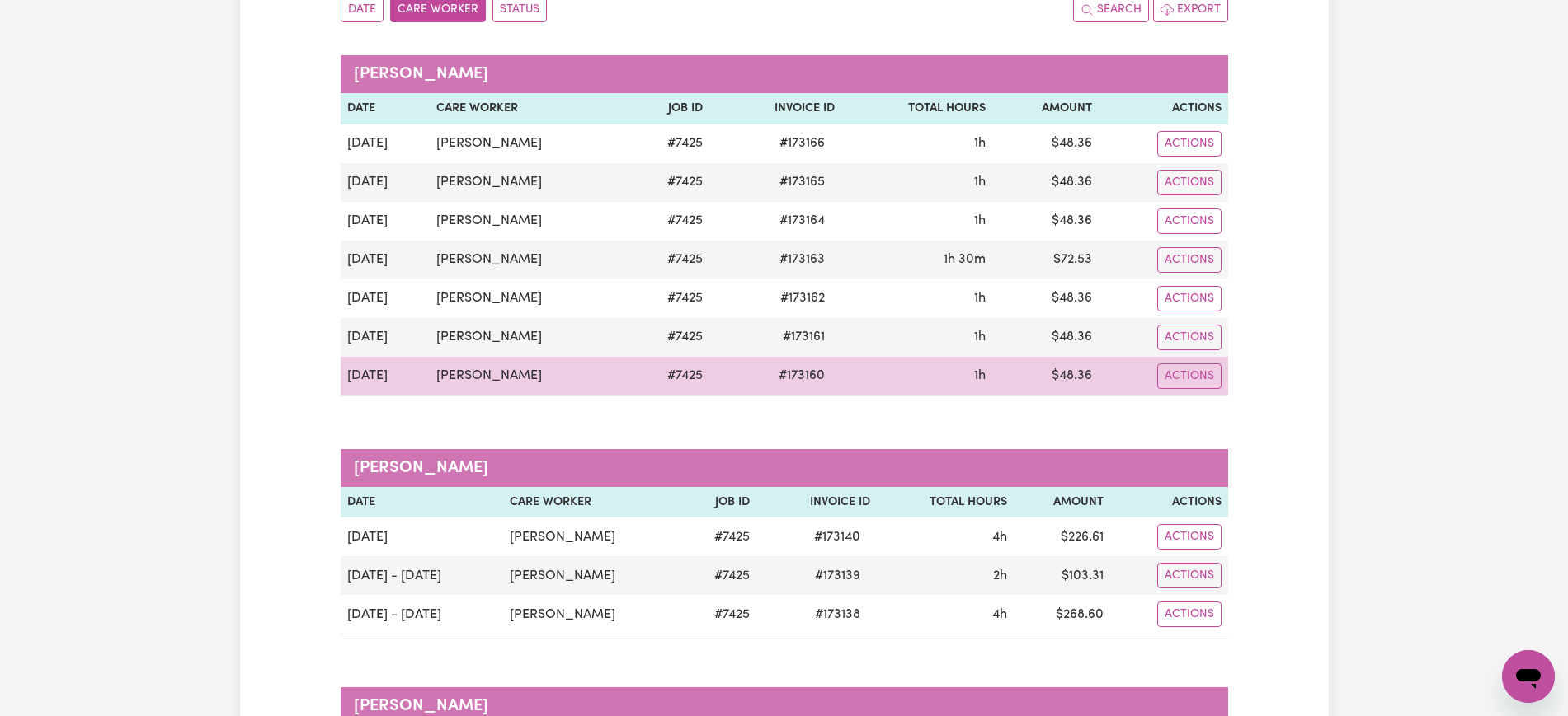
click at [1067, 376] on td "$ 48.36" at bounding box center [1044, 376] width 106 height 39
click at [1067, 375] on td "$ 48.36" at bounding box center [1044, 376] width 106 height 39
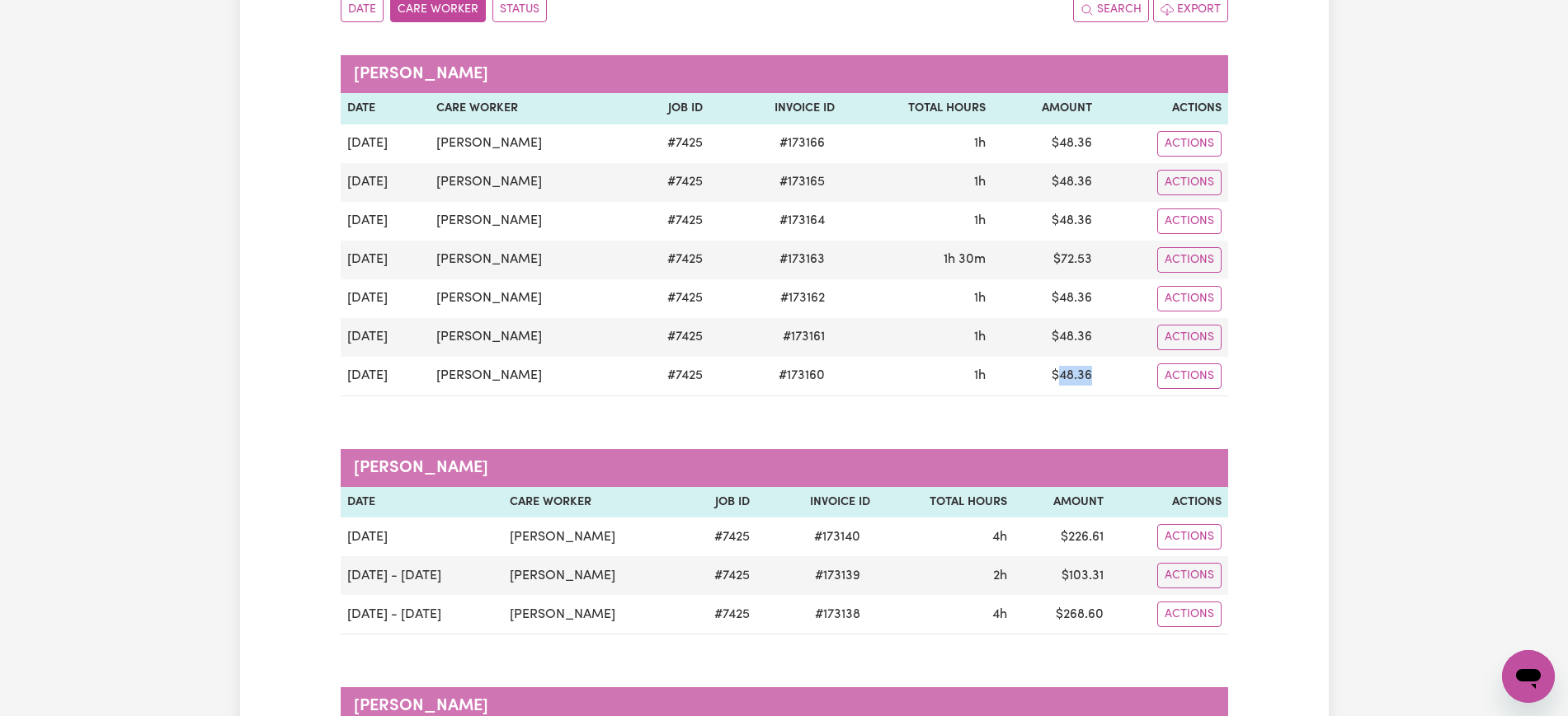
copy td "48.36"
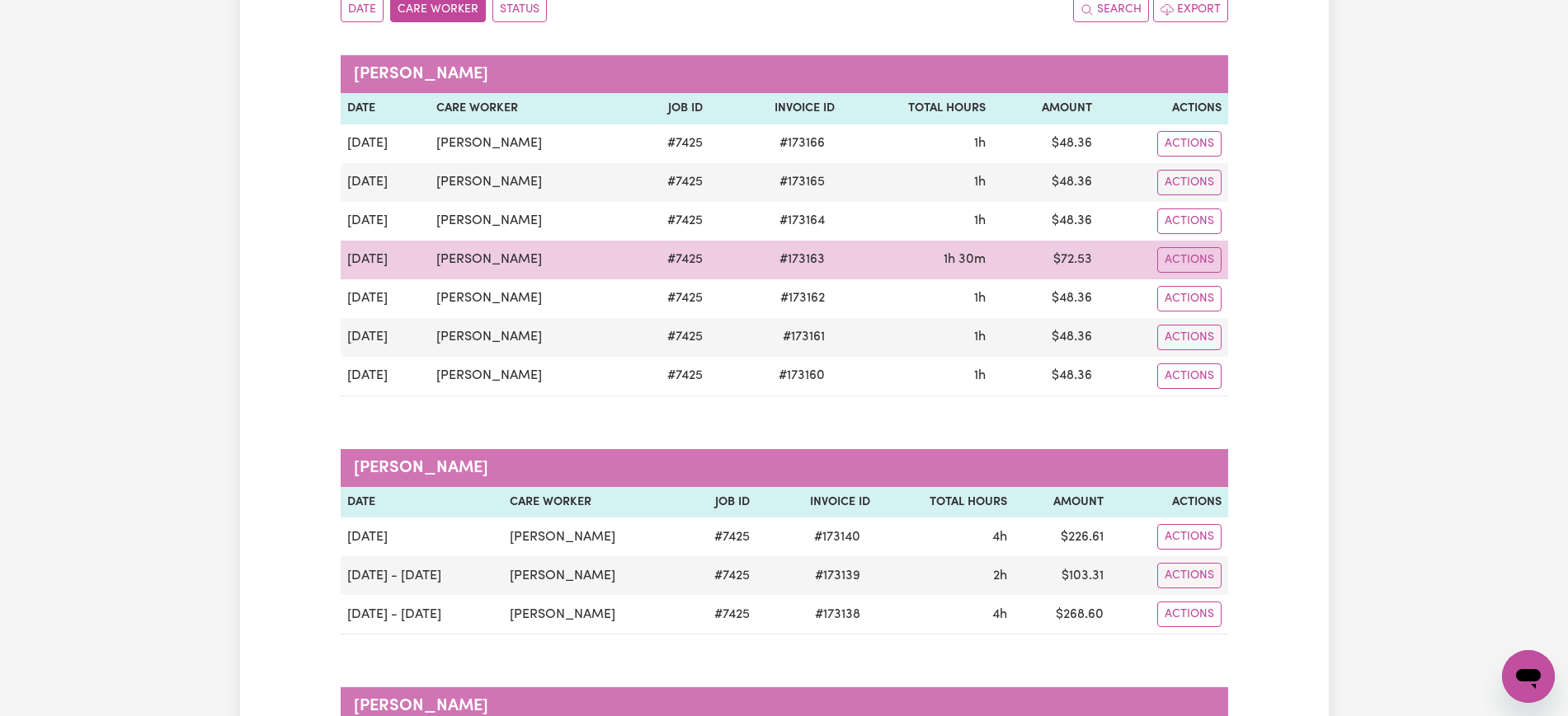
click at [1077, 252] on td "$ 72.53" at bounding box center [1044, 260] width 106 height 39
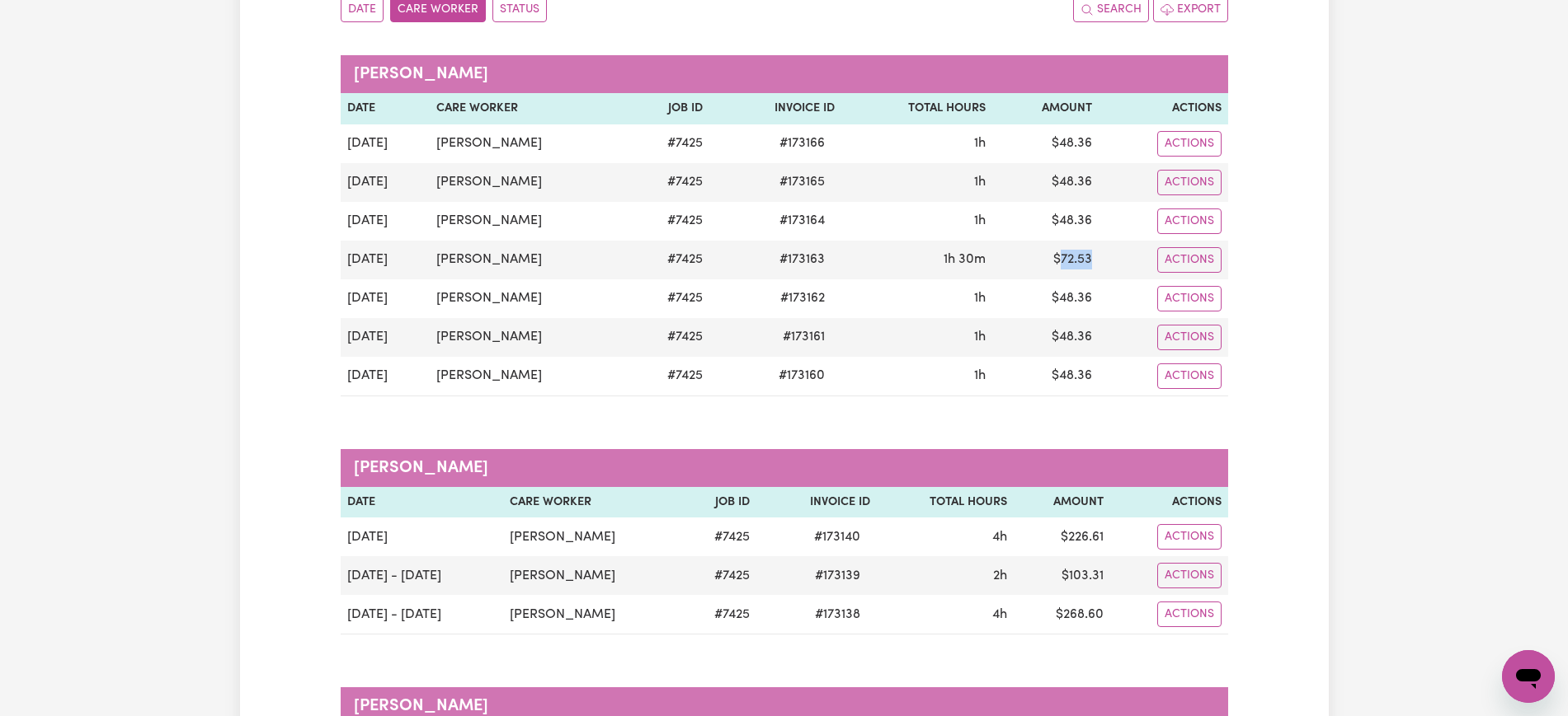
copy td "72.53"
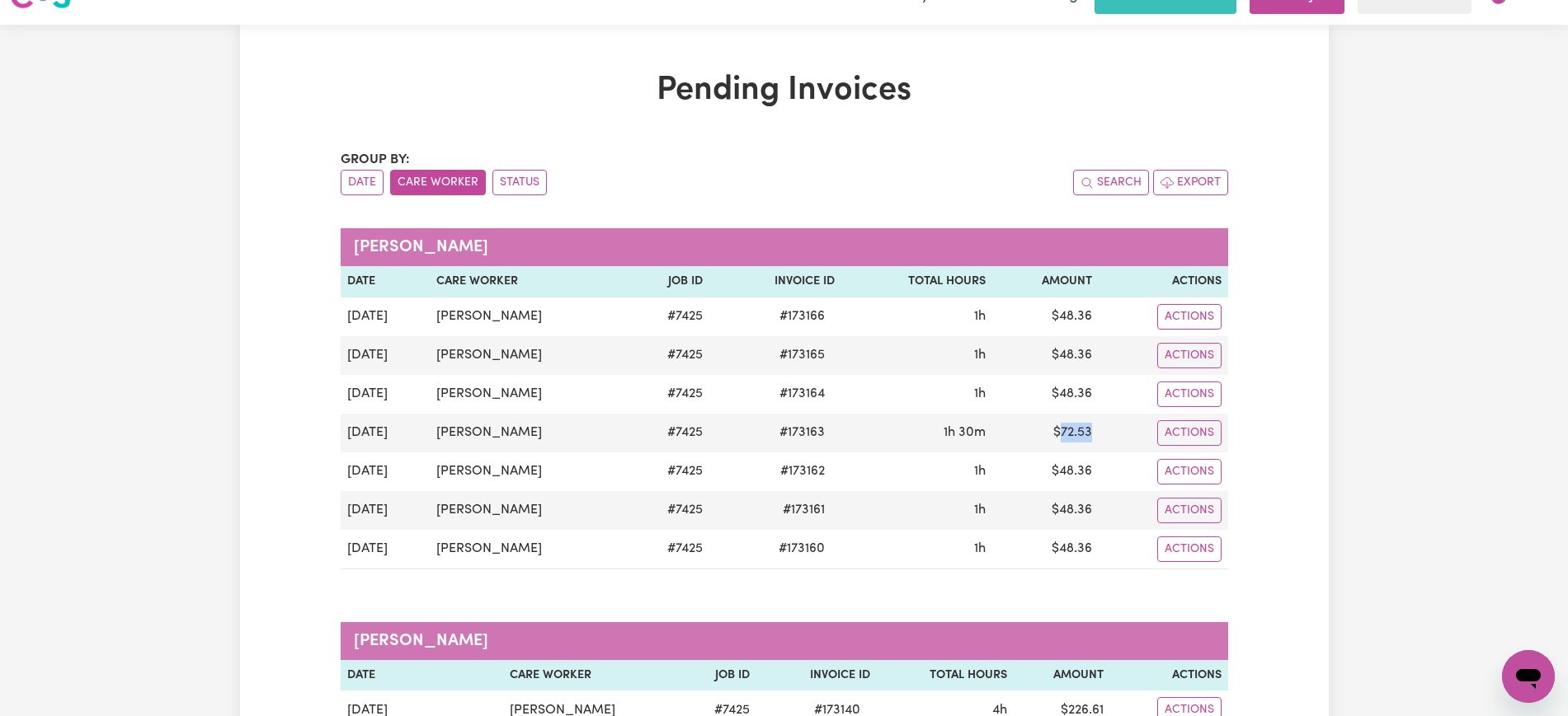
scroll to position [0, 0]
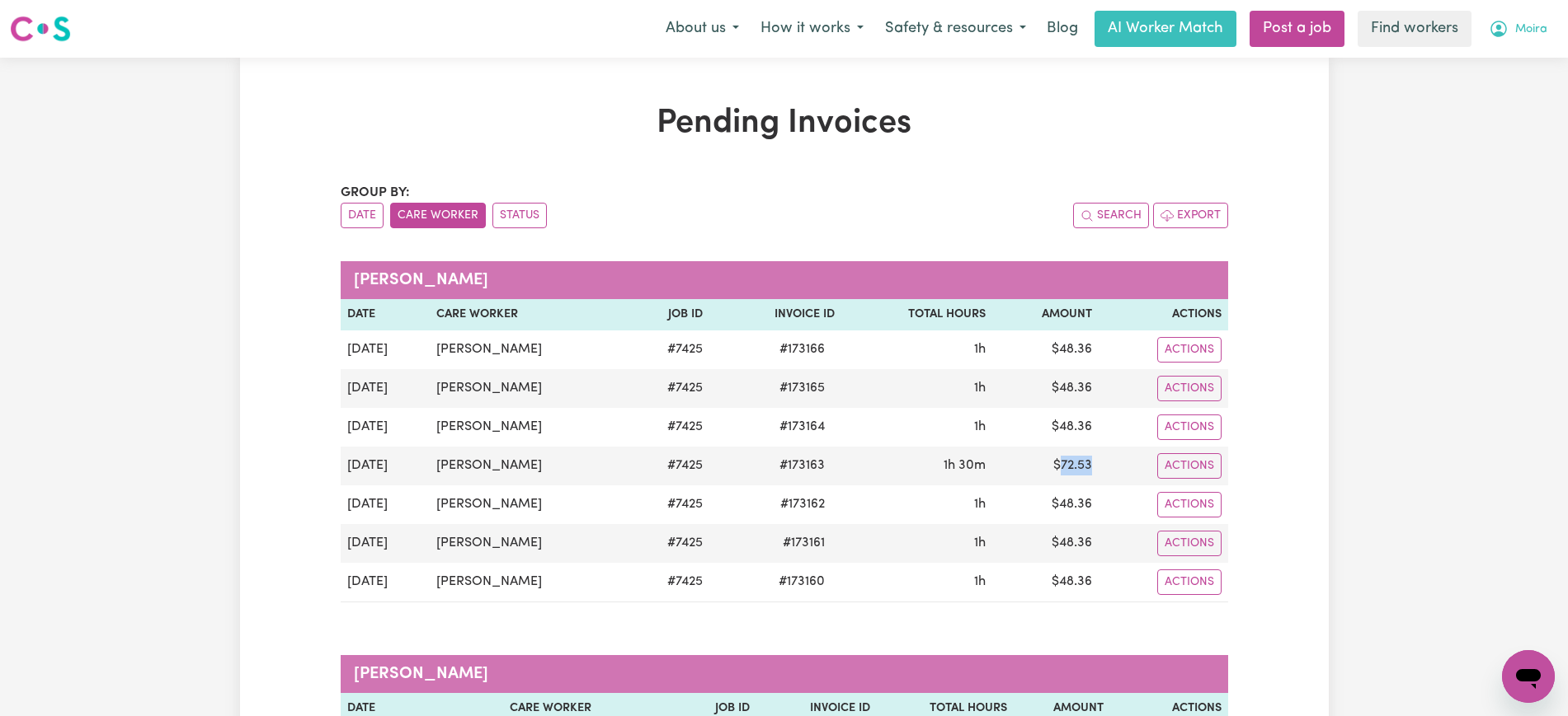
click at [1517, 20] on button "Moira" at bounding box center [1517, 29] width 80 height 35
click at [1467, 107] on link "Logout" at bounding box center [1492, 95] width 130 height 31
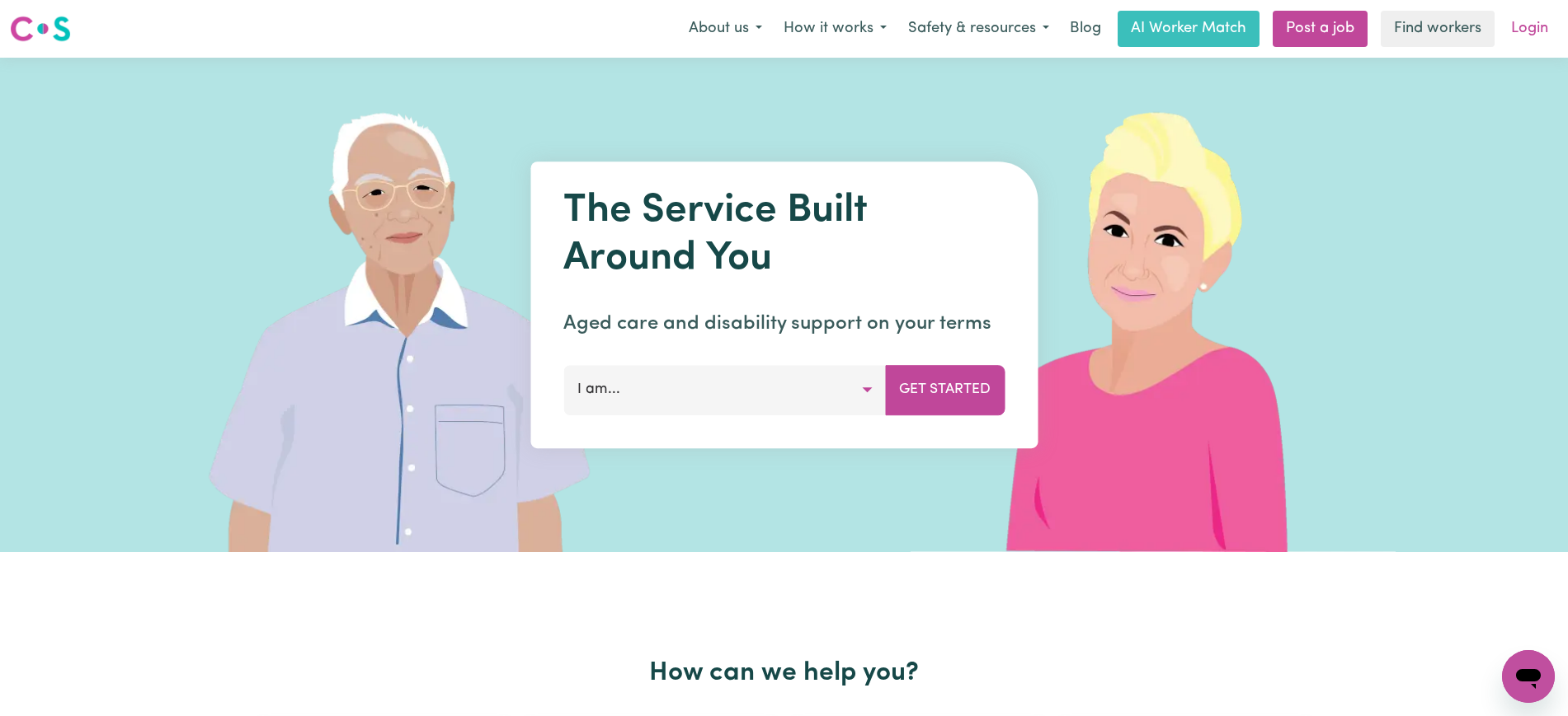
click at [1524, 34] on link "Login" at bounding box center [1529, 29] width 57 height 37
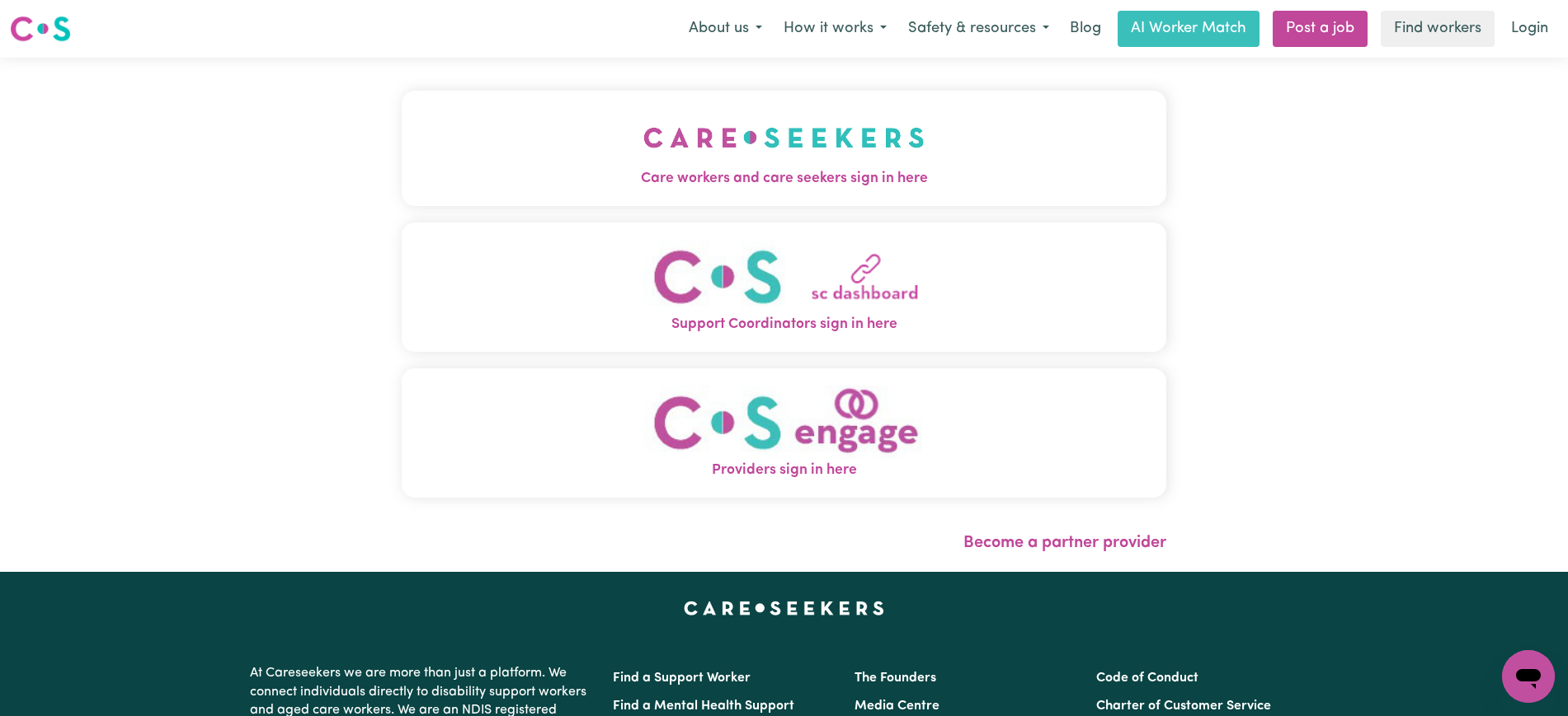
click at [624, 149] on button "Care workers and care seekers sign in here" at bounding box center [784, 149] width 764 height 116
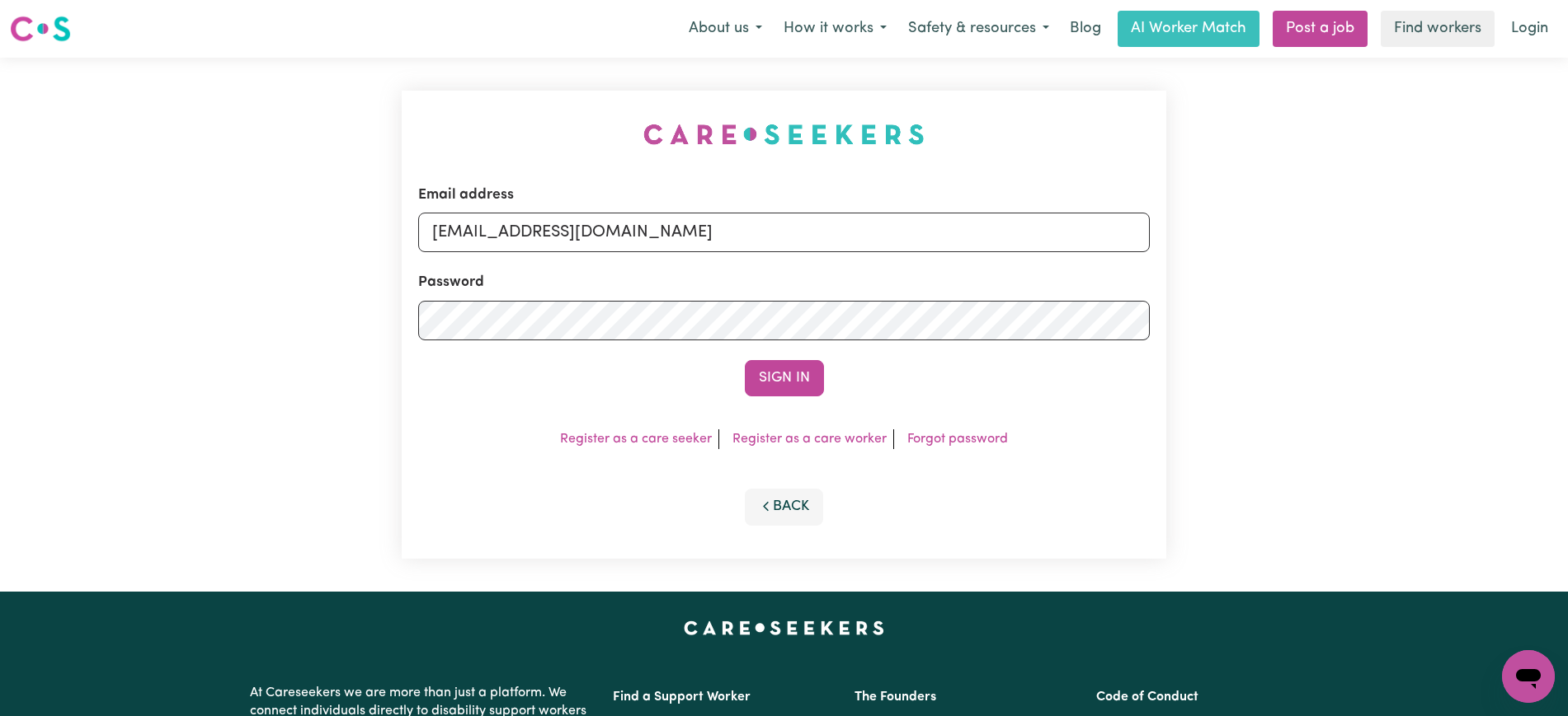
drag, startPoint x: 689, startPoint y: 141, endPoint x: 558, endPoint y: 219, distance: 152.5
click at [688, 141] on div "Email address [EMAIL_ADDRESS][DOMAIN_NAME] Password Sign In Register as a care …" at bounding box center [784, 325] width 764 height 468
drag, startPoint x: 515, startPoint y: 237, endPoint x: 1493, endPoint y: 236, distance: 978.0
click at [1493, 236] on div "Email address [EMAIL_ADDRESS][DOMAIN_NAME] Password Sign In Register as a care …" at bounding box center [784, 325] width 1568 height 534
type input "[EMAIL_ADDRESS][DOMAIN_NAME]"
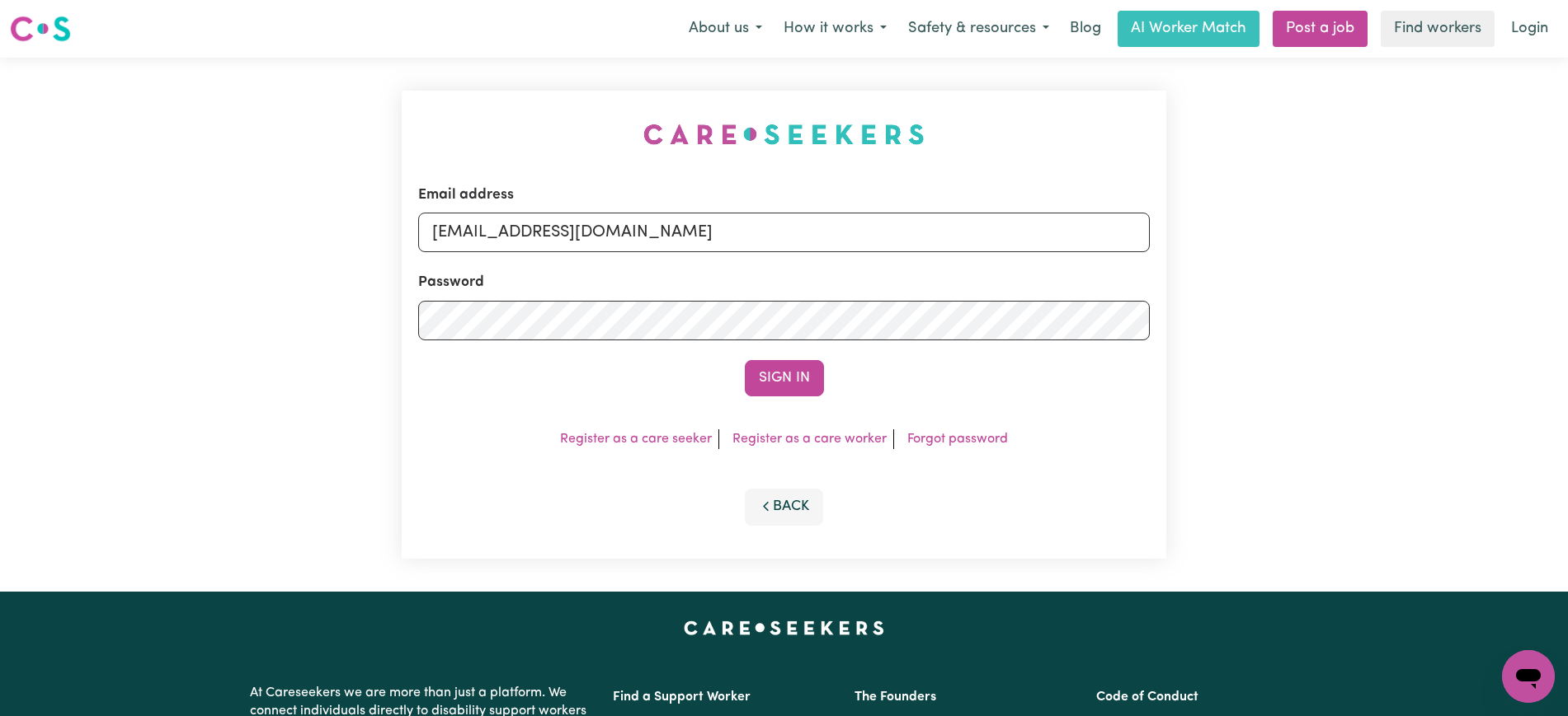
click at [745, 360] on button "Sign In" at bounding box center [784, 378] width 79 height 37
